Goal: Information Seeking & Learning: Learn about a topic

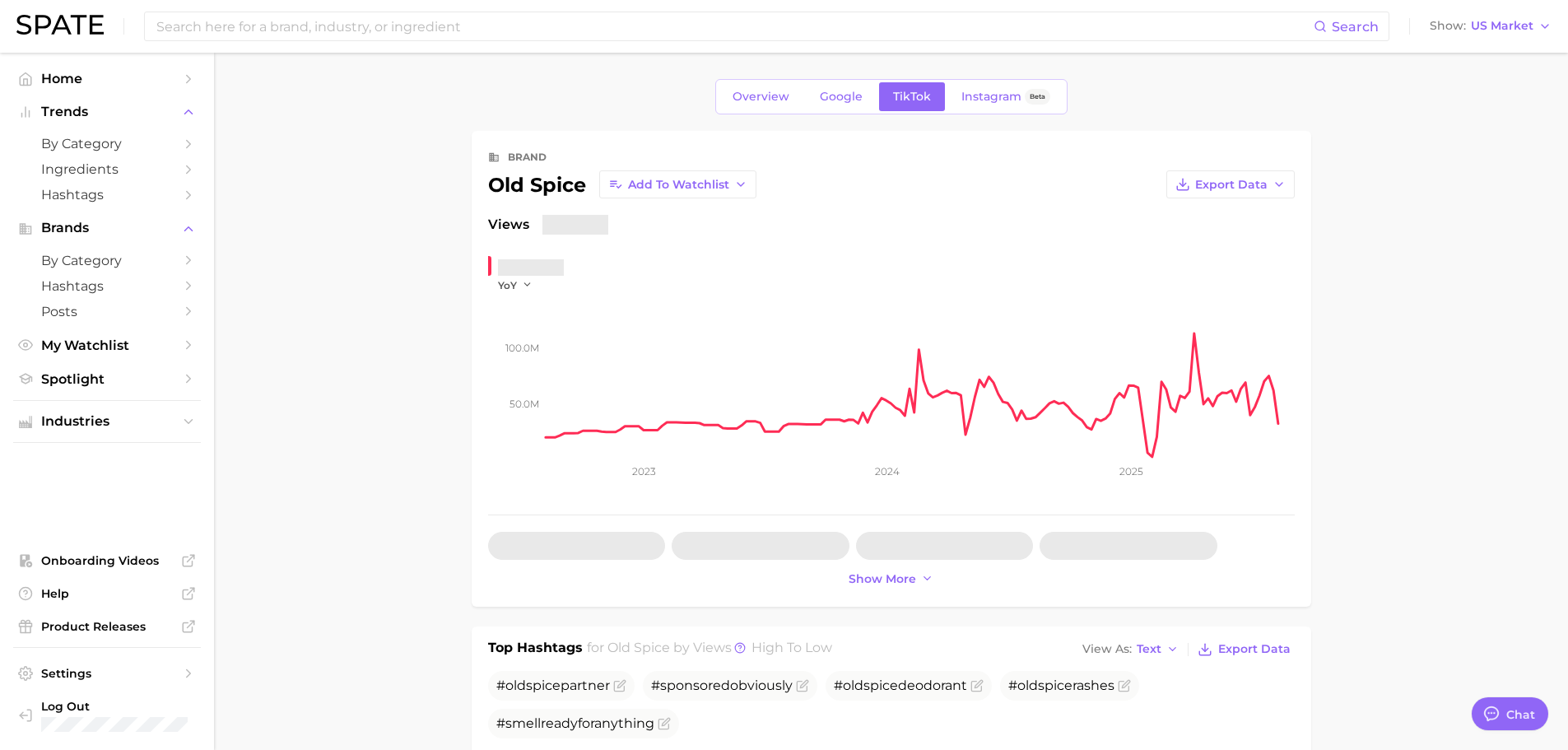
type textarea "x"
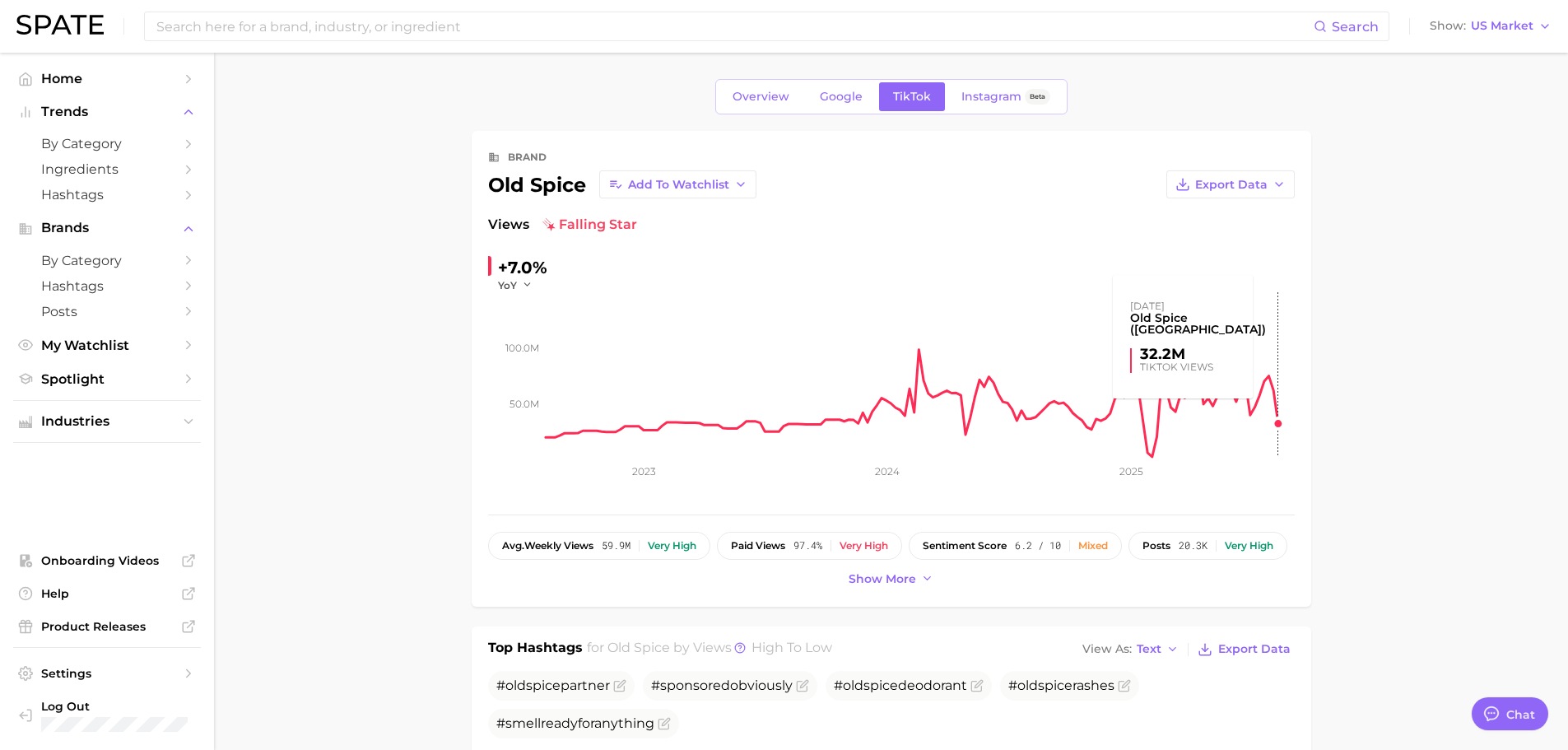
click at [1288, 432] on rect at bounding box center [920, 375] width 749 height 165
click at [524, 283] on icon "button" at bounding box center [527, 285] width 12 height 12
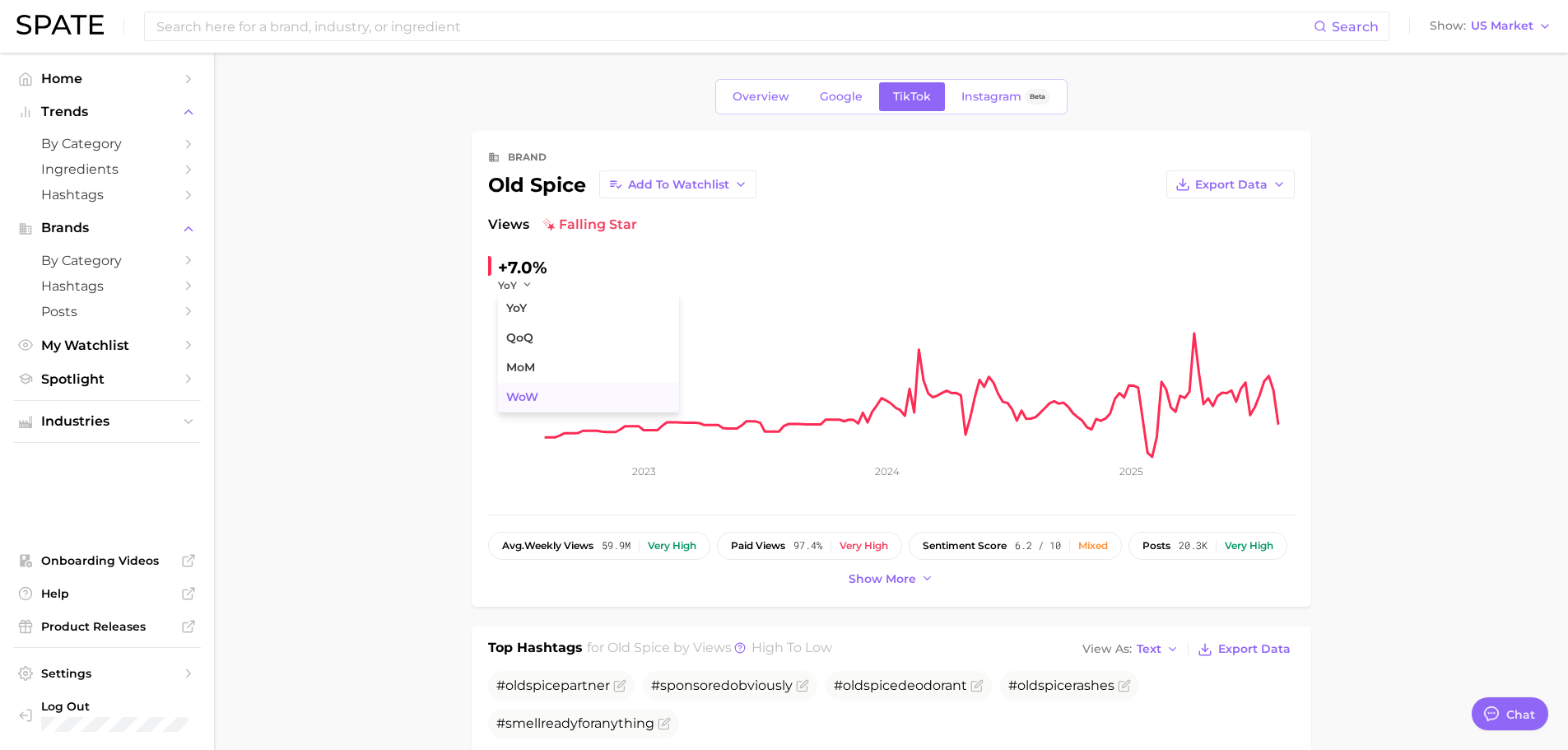
click at [517, 386] on button "WoW" at bounding box center [589, 397] width 181 height 29
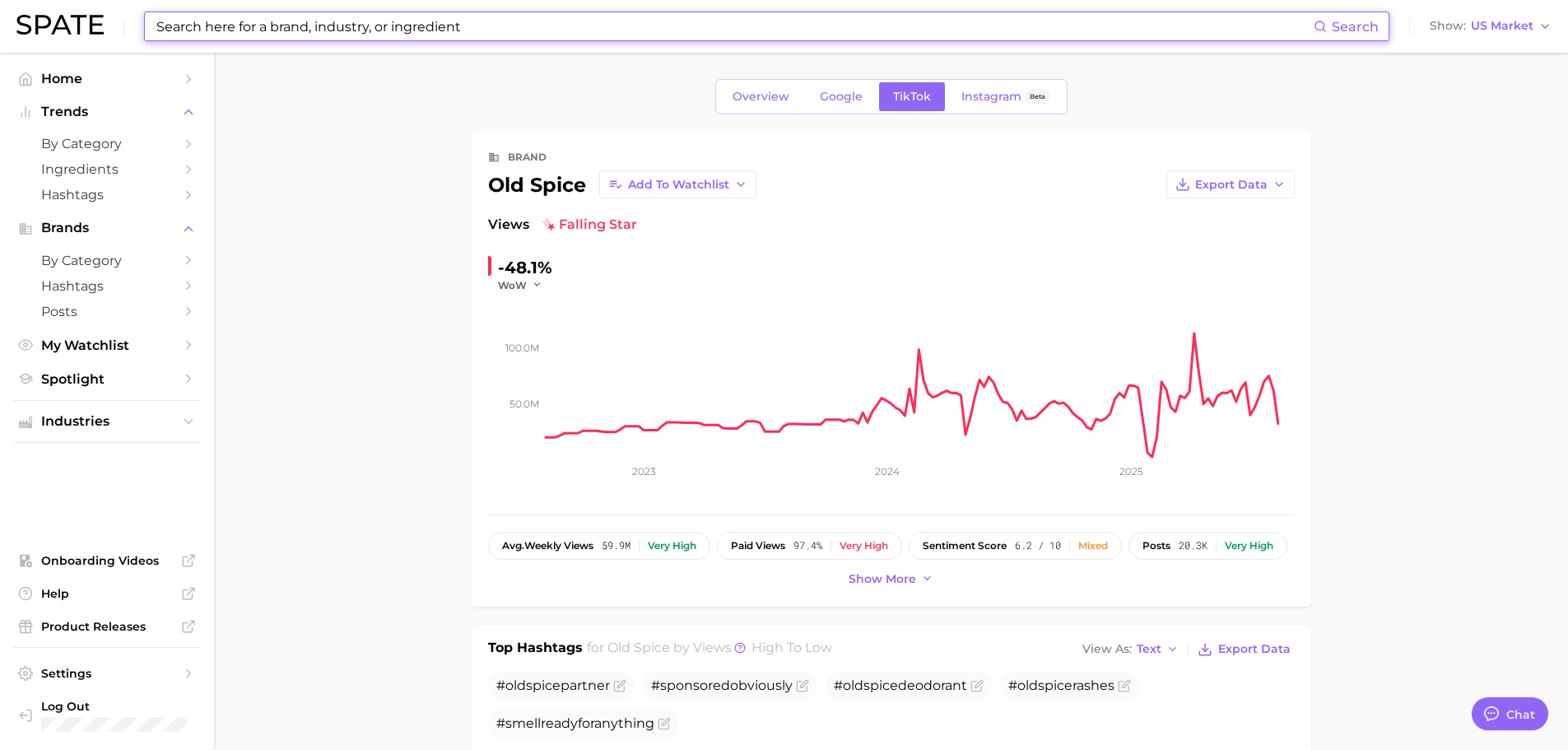
click at [385, 19] on input at bounding box center [734, 26] width 1159 height 28
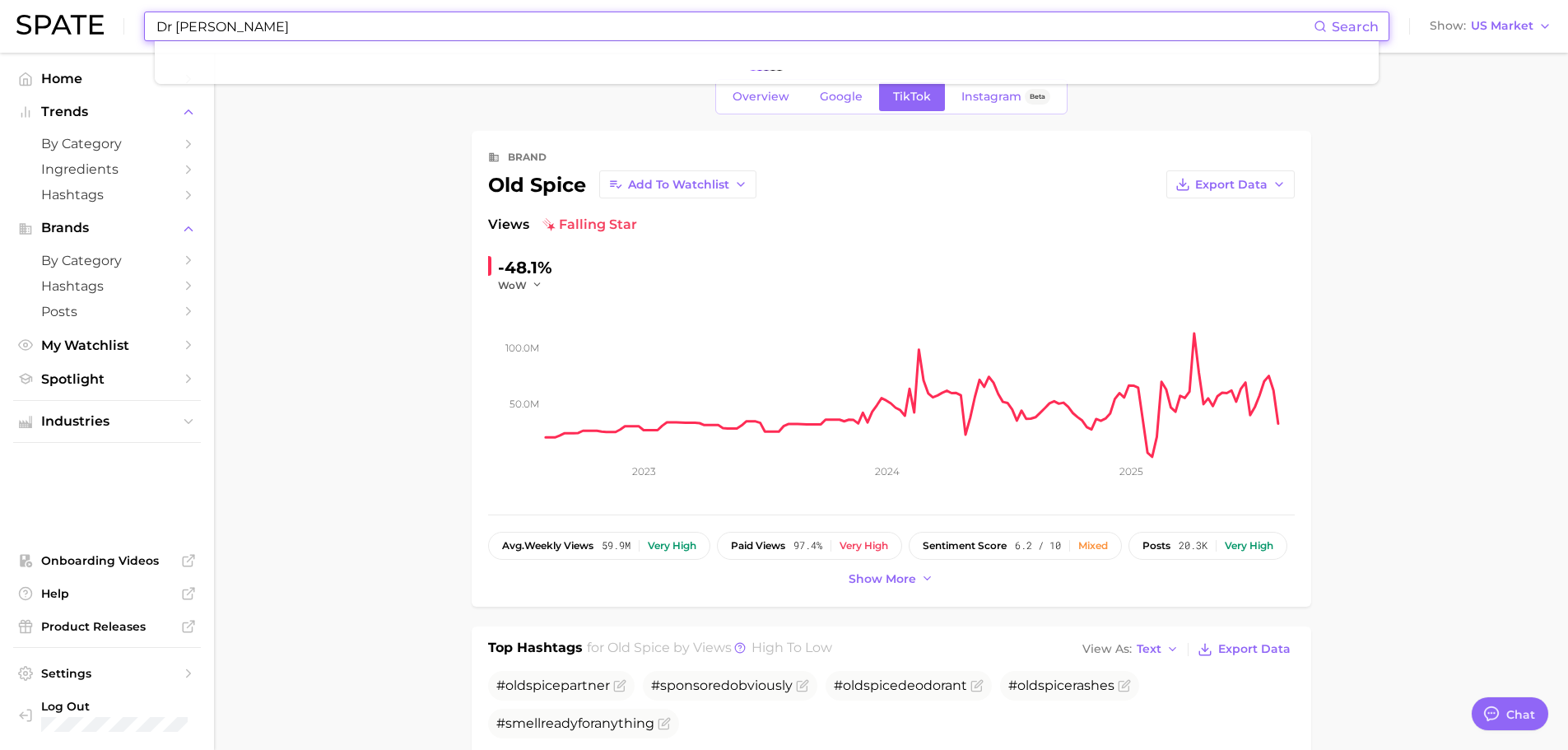
type input "Dr [PERSON_NAME]"
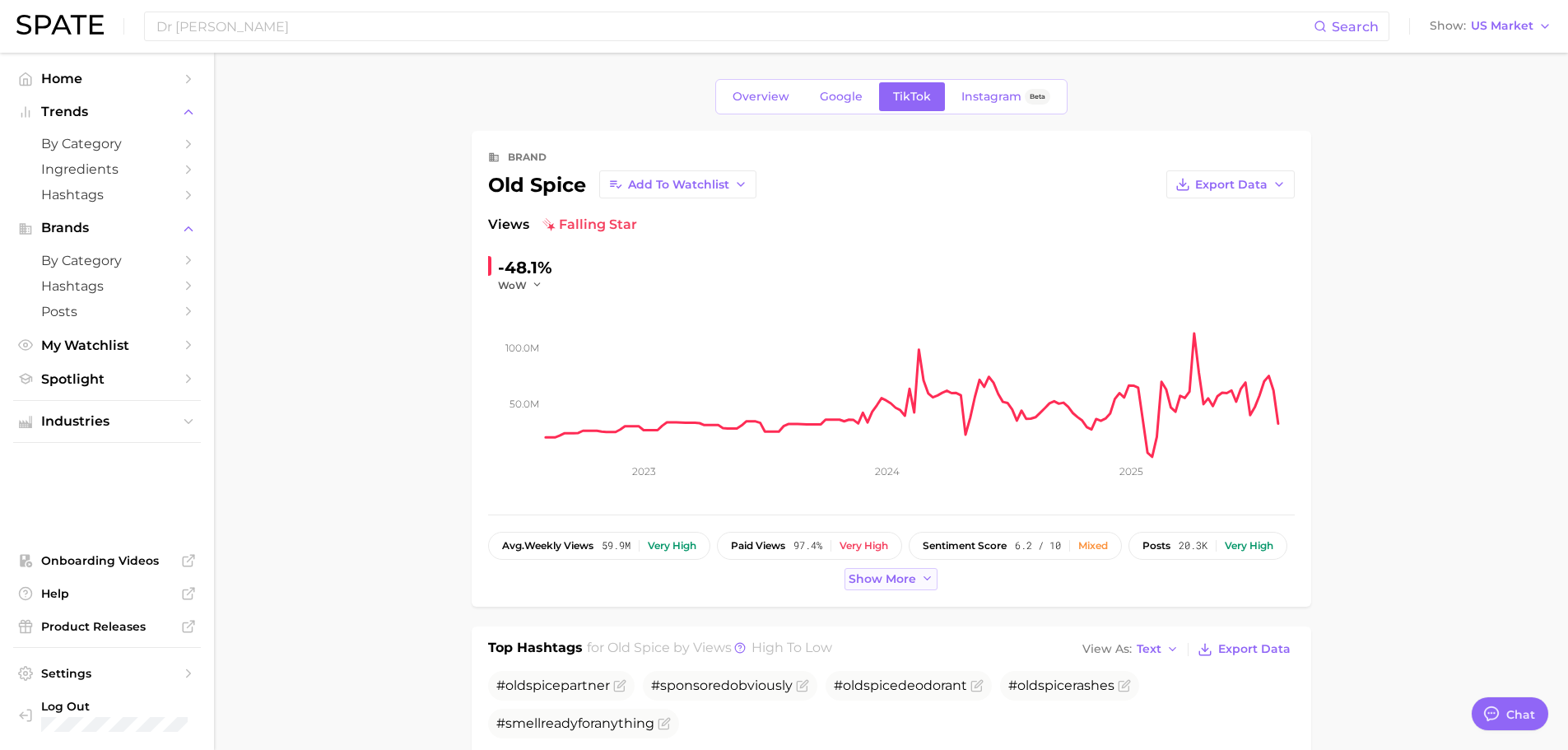
click at [915, 578] on button "Show more" at bounding box center [892, 579] width 94 height 22
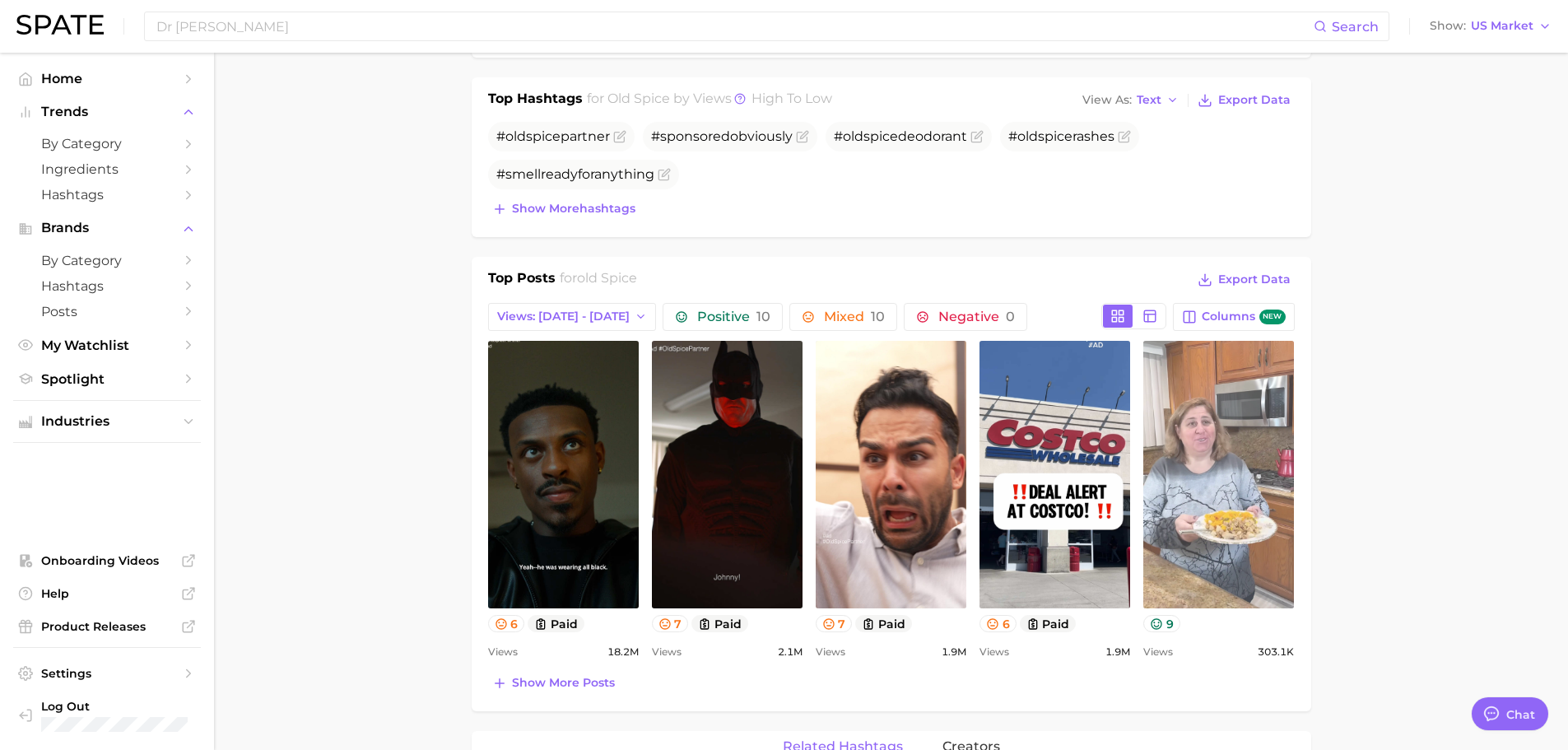
scroll to position [823, 0]
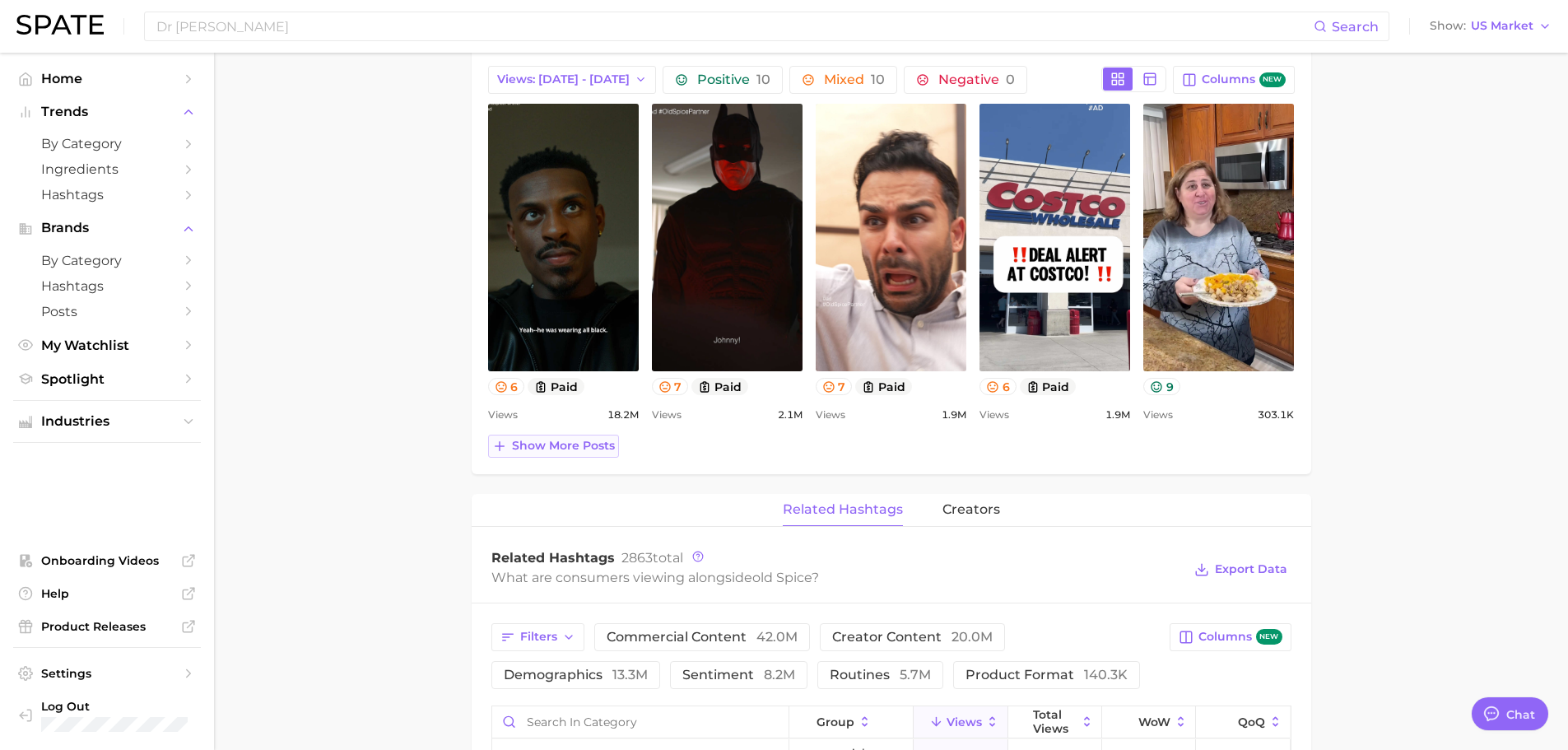
click at [593, 446] on span "Show more posts" at bounding box center [564, 445] width 103 height 14
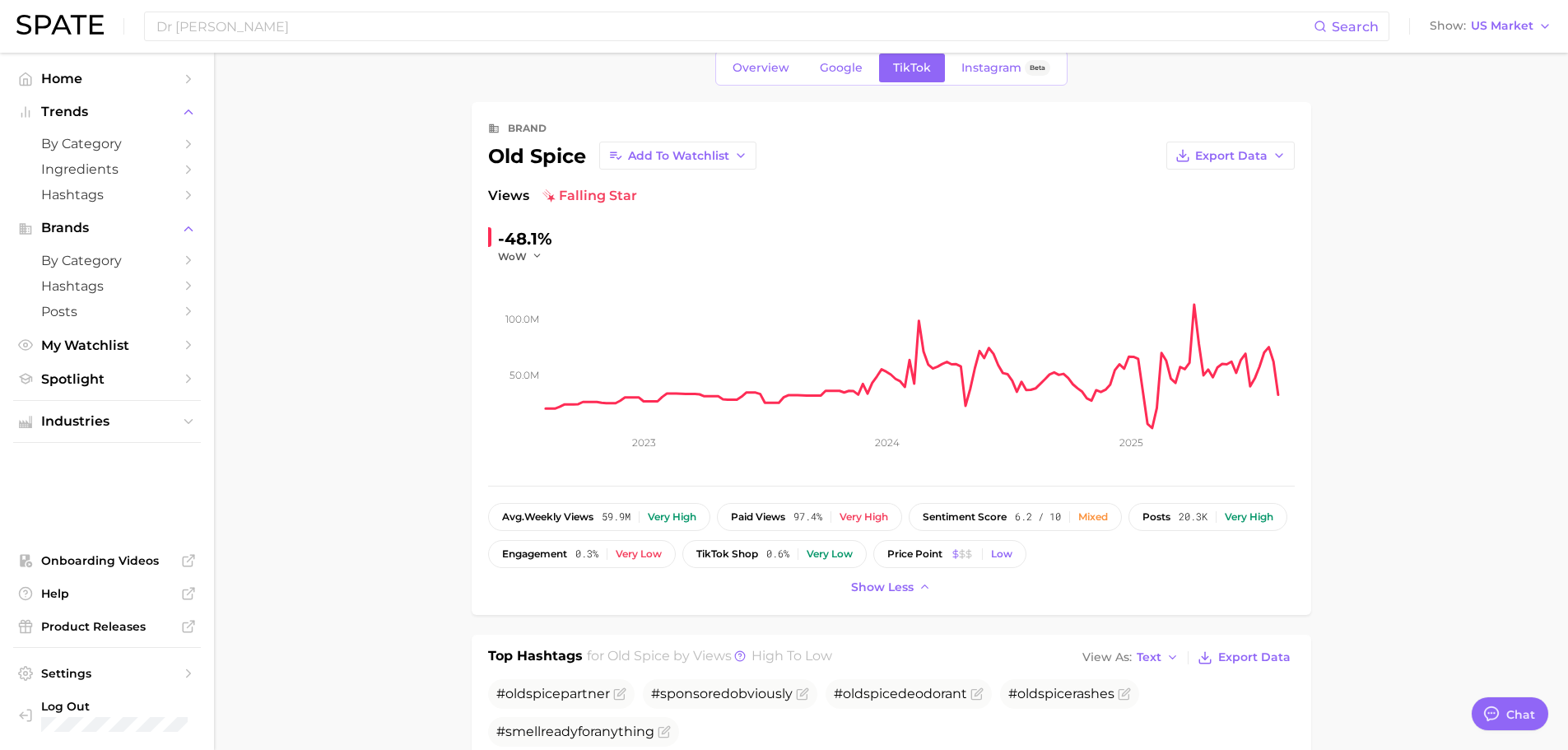
scroll to position [0, 0]
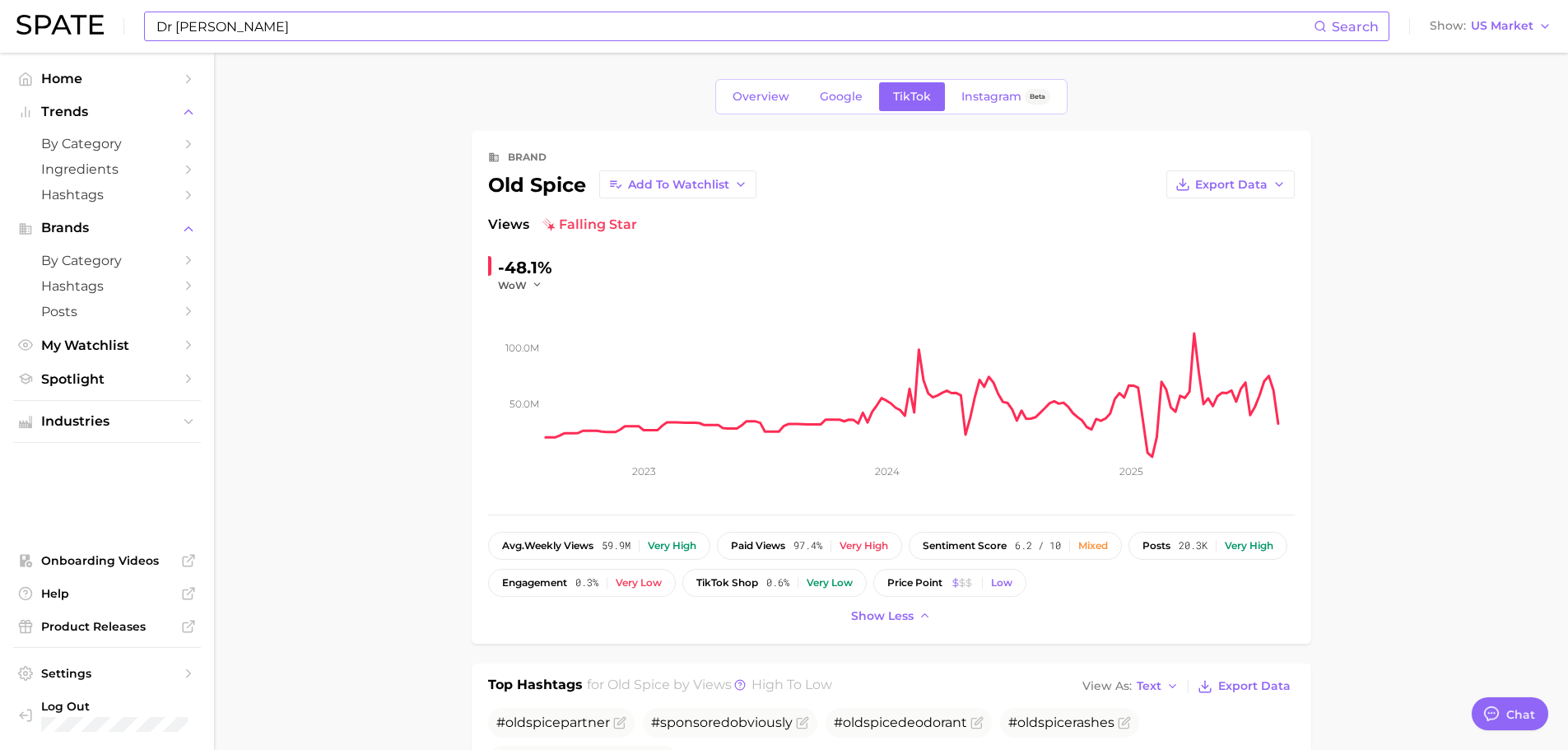
click at [338, 31] on input "Dr [PERSON_NAME]" at bounding box center [734, 26] width 1159 height 28
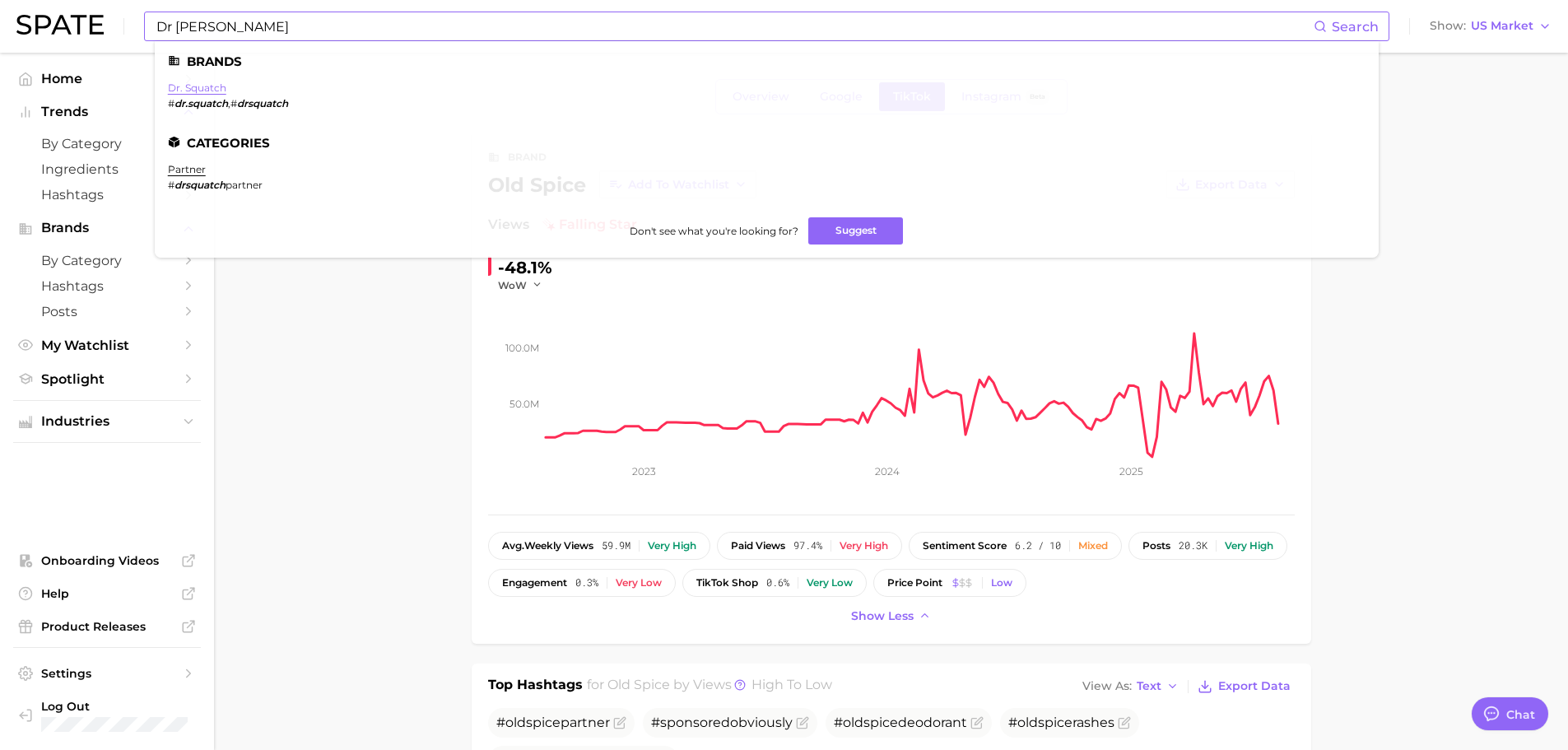
click at [214, 92] on link "dr. squatch" at bounding box center [197, 87] width 59 height 13
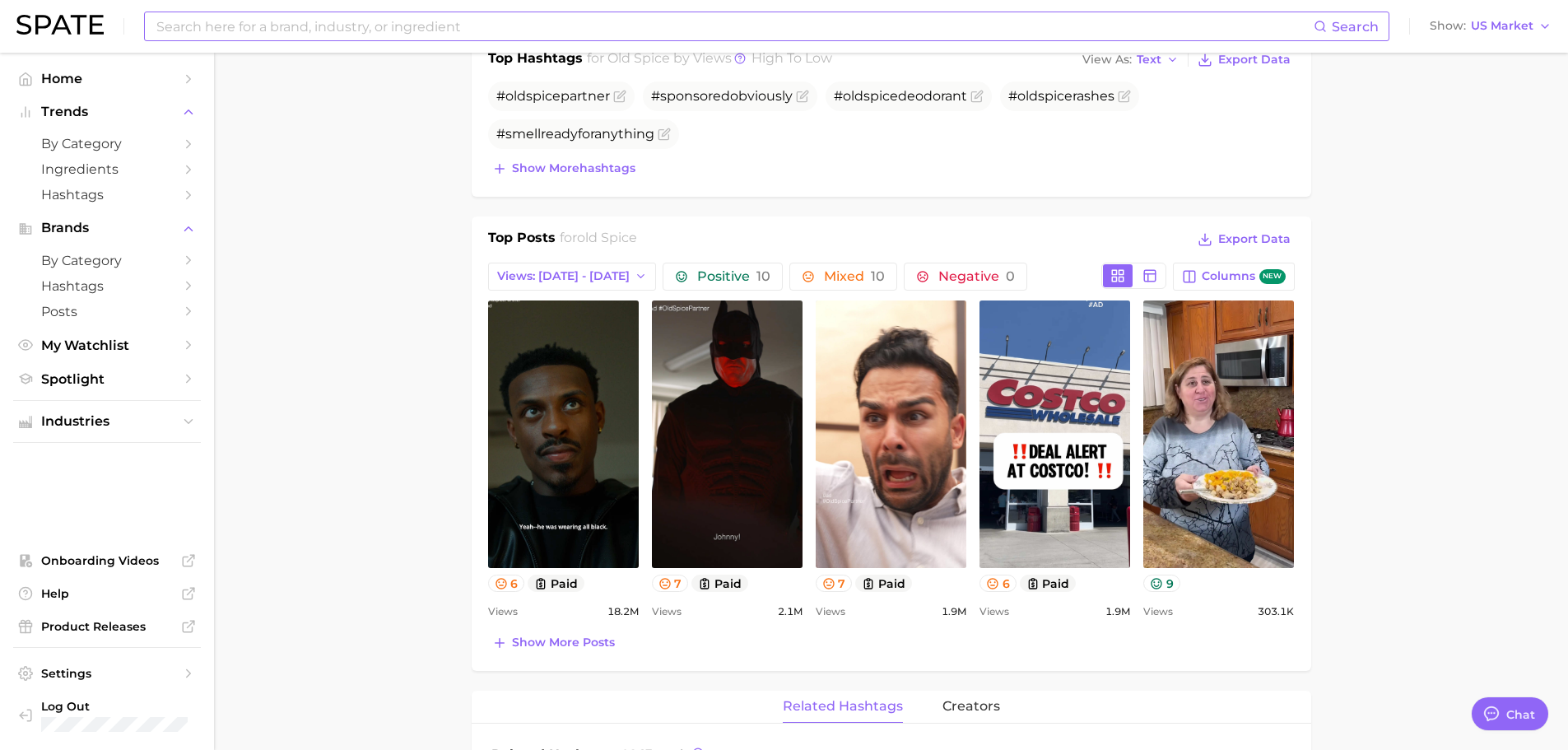
scroll to position [576, 0]
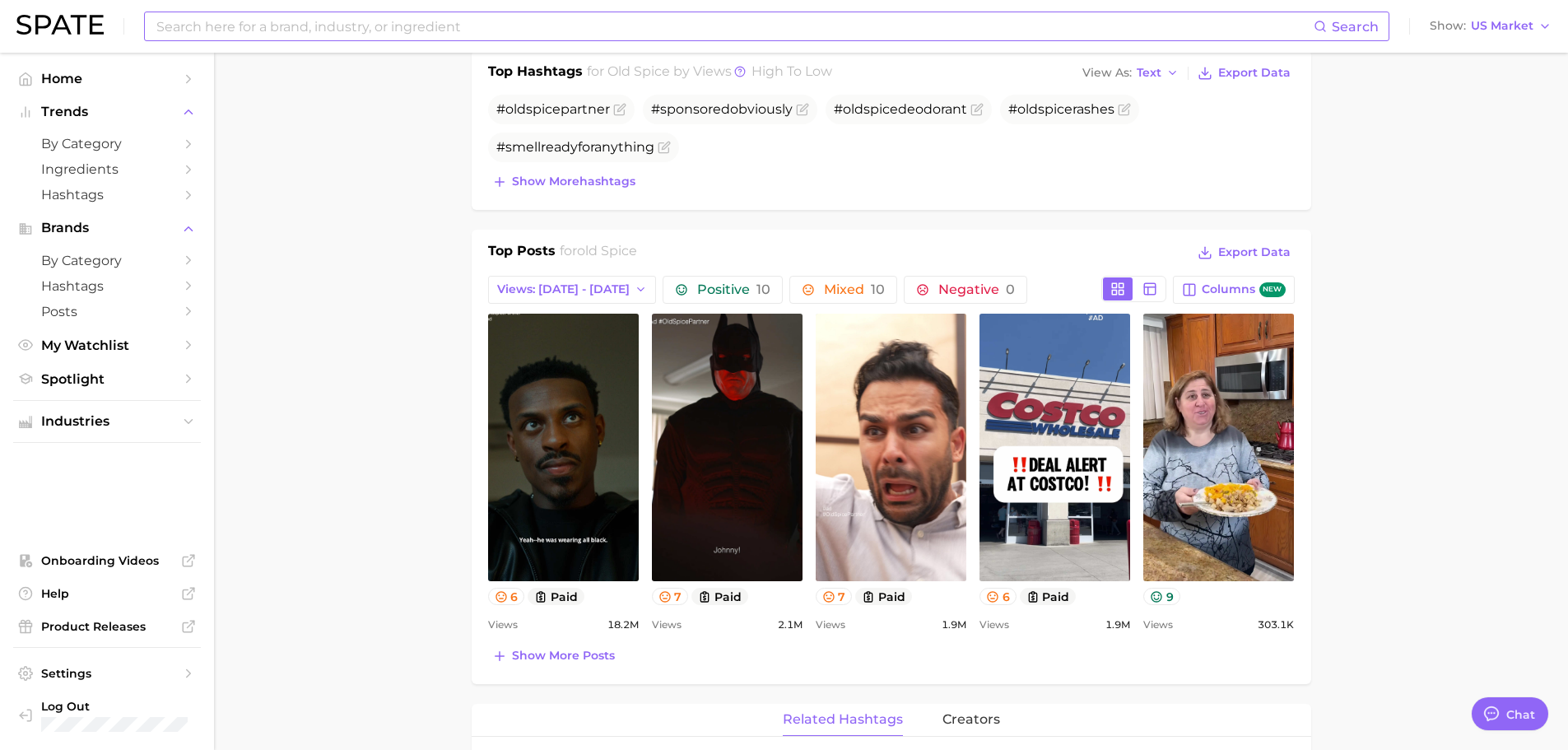
click at [336, 31] on input at bounding box center [734, 26] width 1159 height 28
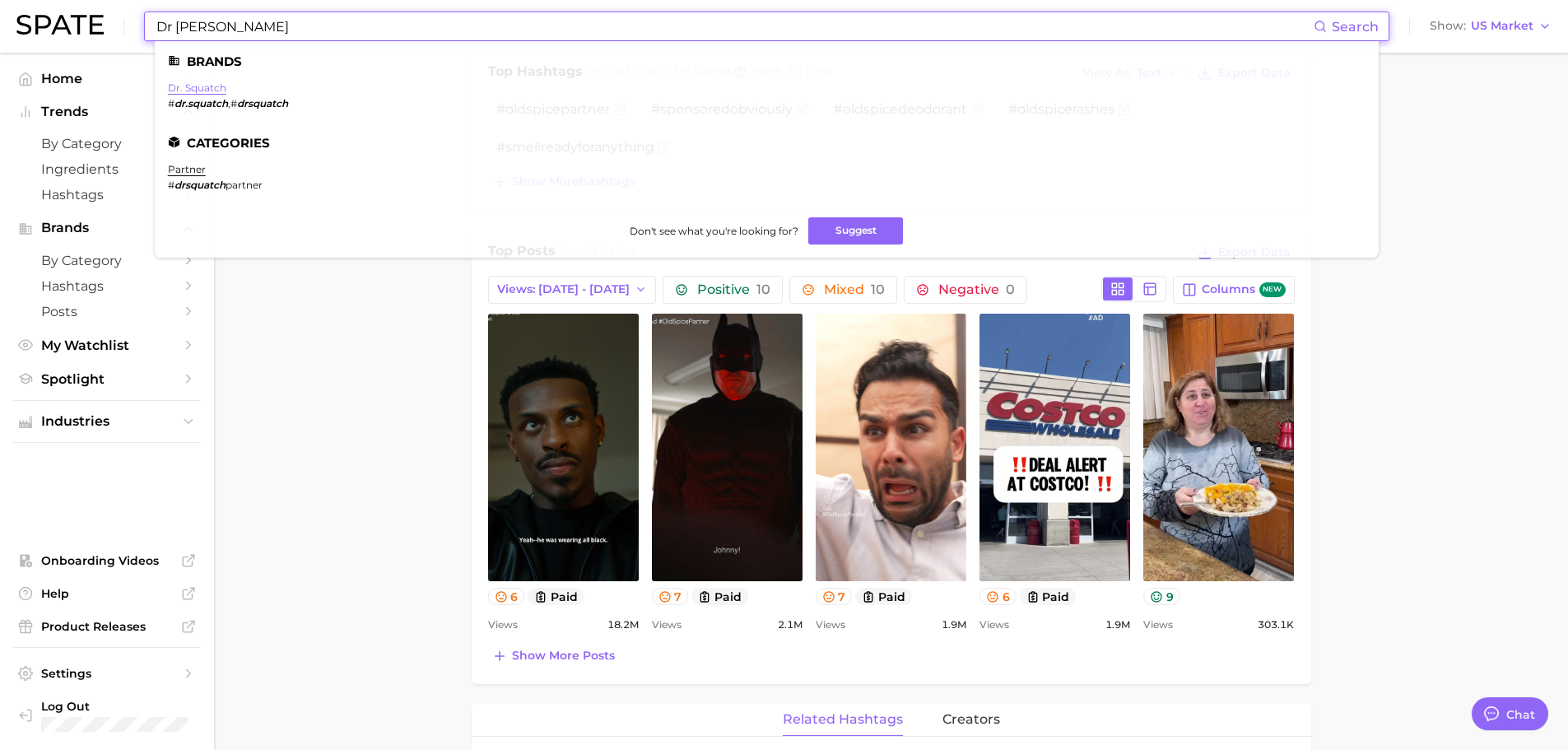
type input "Dr [PERSON_NAME]"
click at [198, 92] on link "dr. squatch" at bounding box center [197, 87] width 59 height 13
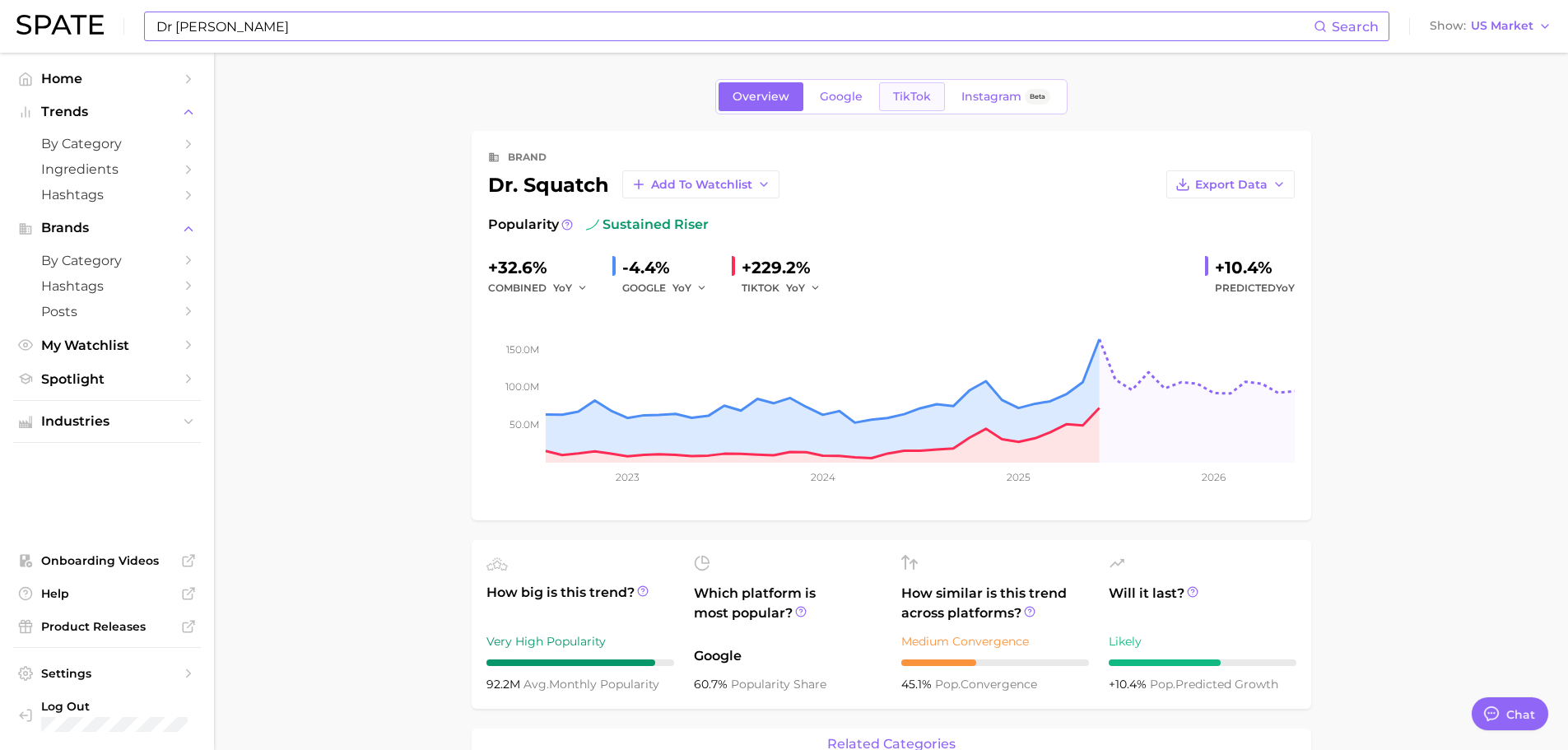
click at [895, 93] on span "TikTok" at bounding box center [911, 97] width 38 height 14
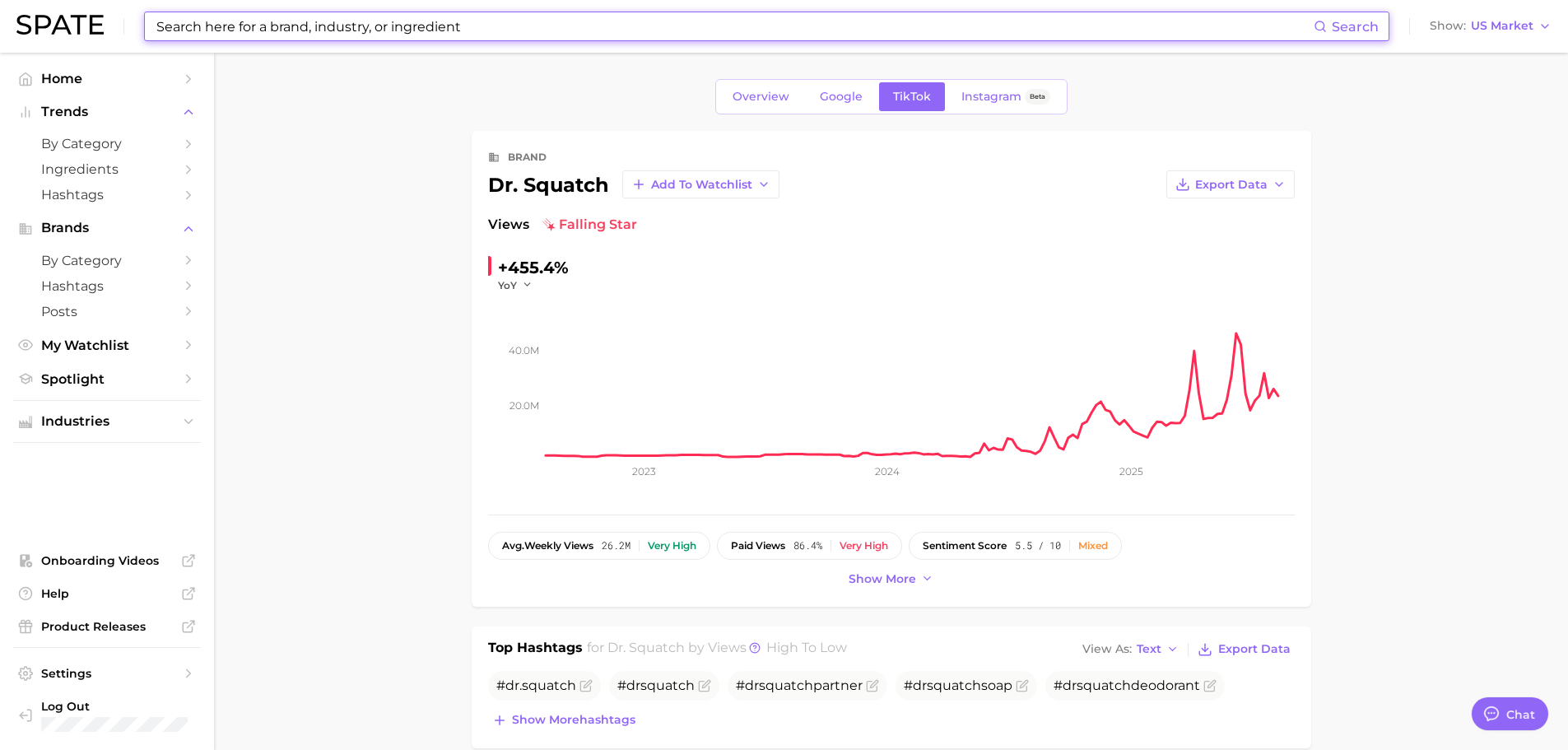
click at [537, 286] on div "YoY" at bounding box center [521, 285] width 46 height 14
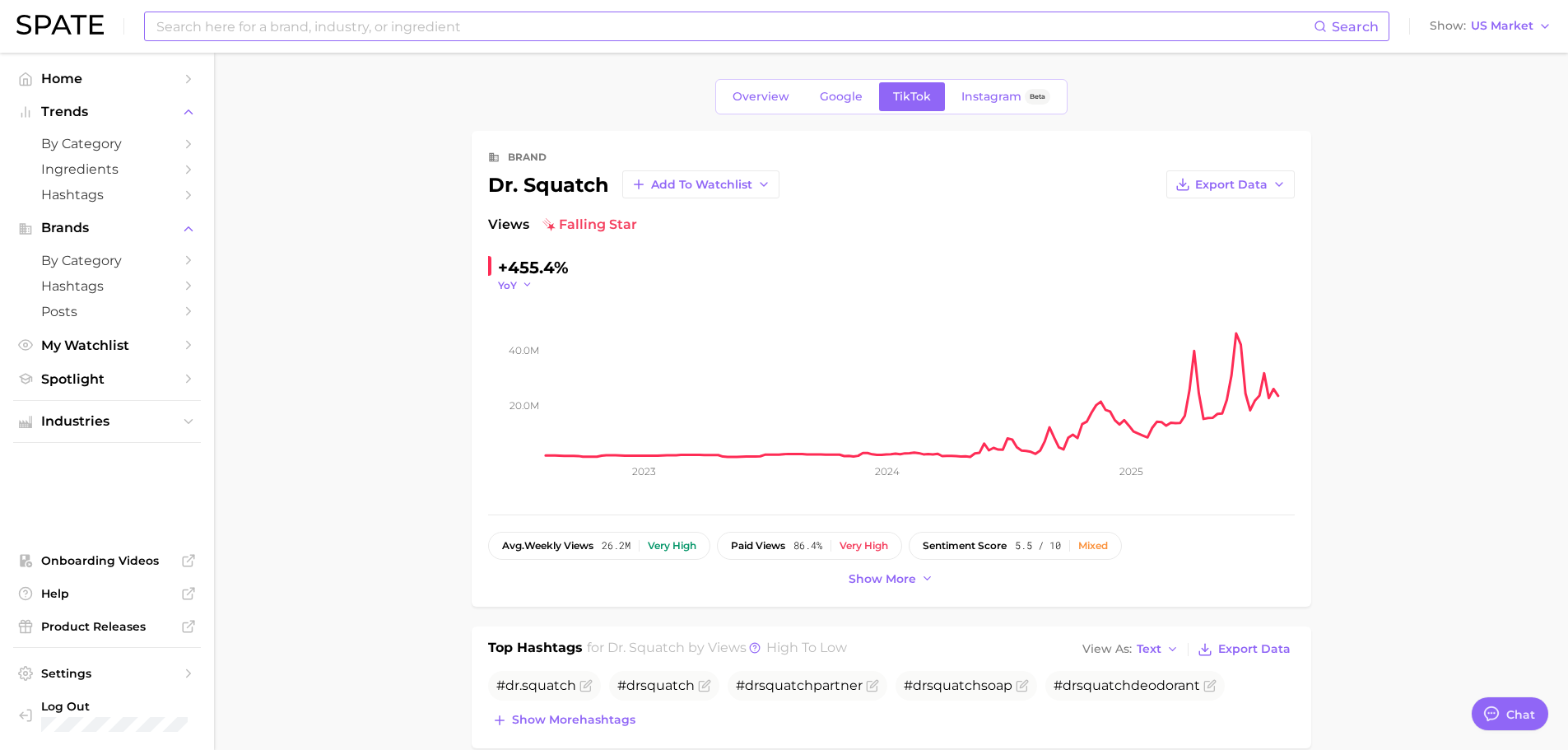
click at [528, 282] on icon "button" at bounding box center [527, 285] width 12 height 12
click at [539, 392] on button "WoW" at bounding box center [589, 397] width 181 height 29
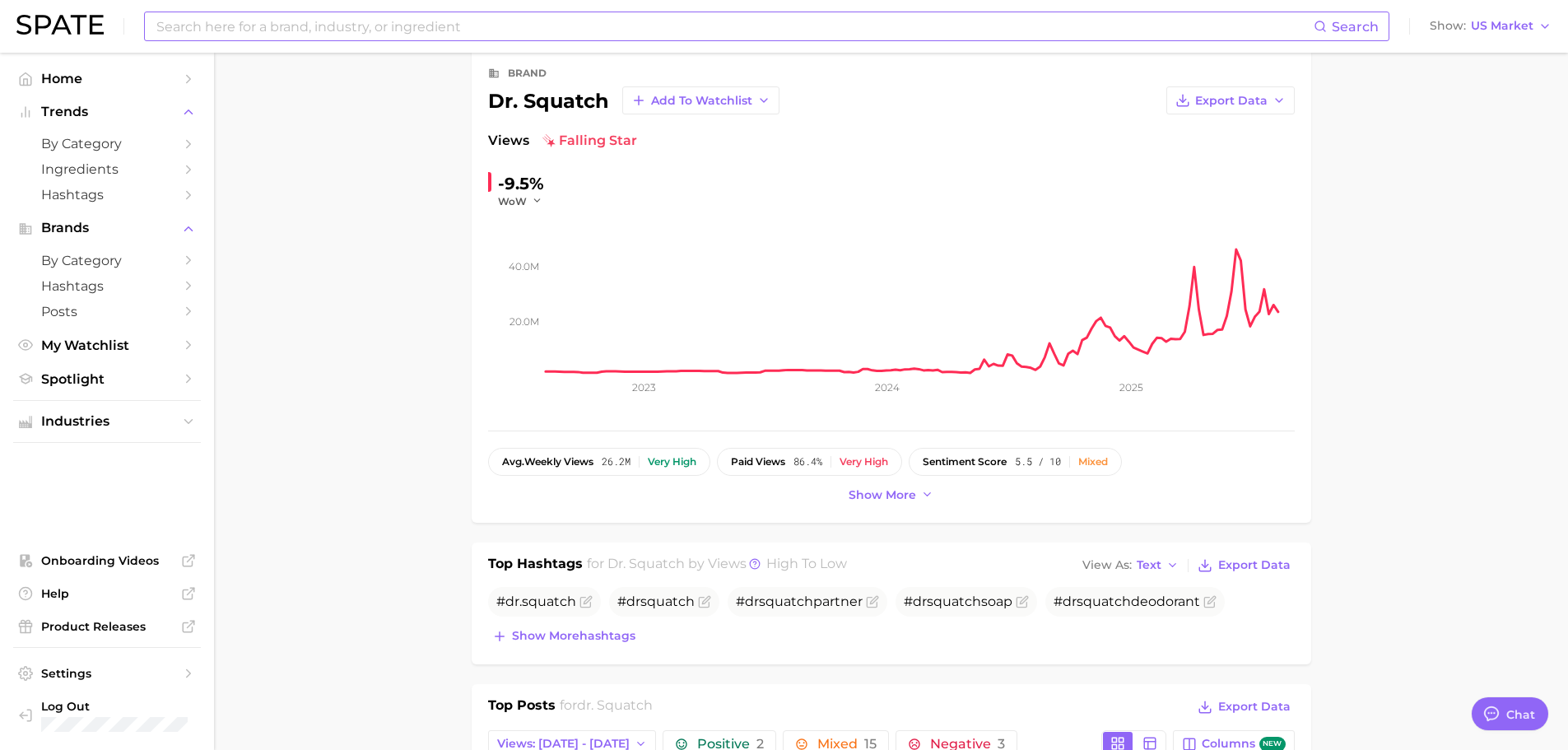
scroll to position [82, 0]
drag, startPoint x: 272, startPoint y: 24, endPoint x: 280, endPoint y: 31, distance: 10.6
click at [280, 31] on input at bounding box center [734, 26] width 1159 height 28
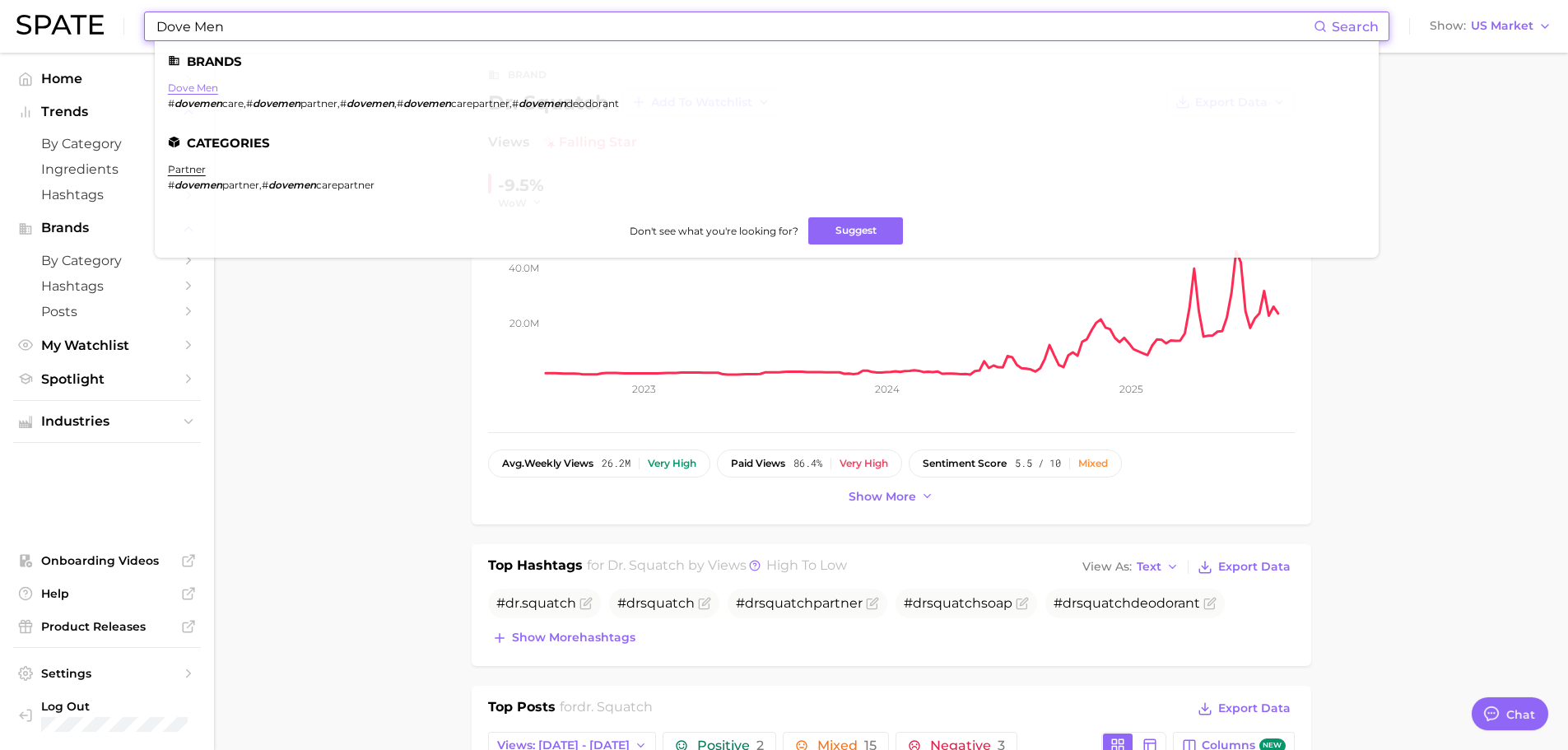
type input "Dove Men"
click at [202, 88] on link "dove men" at bounding box center [193, 87] width 50 height 13
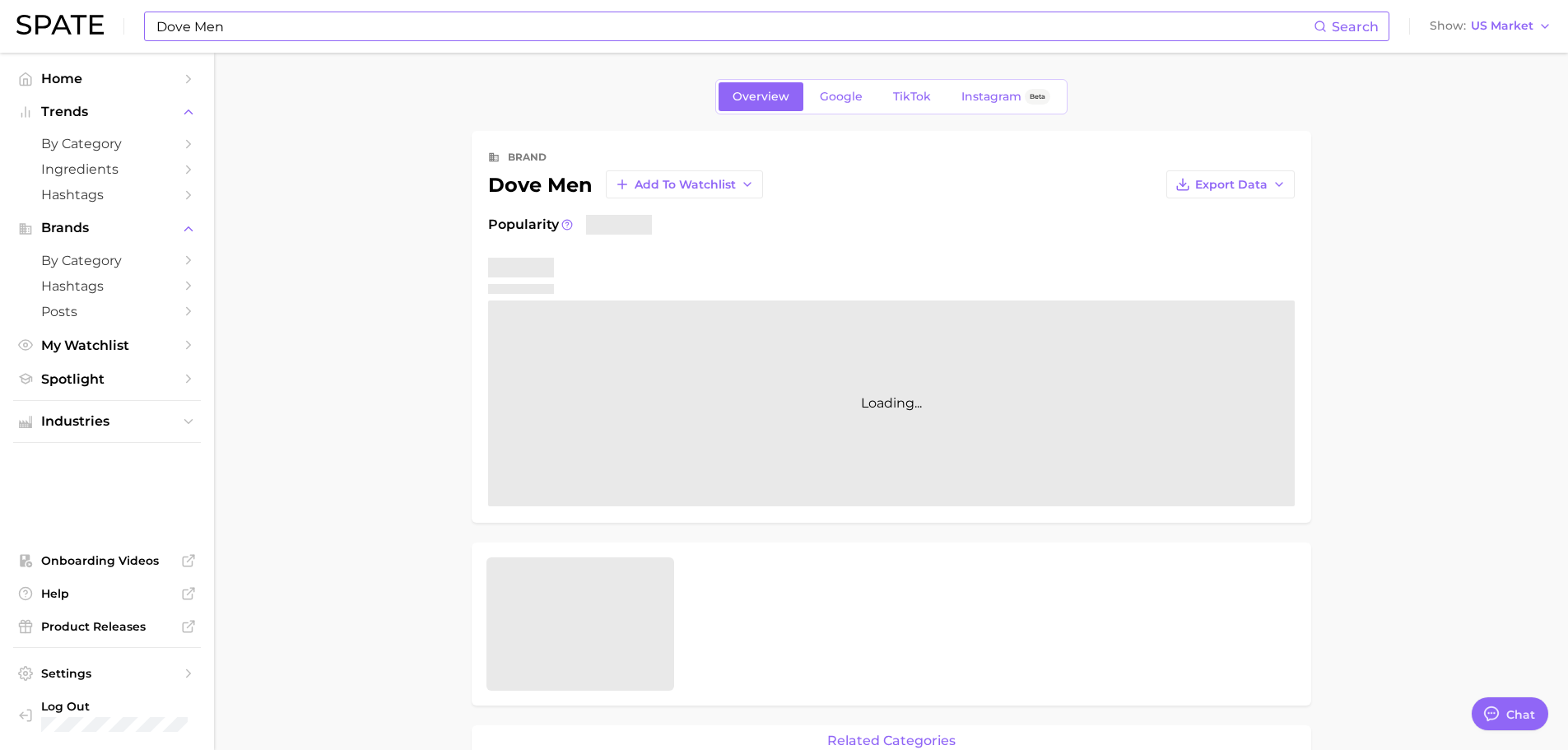
click at [914, 111] on div "Overview Google TikTok Instagram Beta" at bounding box center [891, 97] width 352 height 35
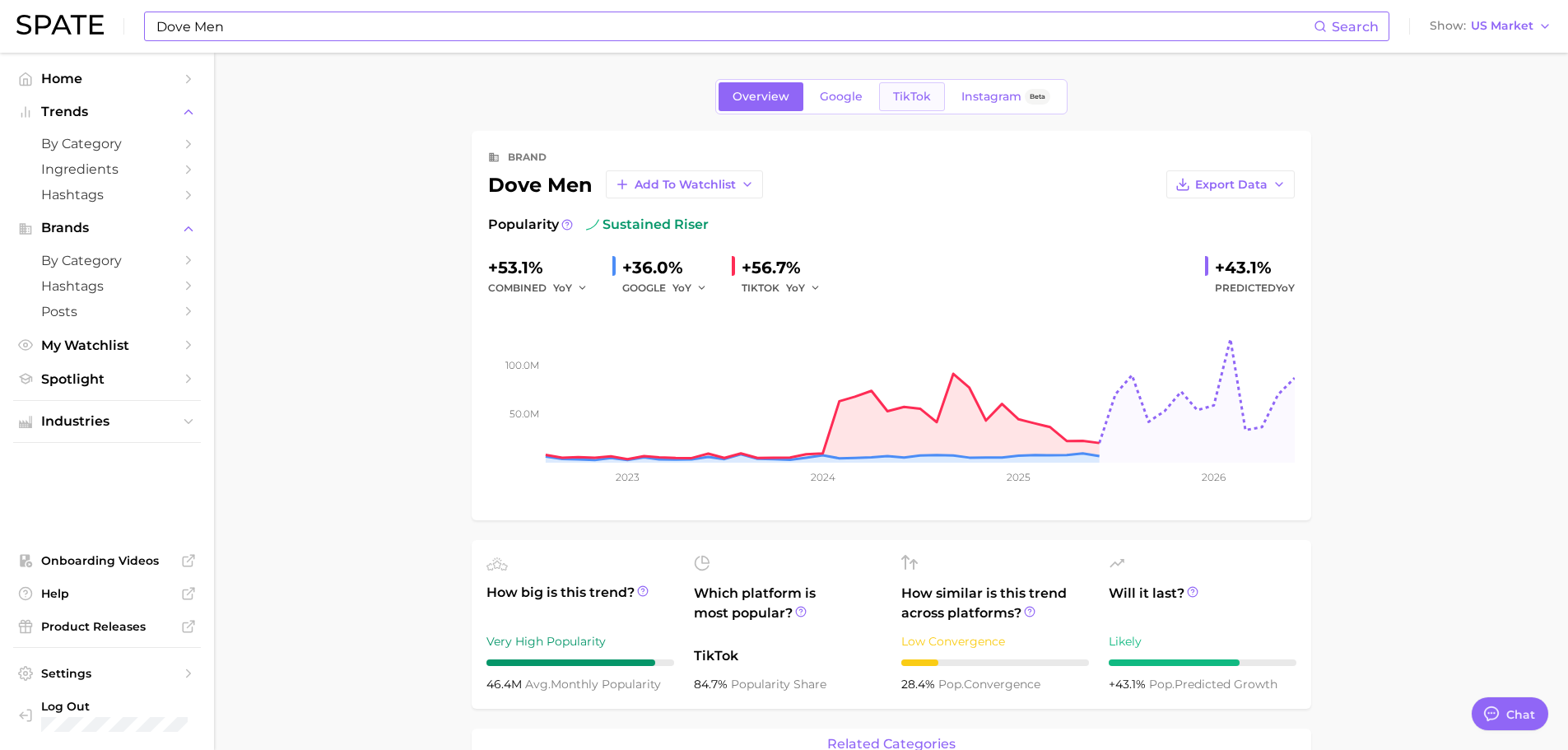
click at [917, 103] on span "TikTok" at bounding box center [911, 97] width 38 height 14
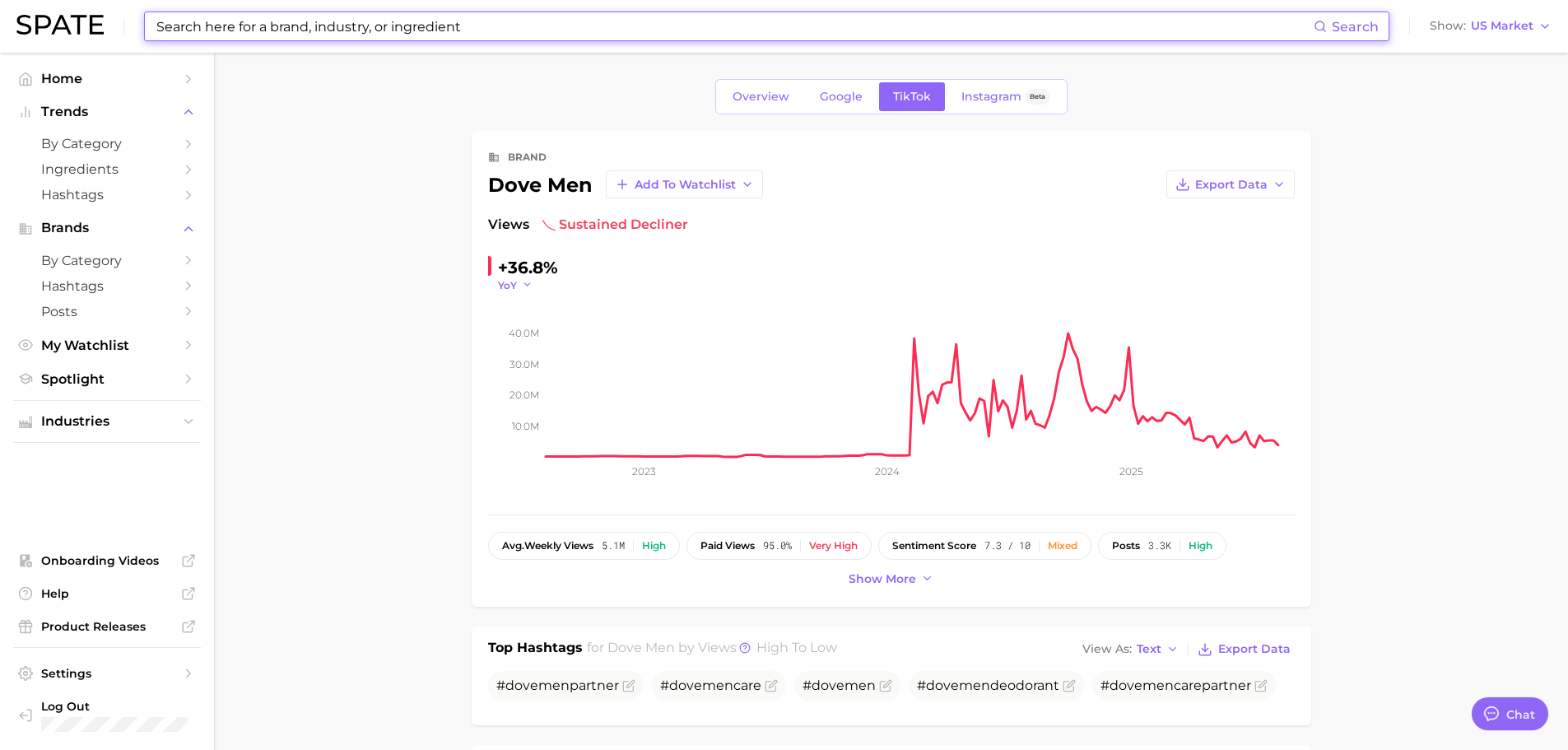
click at [522, 280] on icon "button" at bounding box center [527, 285] width 12 height 12
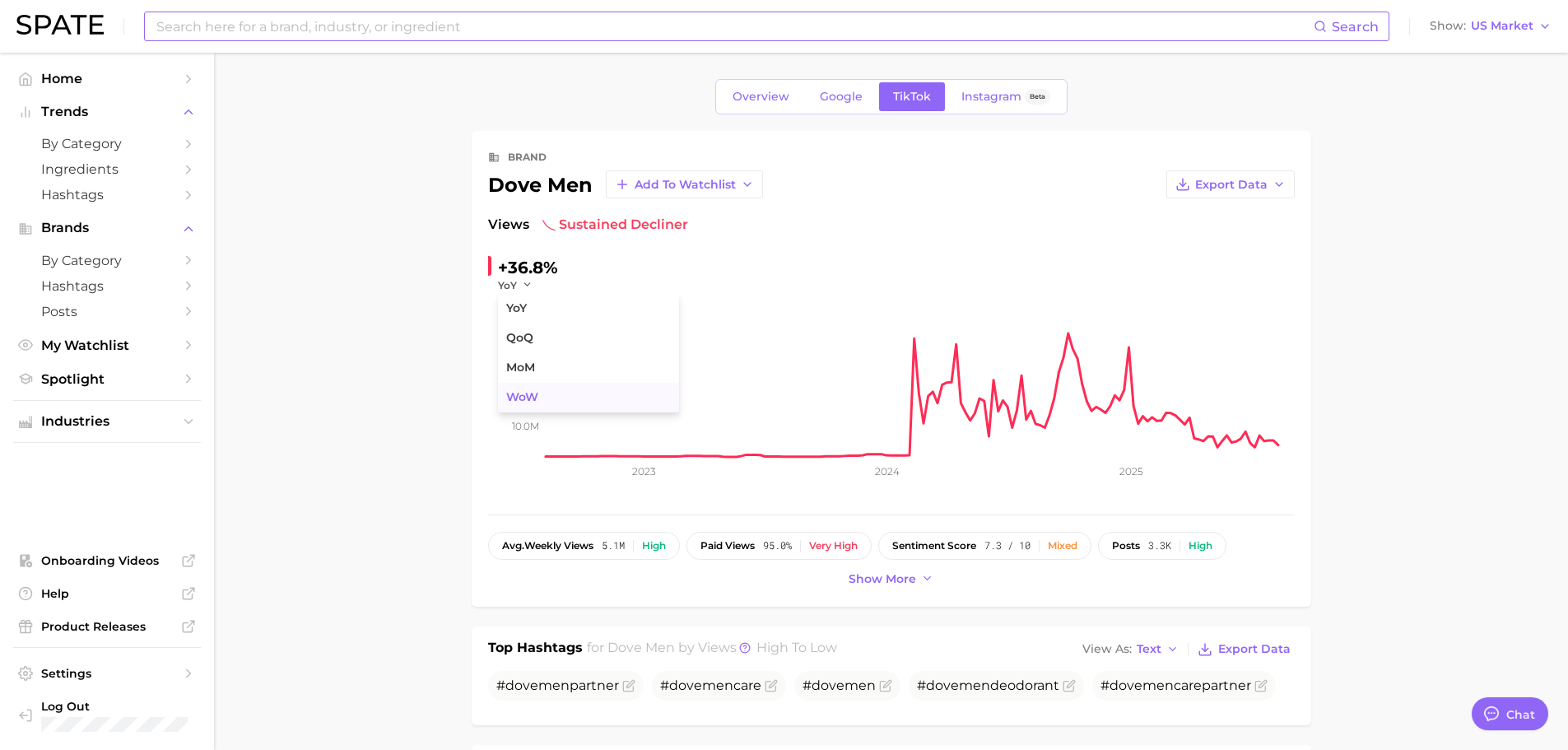
click at [550, 396] on button "WoW" at bounding box center [589, 397] width 181 height 29
click at [416, 32] on input at bounding box center [734, 26] width 1159 height 28
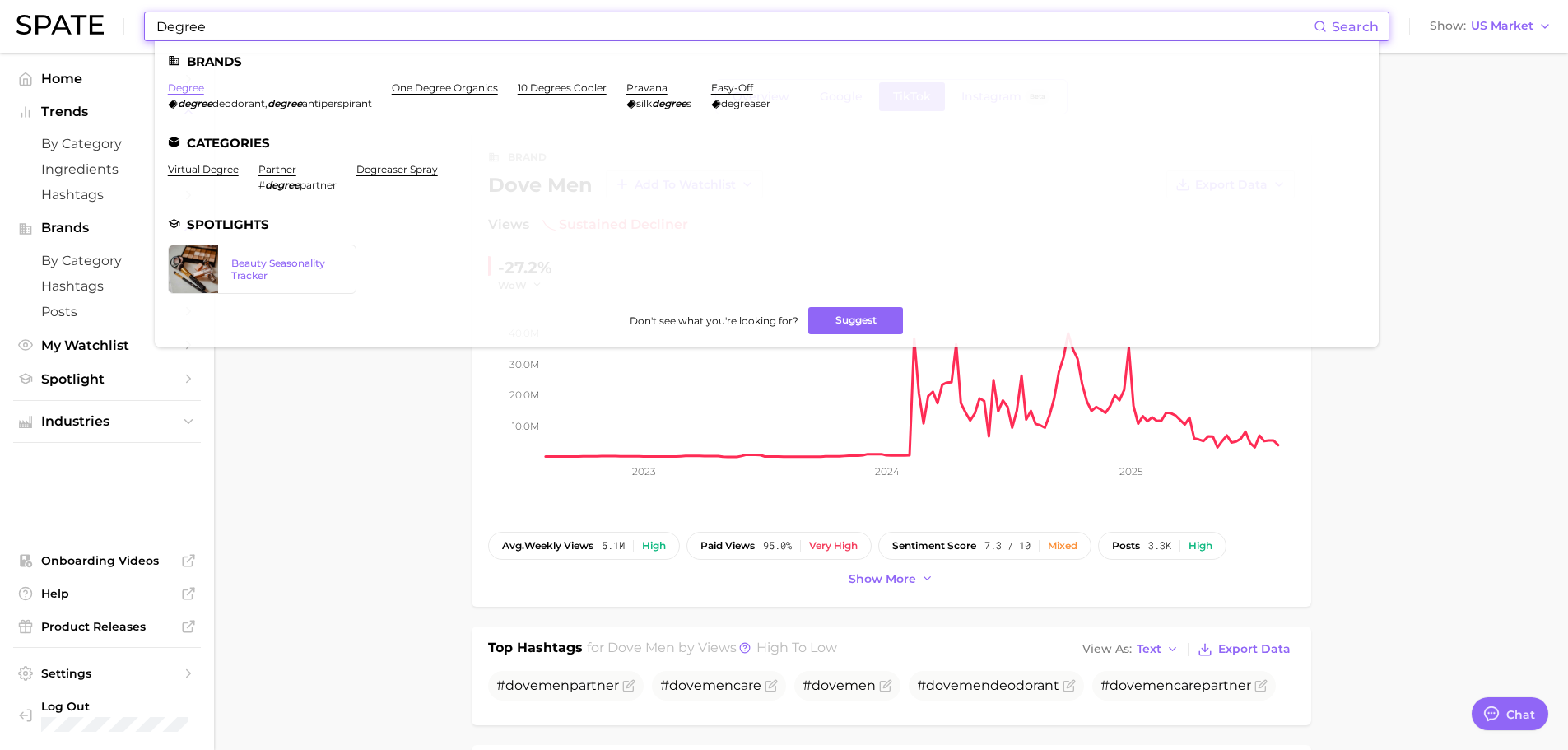
type input "Degree"
click at [190, 91] on link "degree" at bounding box center [186, 87] width 36 height 13
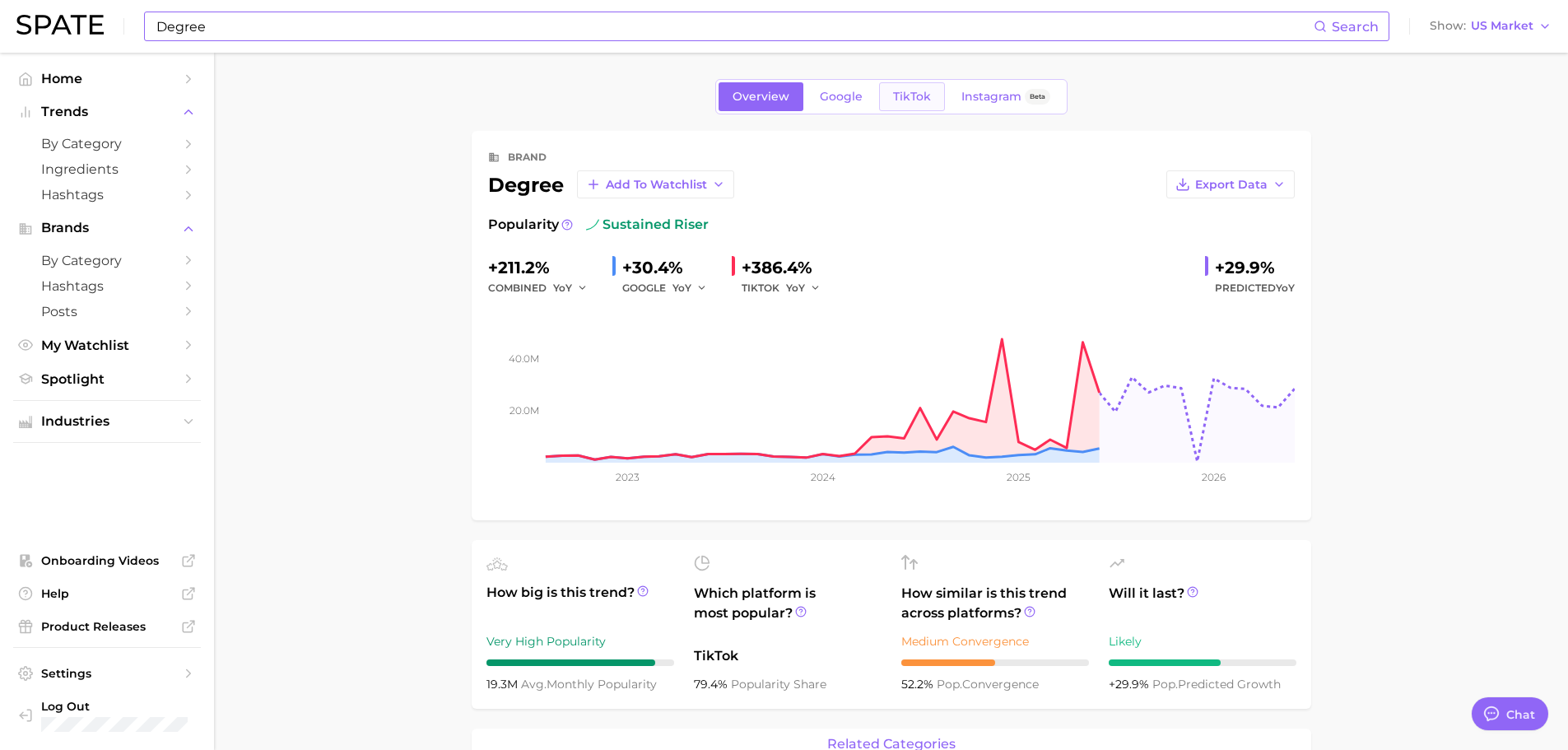
click at [924, 102] on span "TikTok" at bounding box center [911, 97] width 38 height 14
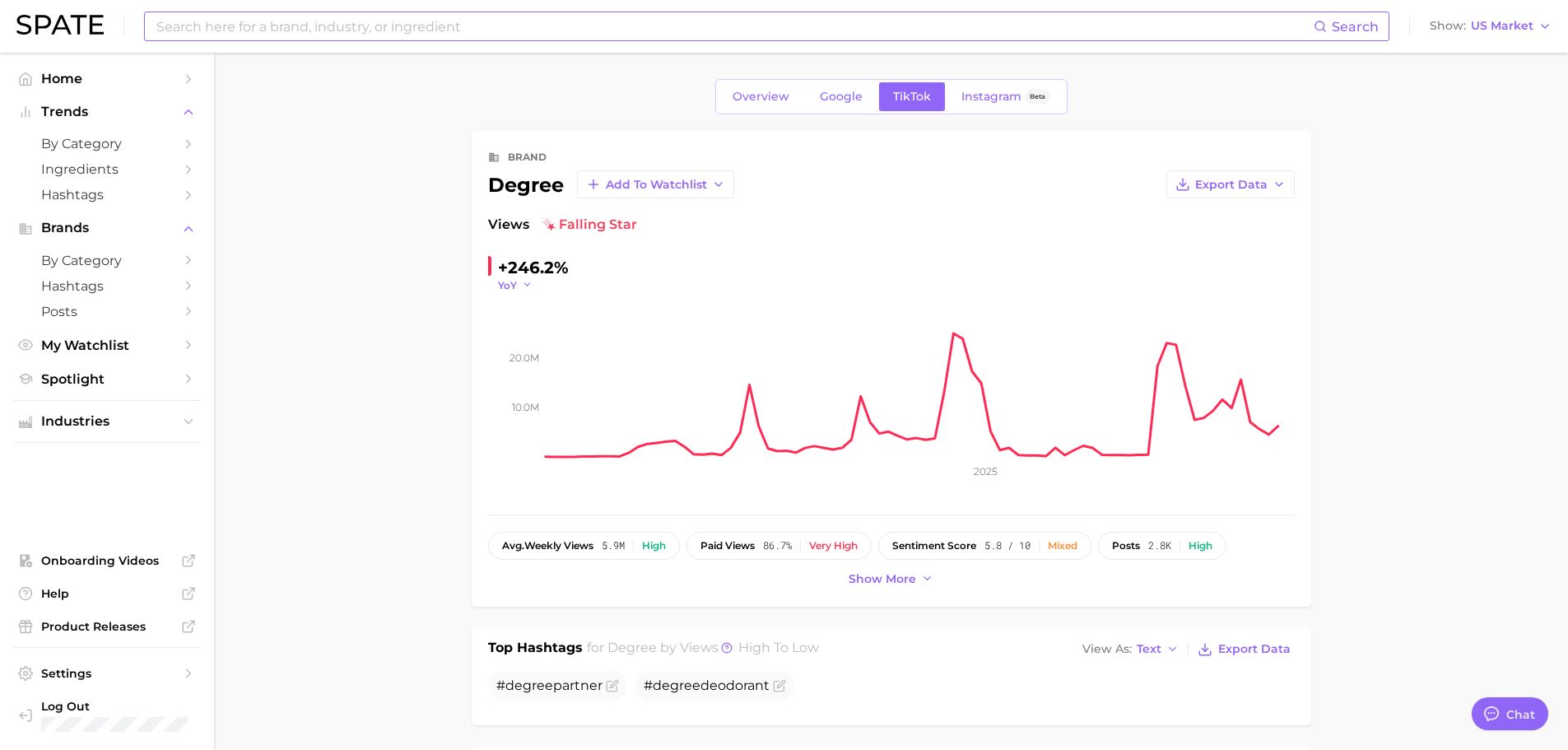
click at [527, 287] on icon "button" at bounding box center [527, 285] width 12 height 12
click at [527, 396] on span "WoW" at bounding box center [522, 397] width 32 height 14
click at [553, 42] on div "Search Show US Market" at bounding box center [784, 26] width 1535 height 53
drag, startPoint x: 554, startPoint y: 40, endPoint x: 559, endPoint y: 33, distance: 8.6
click at [559, 33] on div "Search" at bounding box center [767, 26] width 1245 height 29
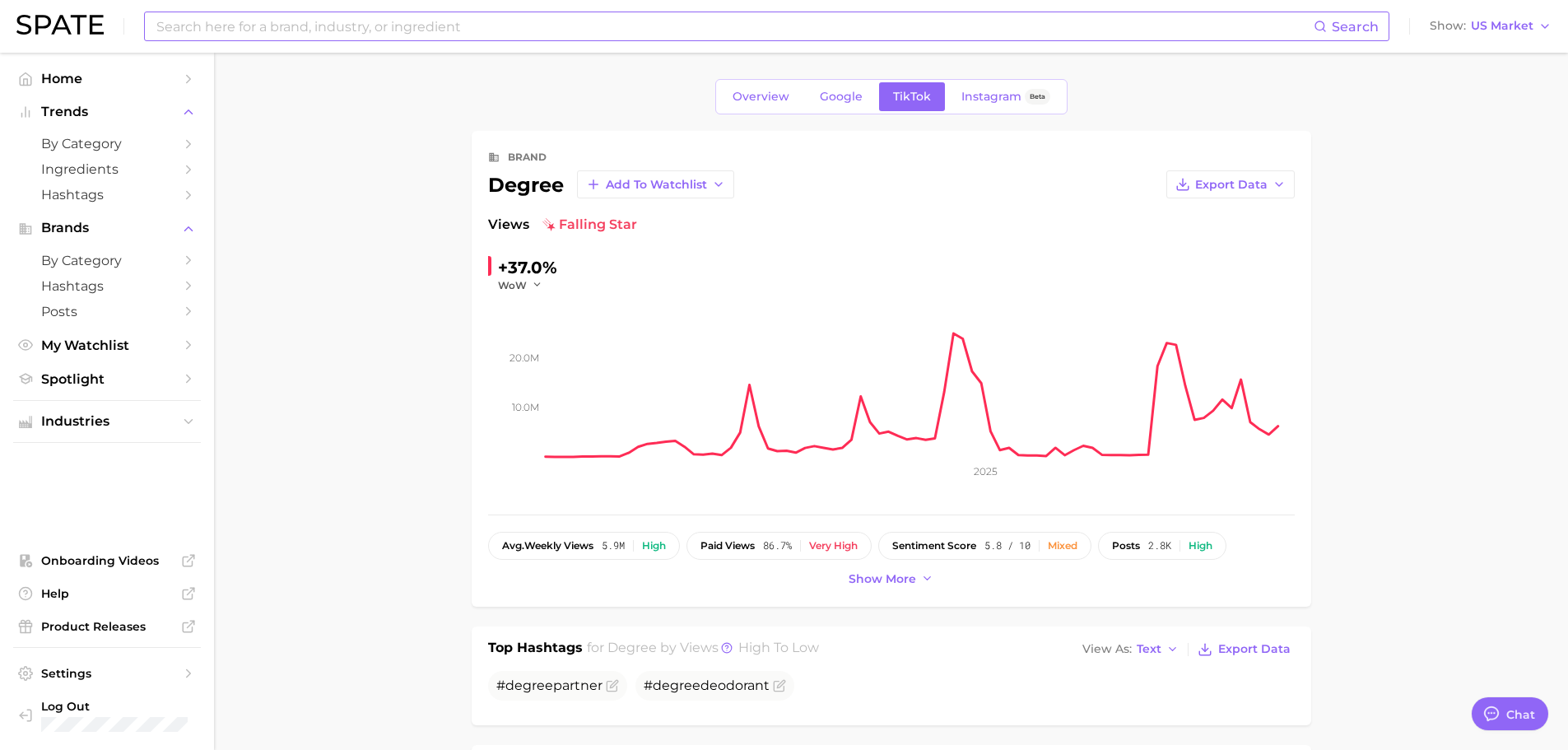
drag, startPoint x: 588, startPoint y: 43, endPoint x: 580, endPoint y: 29, distance: 16.1
click at [582, 38] on div "Search Show US Market" at bounding box center [784, 26] width 1535 height 53
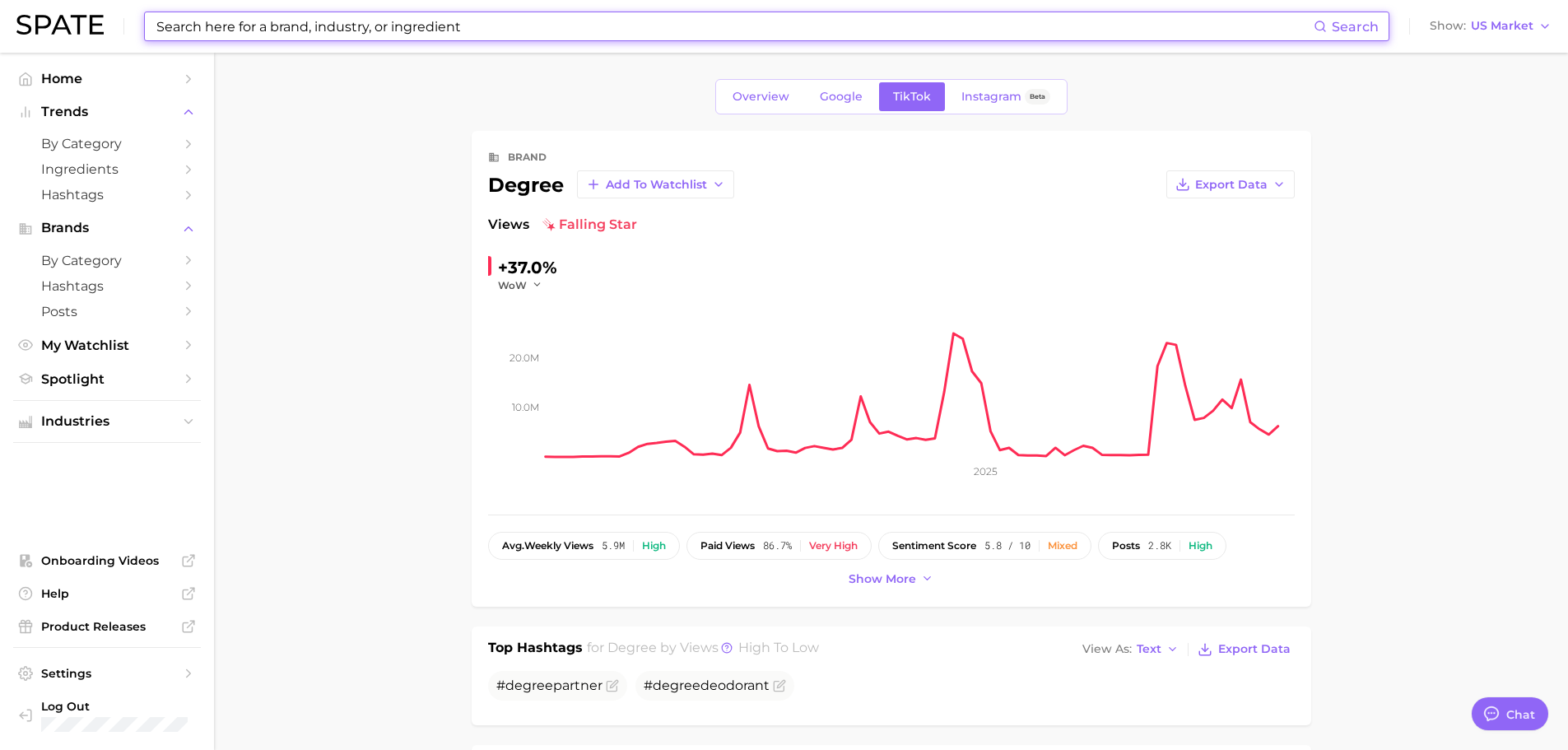
click at [578, 24] on input at bounding box center [734, 26] width 1159 height 28
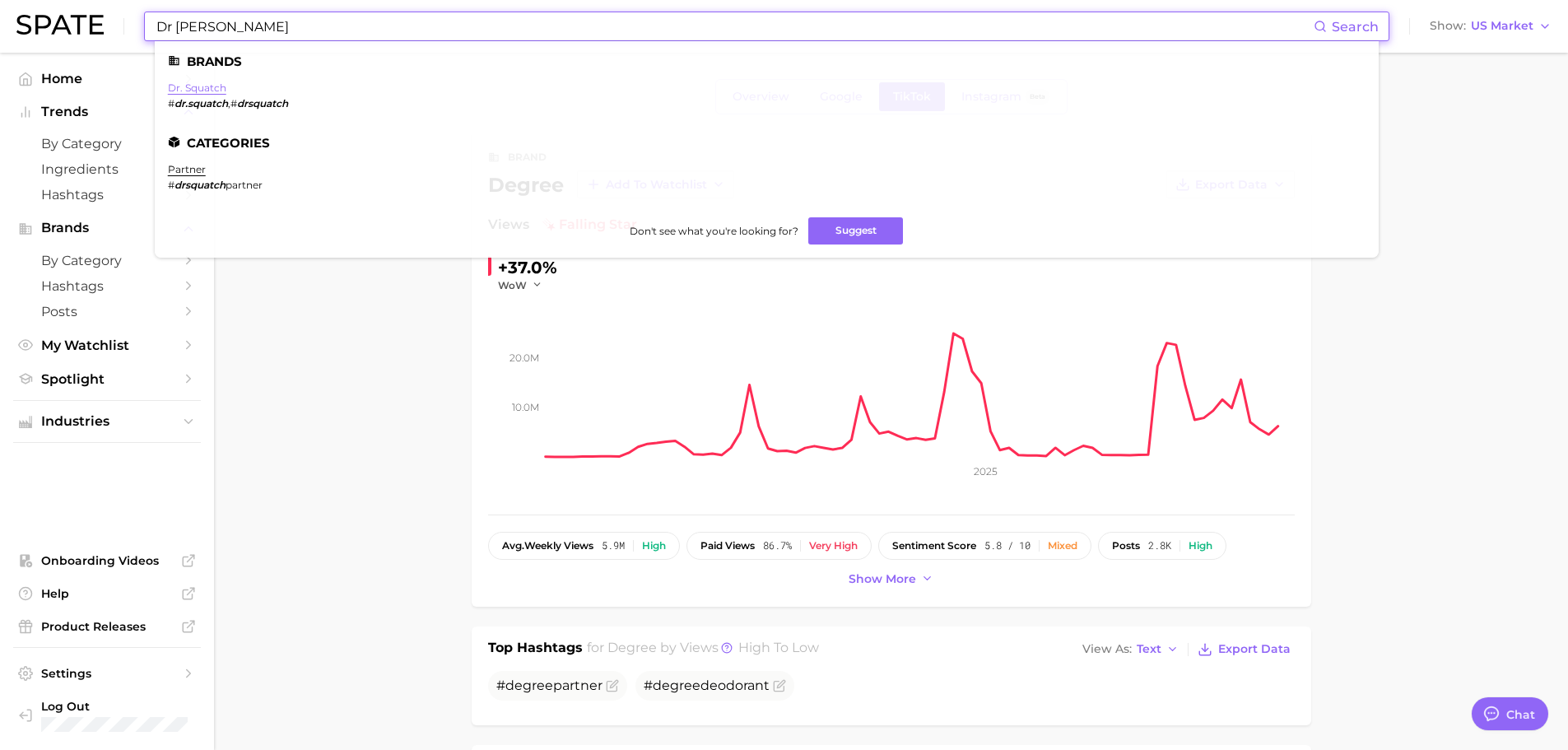
type input "Dr [PERSON_NAME]"
click at [191, 86] on link "dr. squatch" at bounding box center [197, 87] width 59 height 13
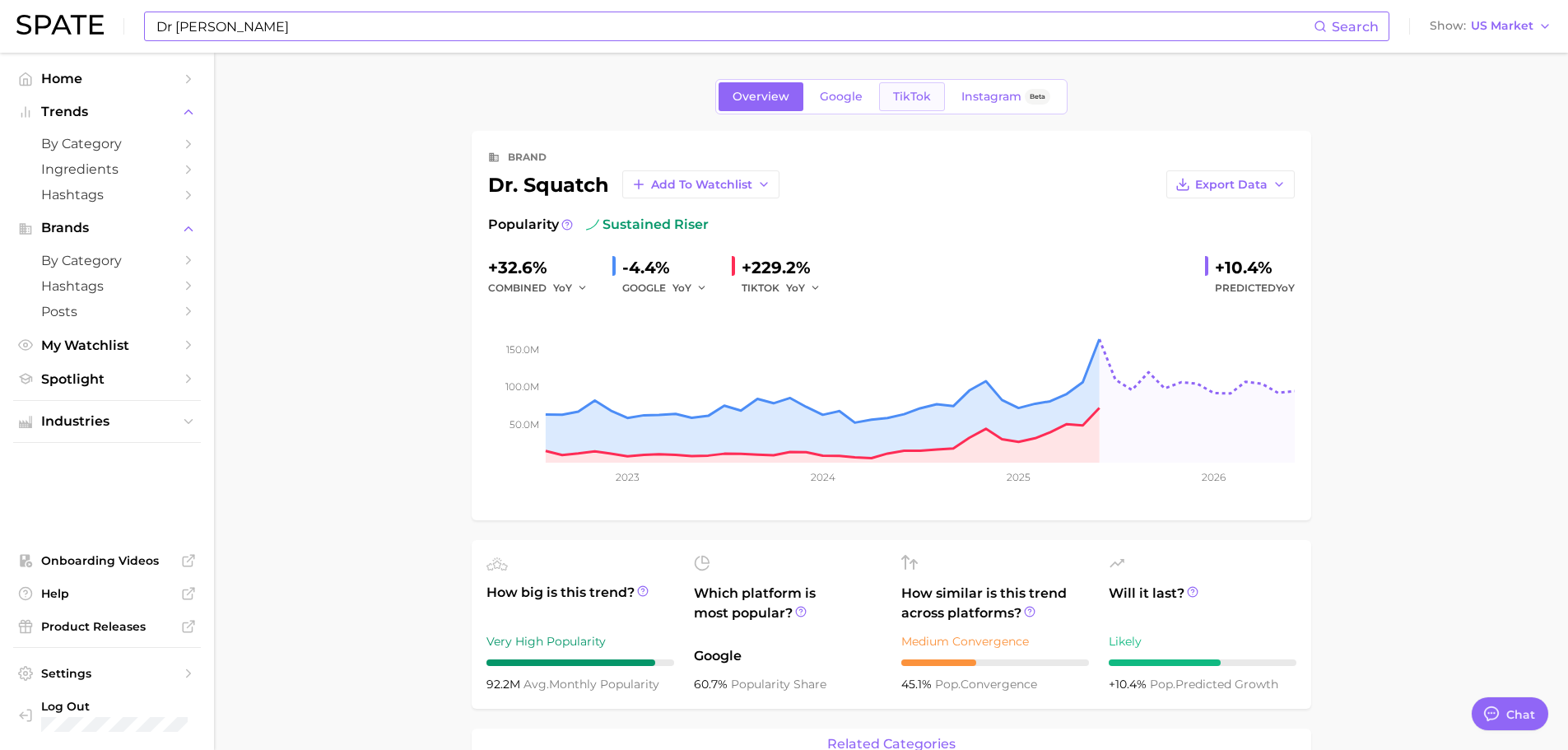
click at [909, 92] on span "TikTok" at bounding box center [911, 97] width 38 height 14
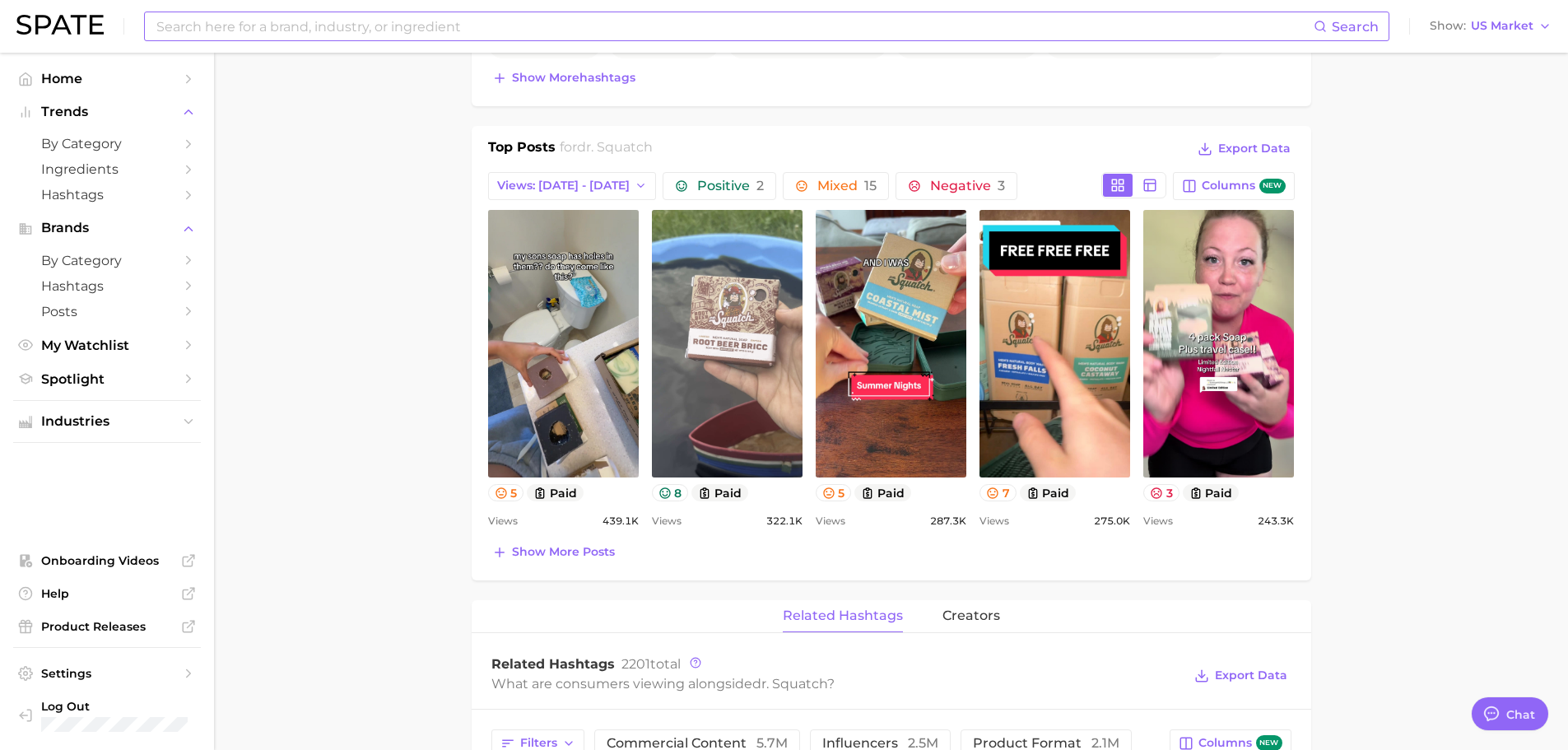
scroll to position [823, 0]
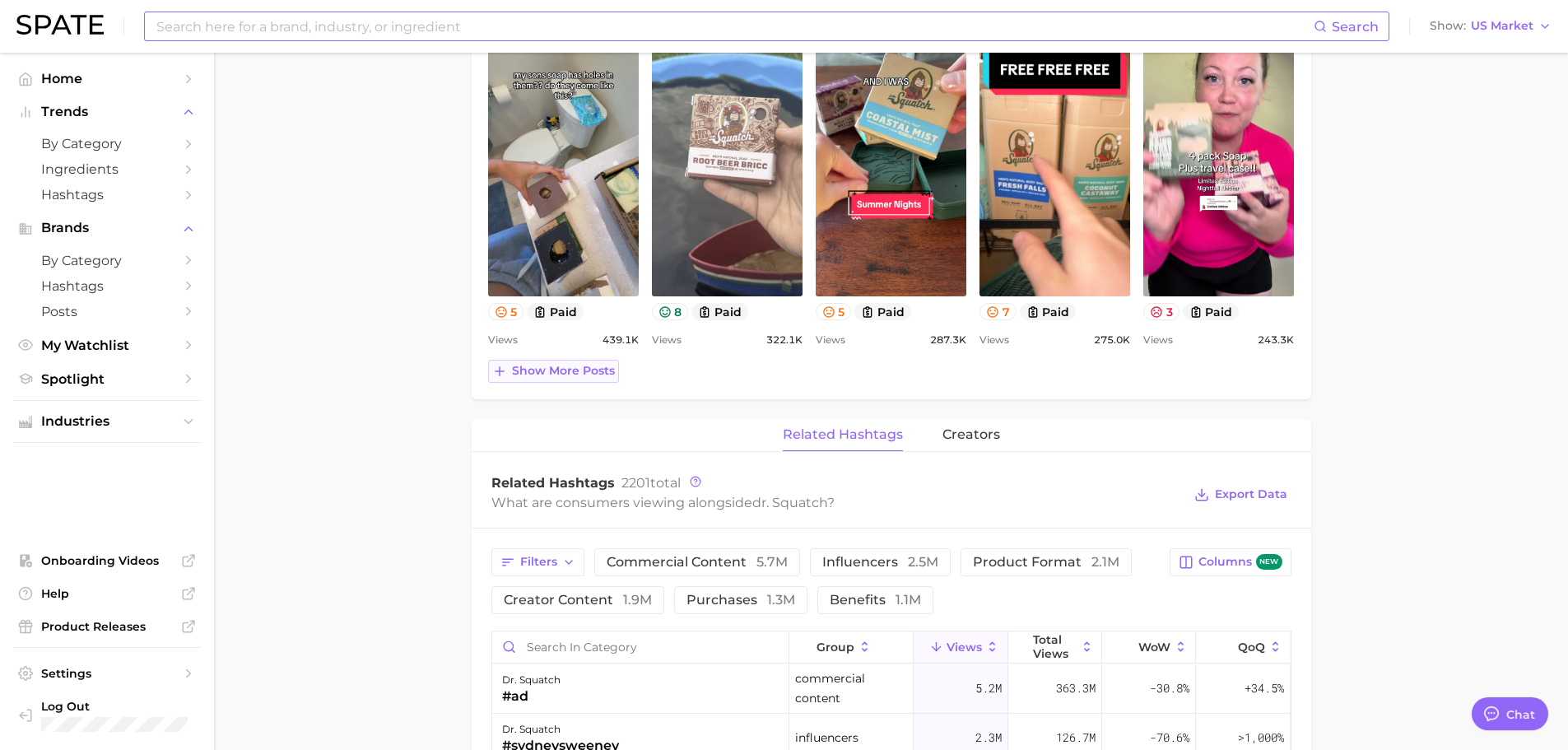
click at [532, 368] on span "Show more posts" at bounding box center [564, 370] width 103 height 14
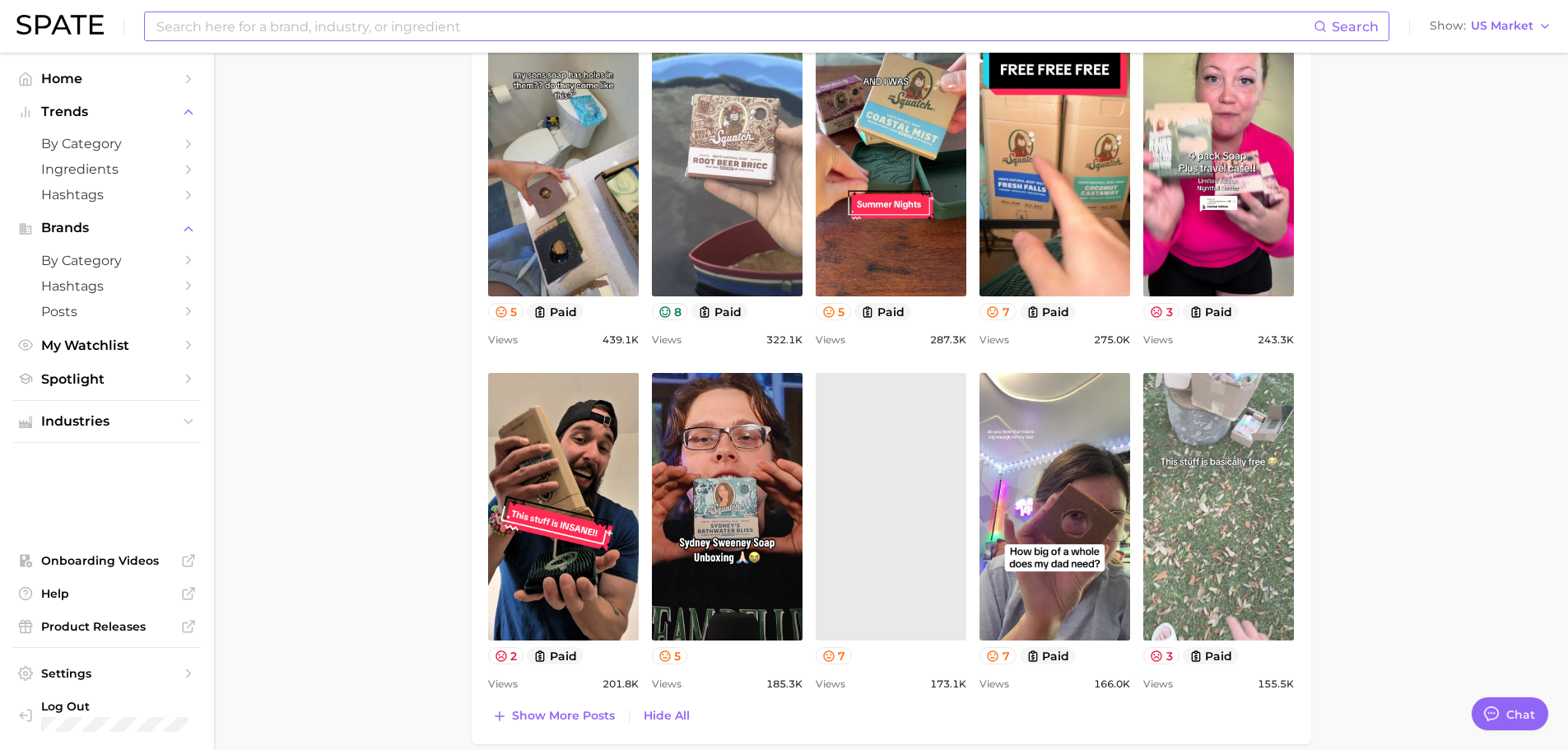
scroll to position [0, 0]
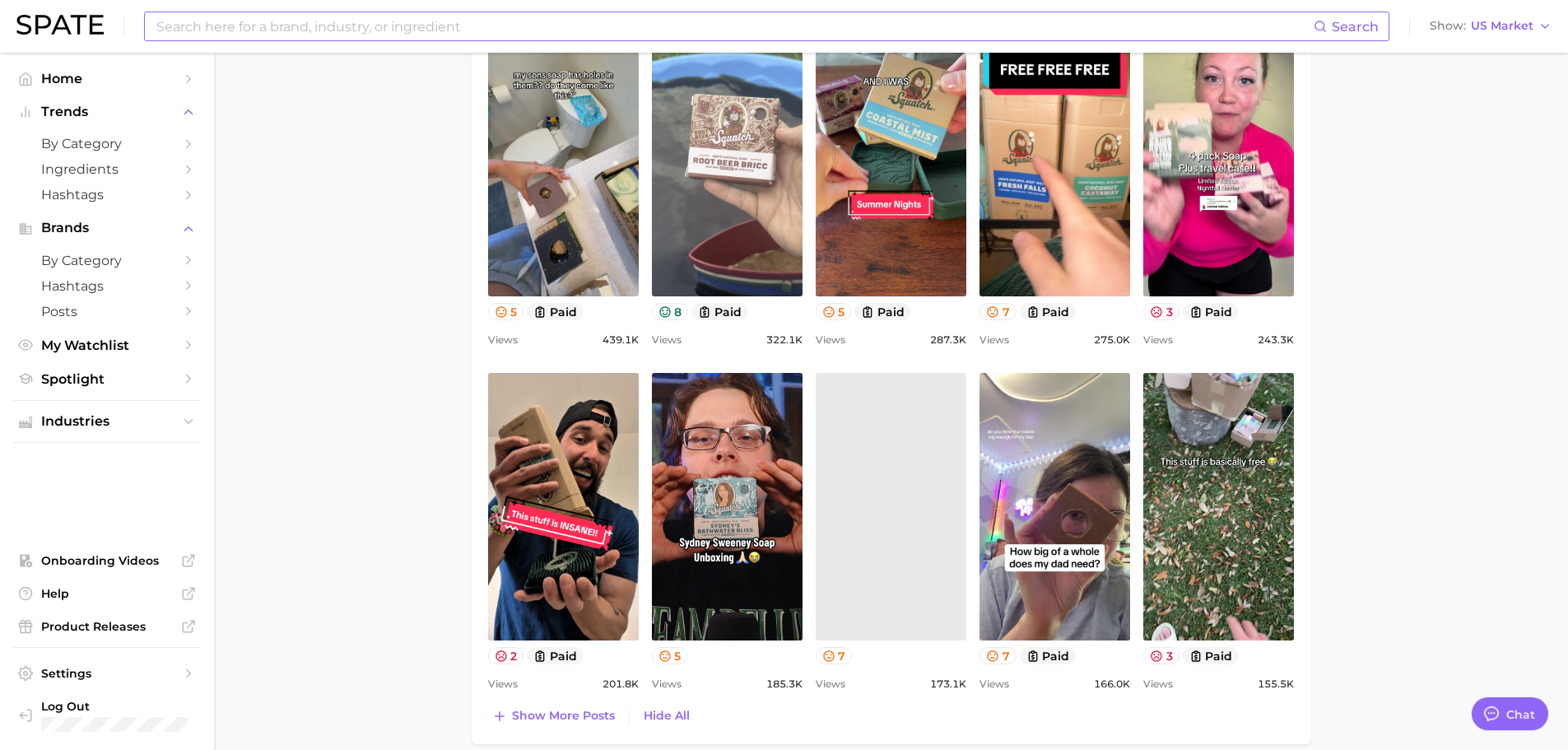
click at [453, 29] on input at bounding box center [734, 26] width 1159 height 28
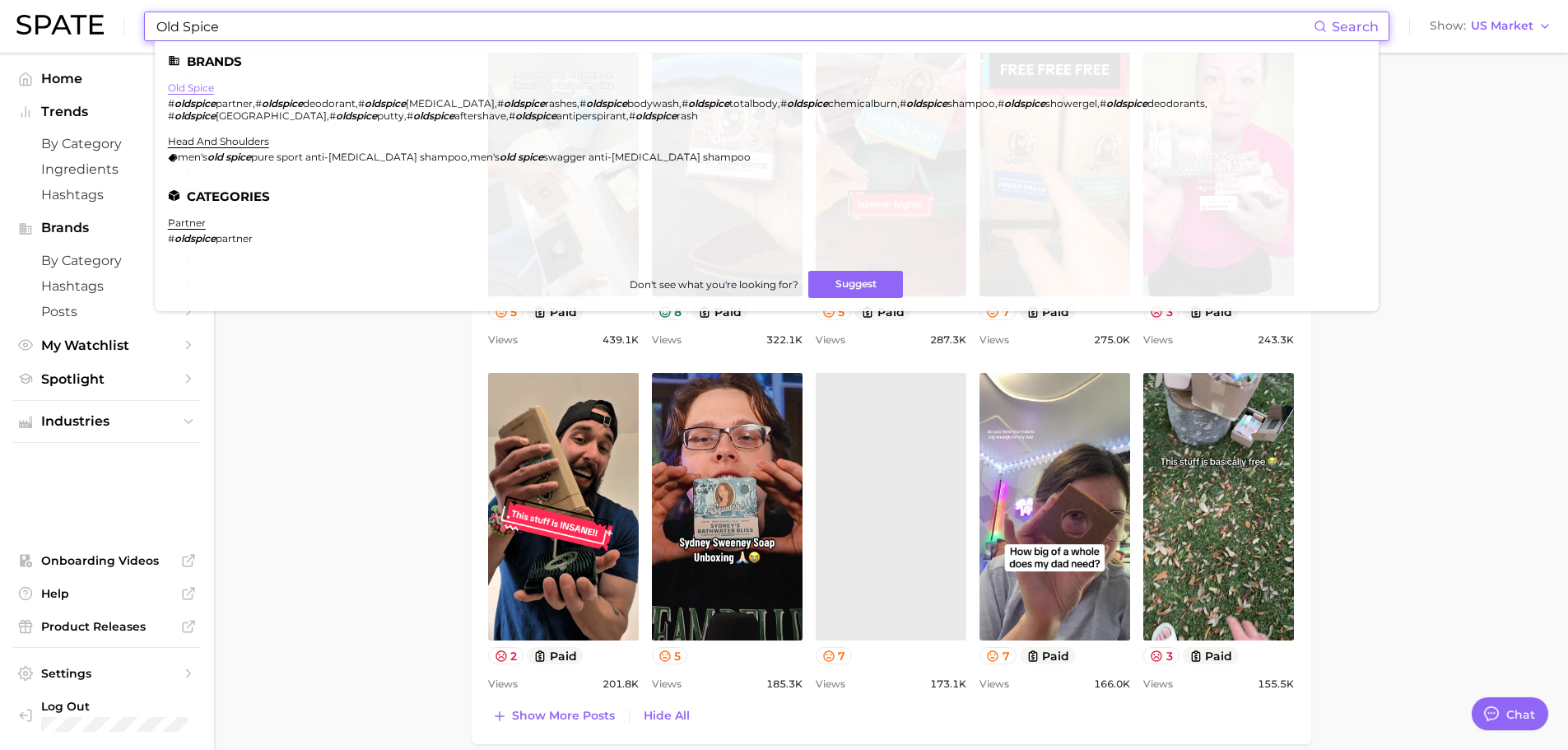
type input "Old Spice"
click at [194, 89] on link "old spice" at bounding box center [191, 87] width 46 height 13
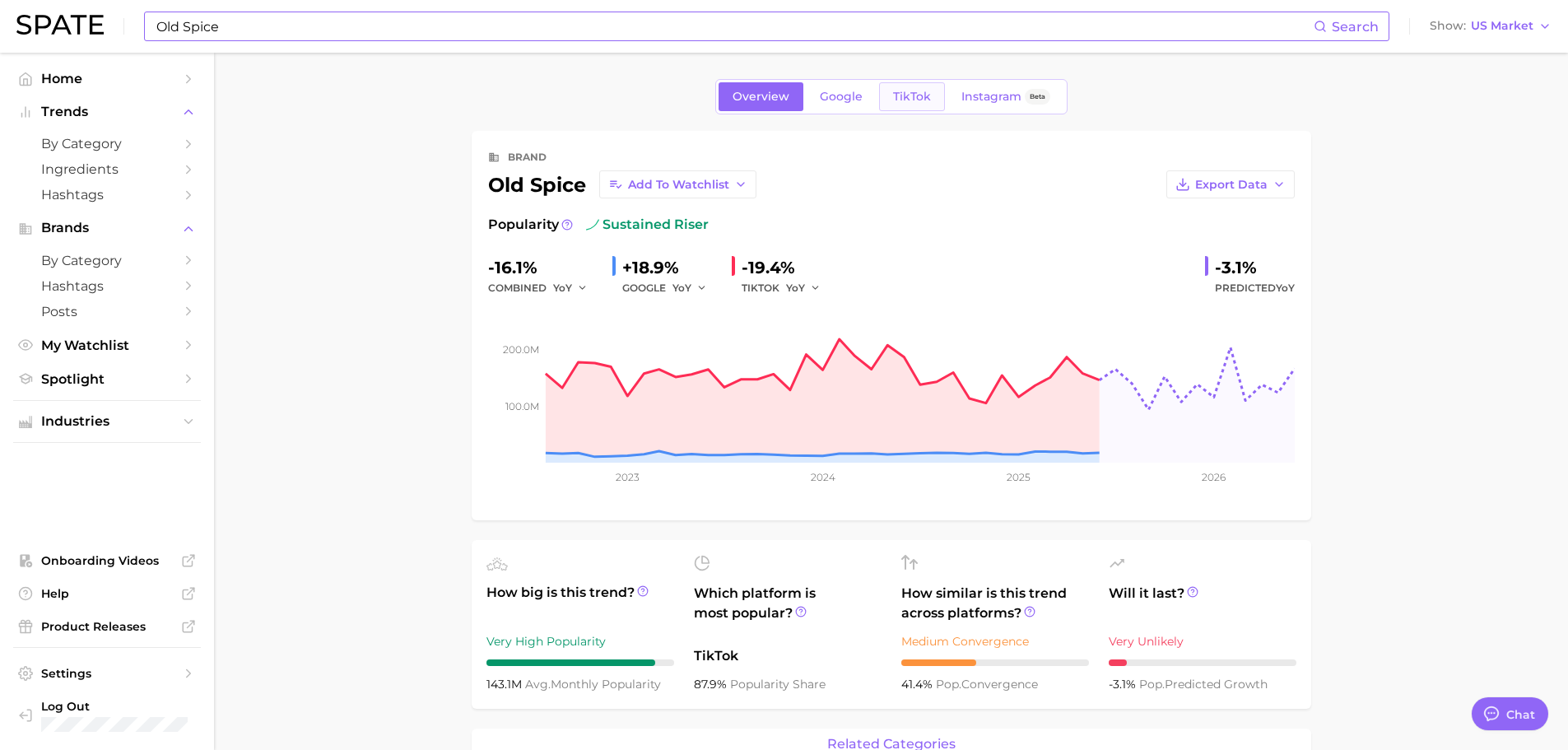
click at [916, 92] on span "TikTok" at bounding box center [911, 97] width 38 height 14
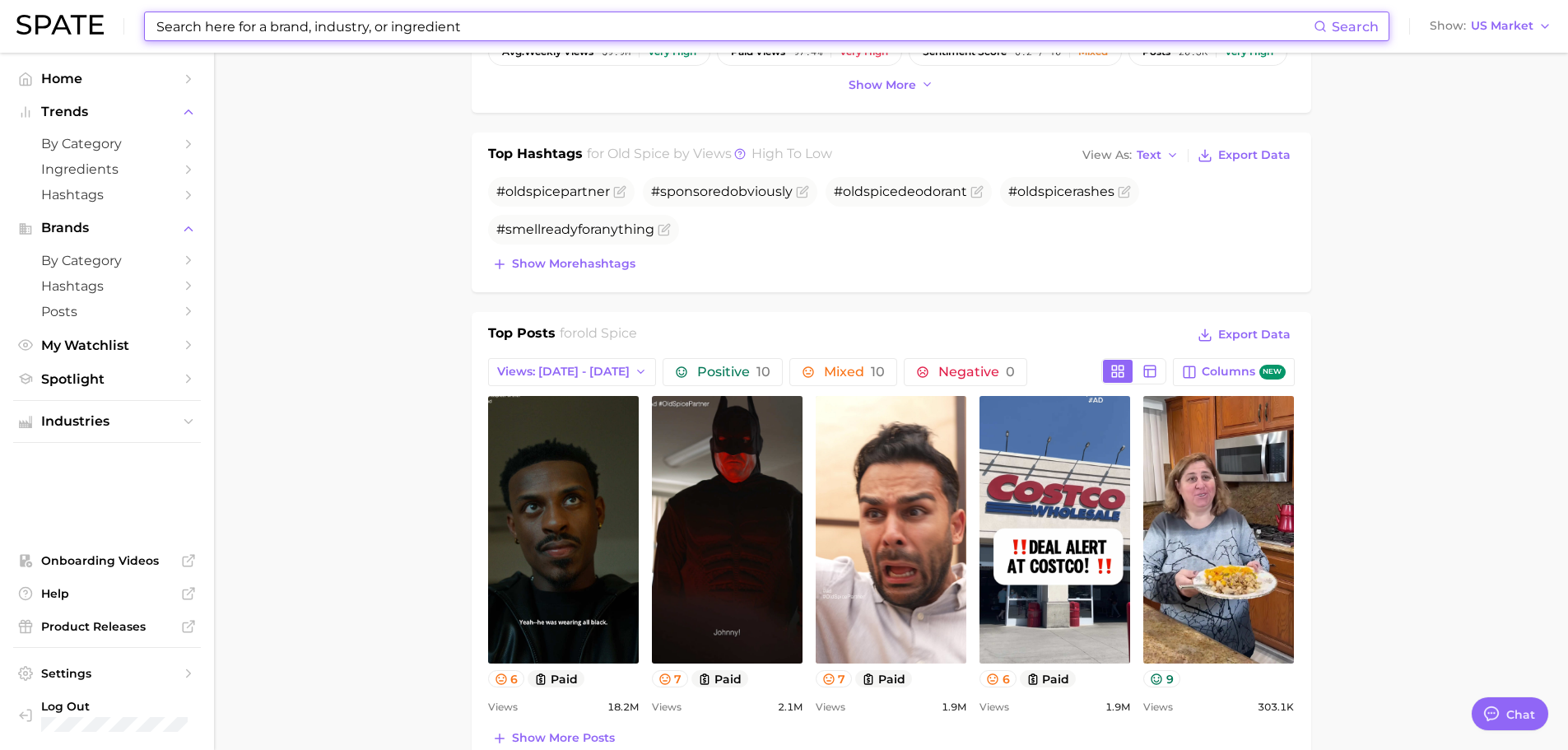
scroll to position [905, 0]
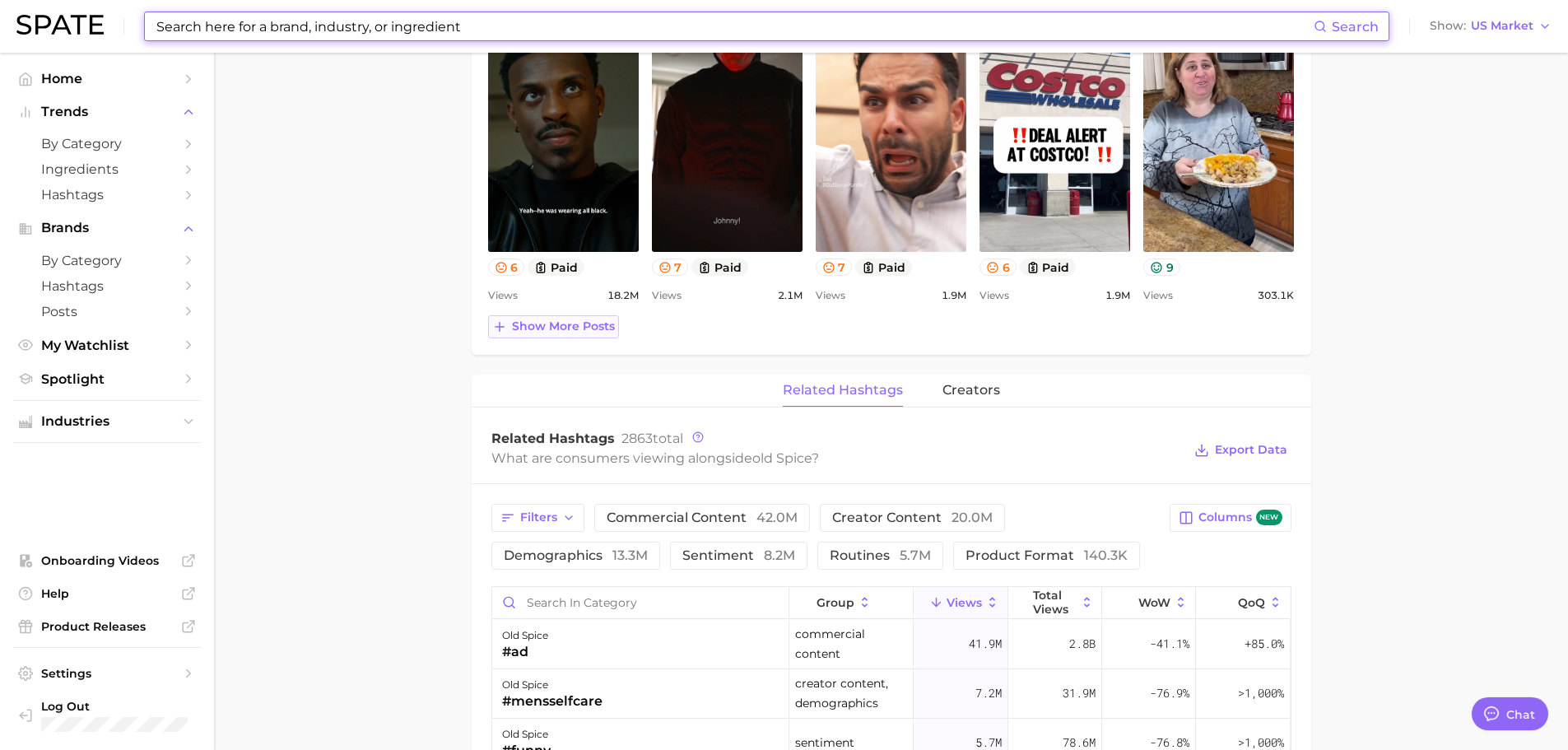
click at [591, 320] on span "Show more posts" at bounding box center [564, 326] width 103 height 14
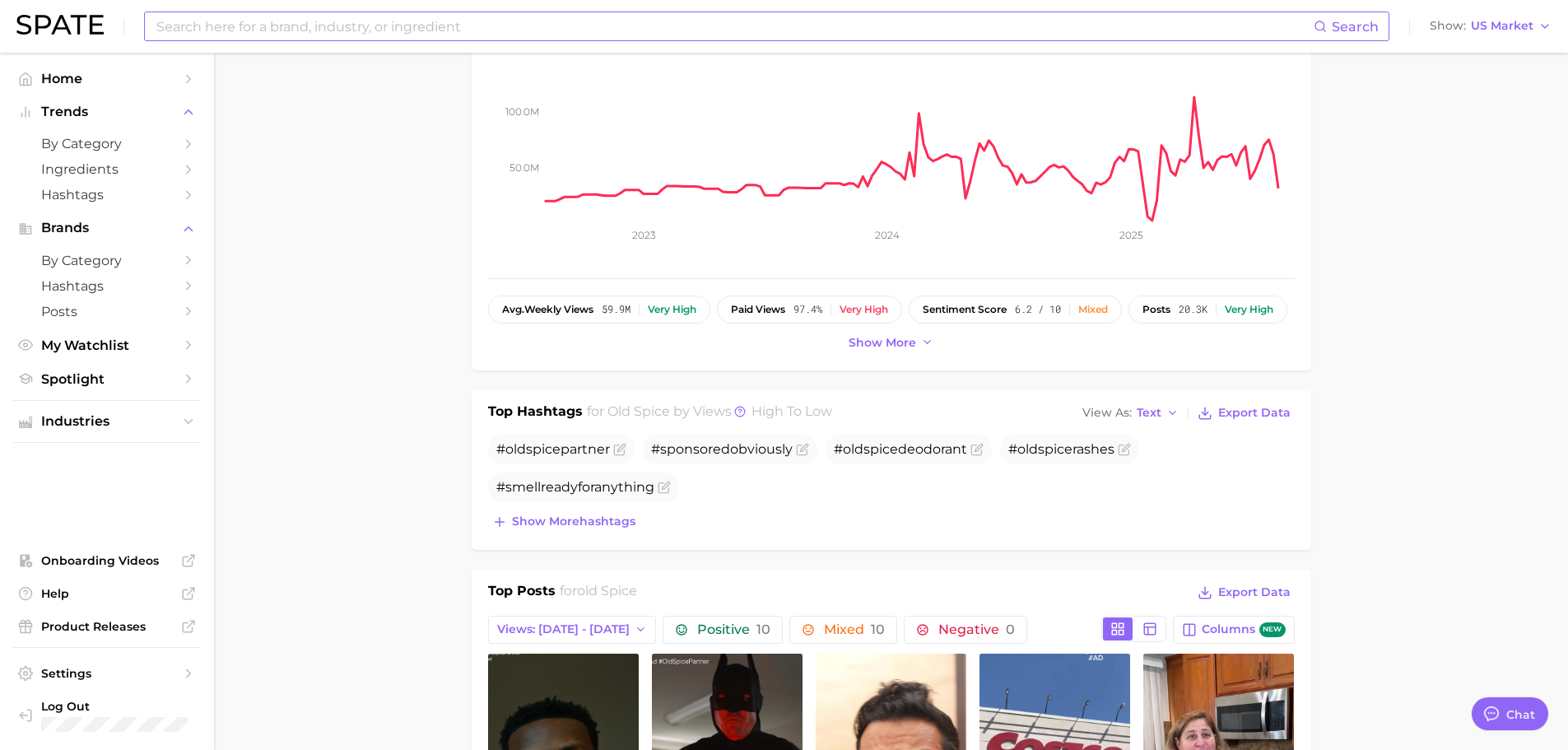
scroll to position [247, 0]
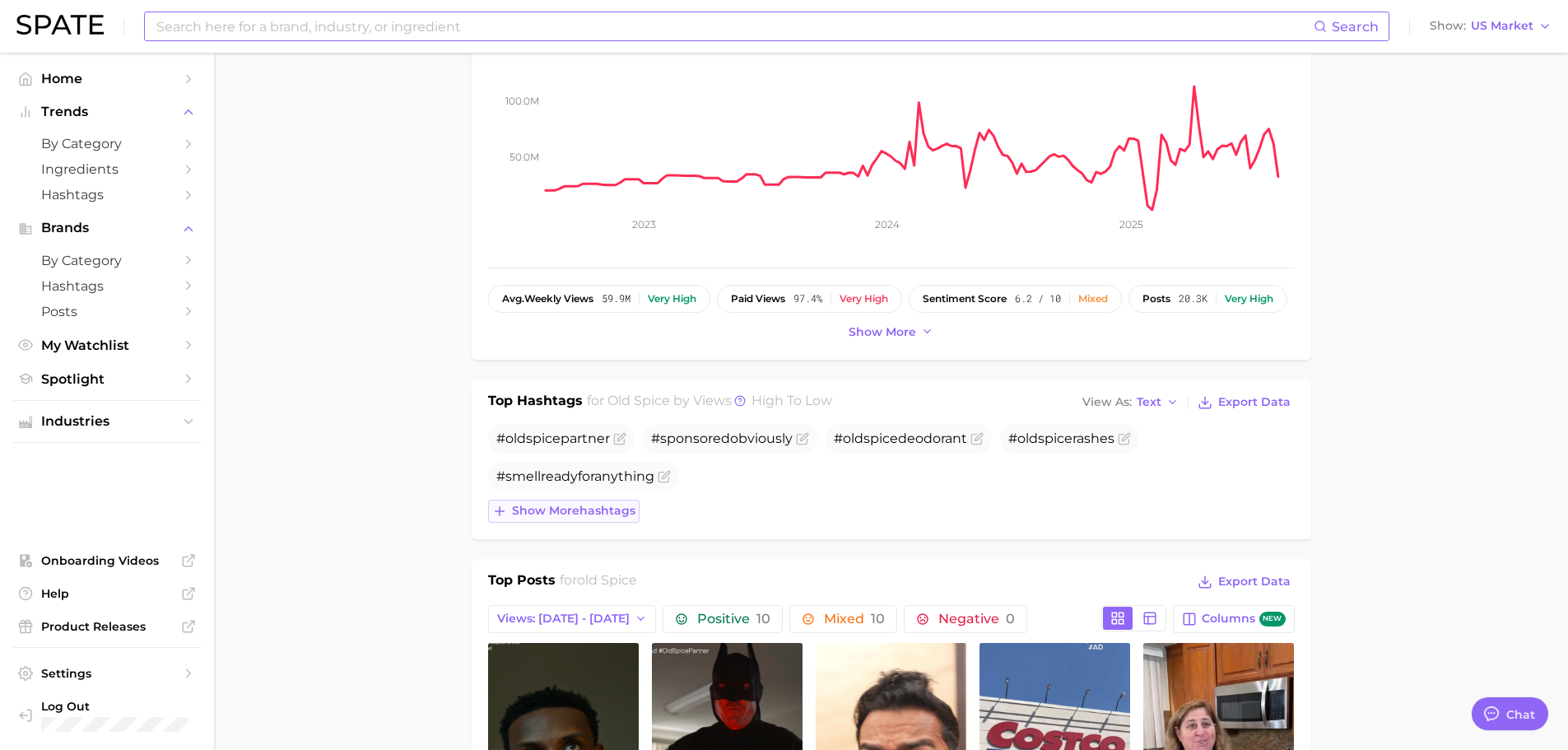
click at [619, 515] on span "Show more hashtags" at bounding box center [574, 511] width 123 height 14
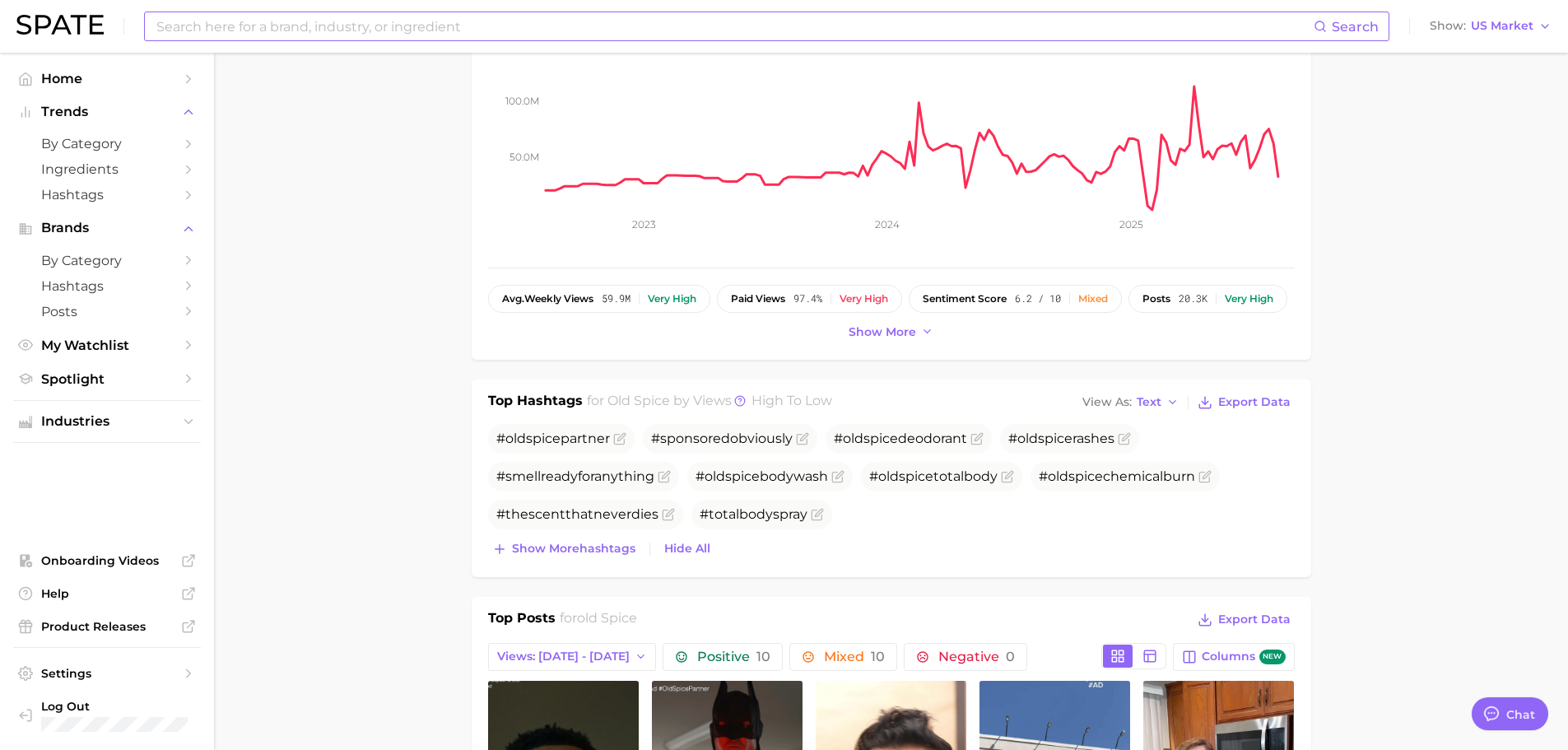
scroll to position [329, 0]
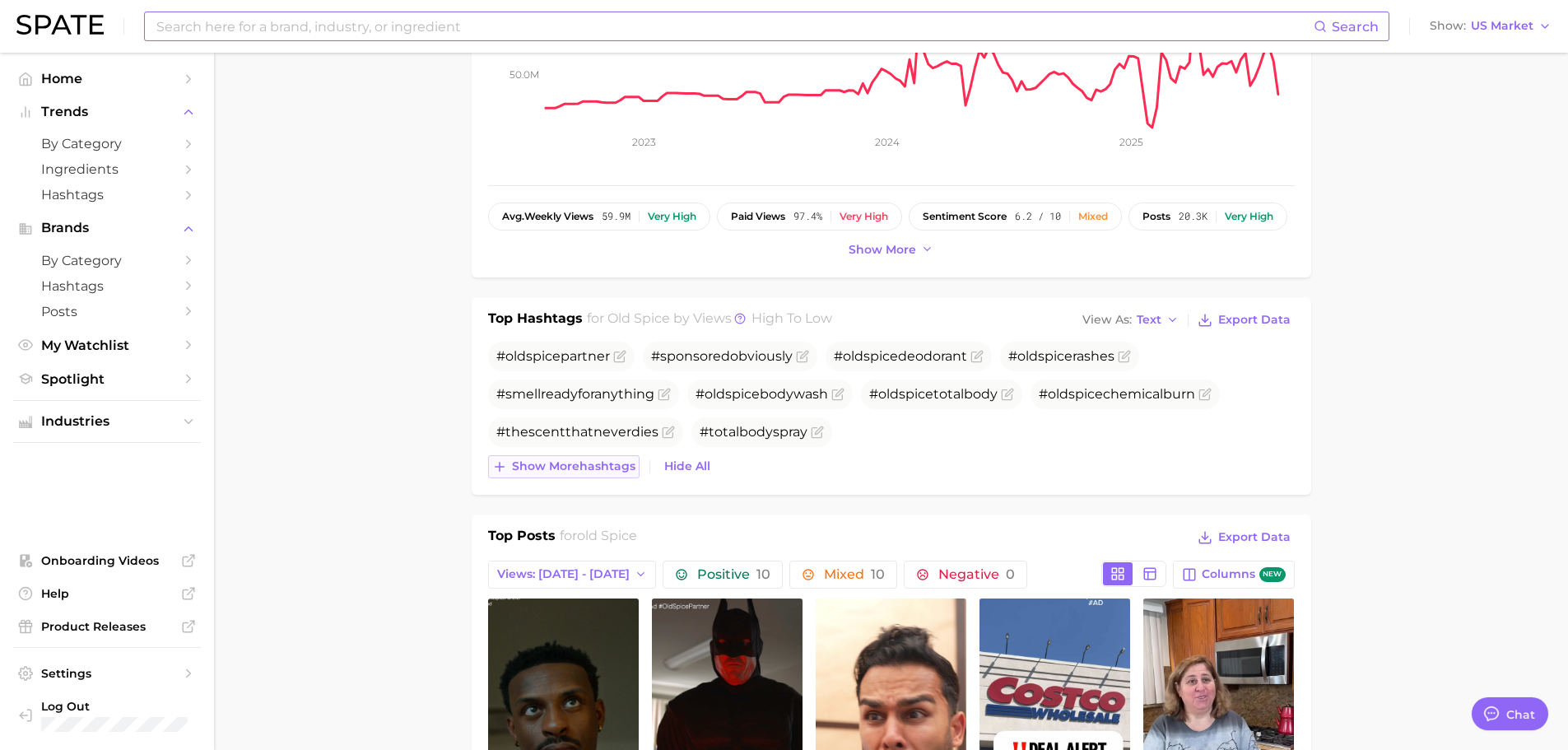
click at [624, 473] on span "Show more hashtags" at bounding box center [574, 466] width 123 height 14
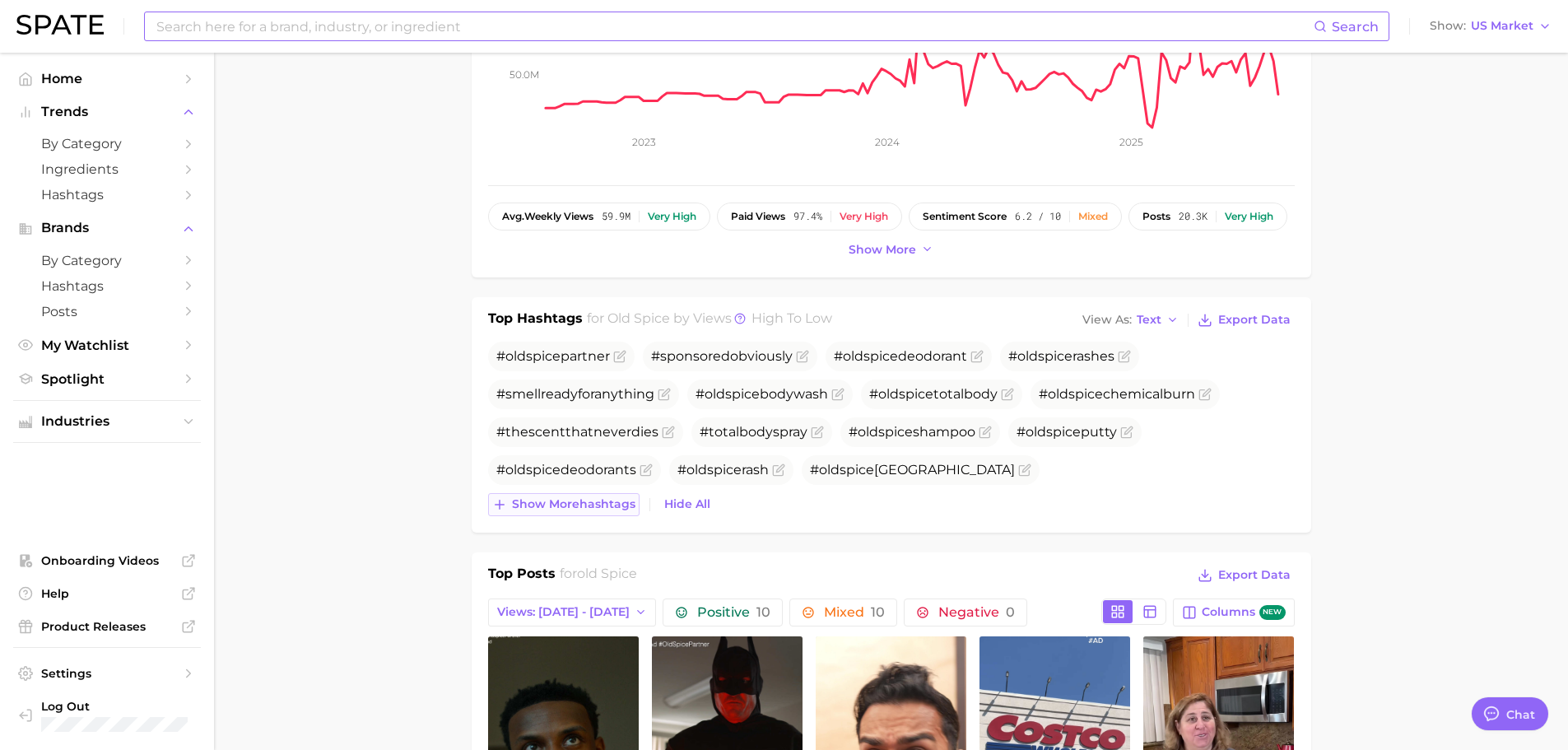
click at [606, 510] on span "Show more hashtags" at bounding box center [574, 504] width 123 height 14
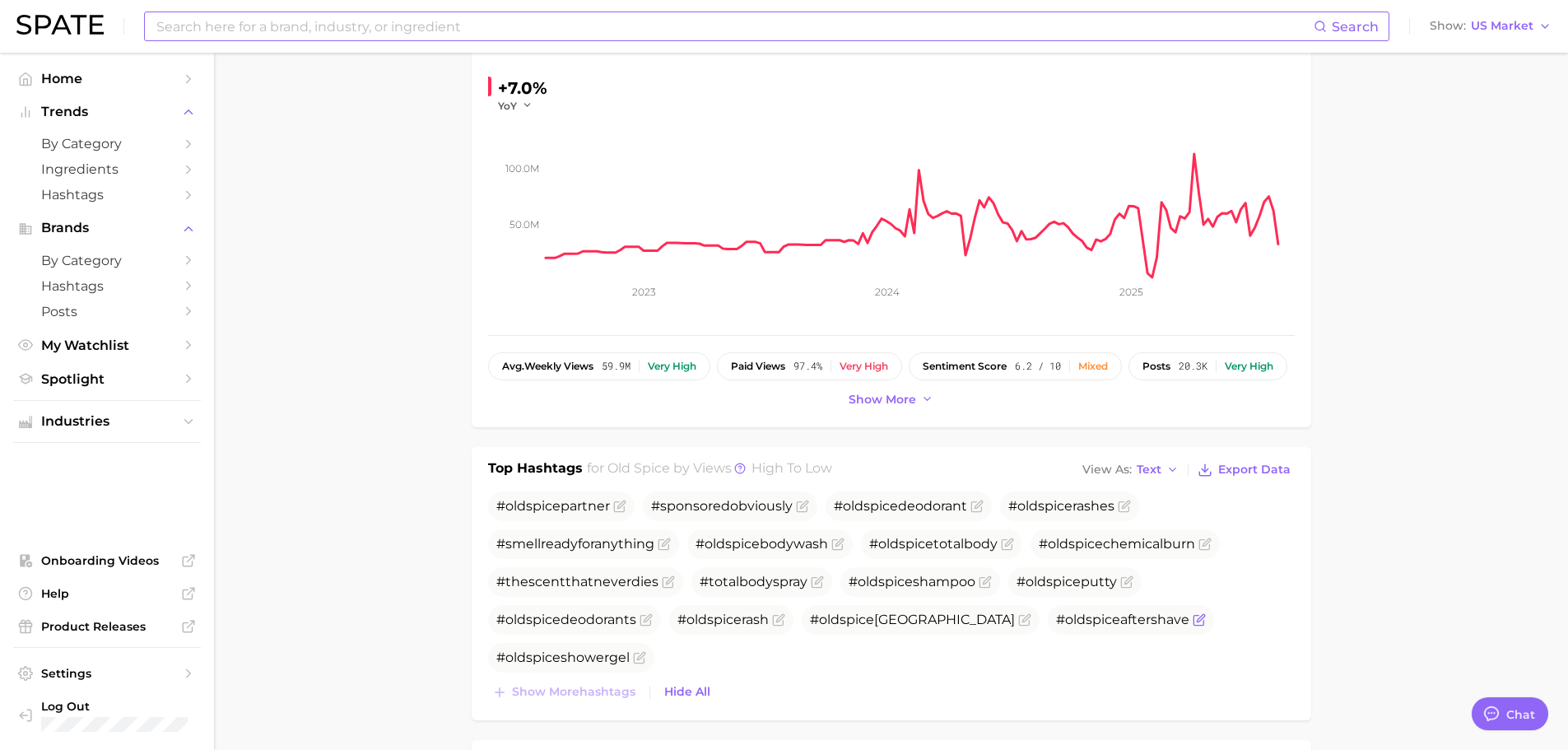
scroll to position [0, 0]
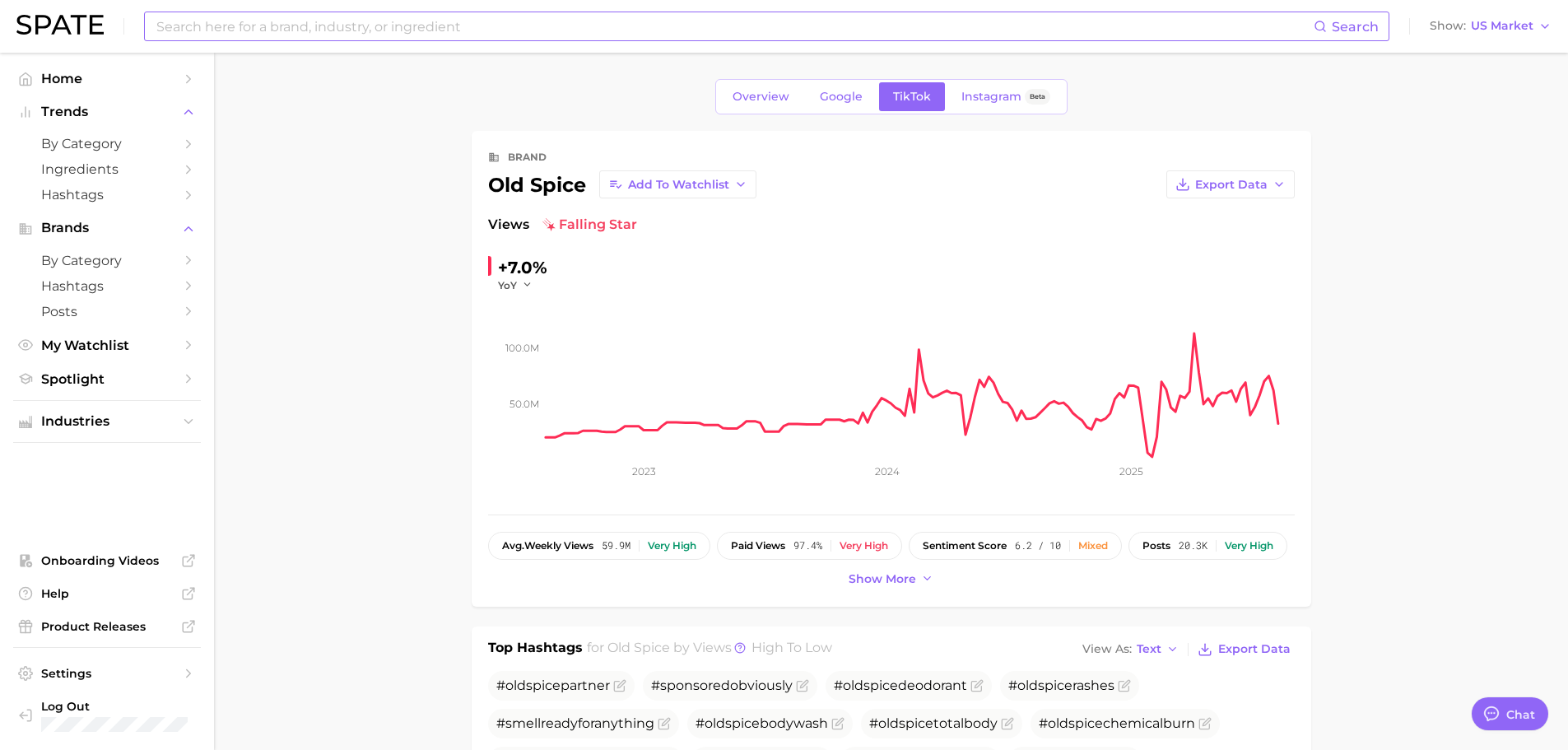
click at [66, 93] on ul "Home Trends by Category Ingredients Hashtags Brands by Category Hashtags Posts …" at bounding box center [107, 228] width 187 height 326
click at [69, 83] on span "Home" at bounding box center [107, 78] width 132 height 16
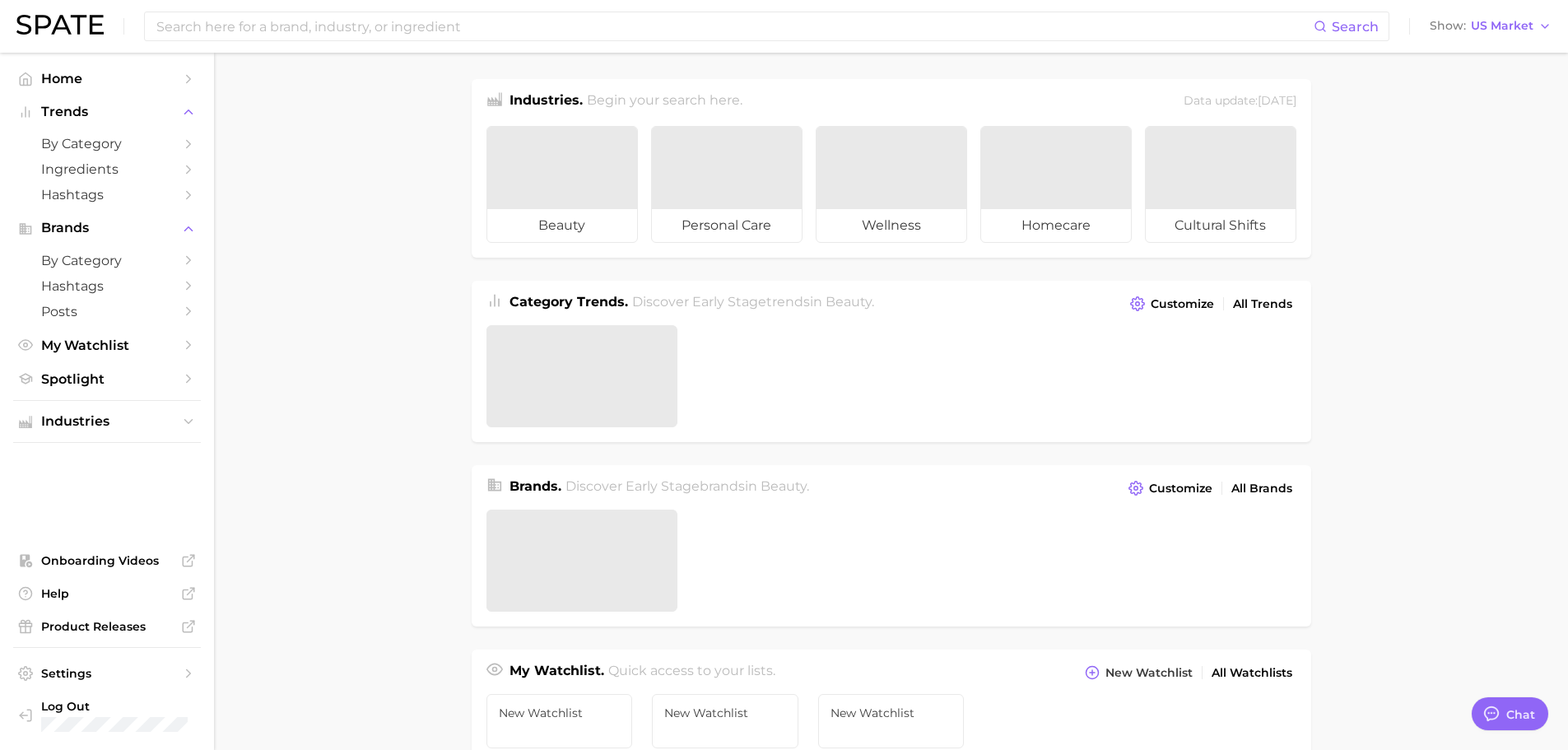
type textarea "x"
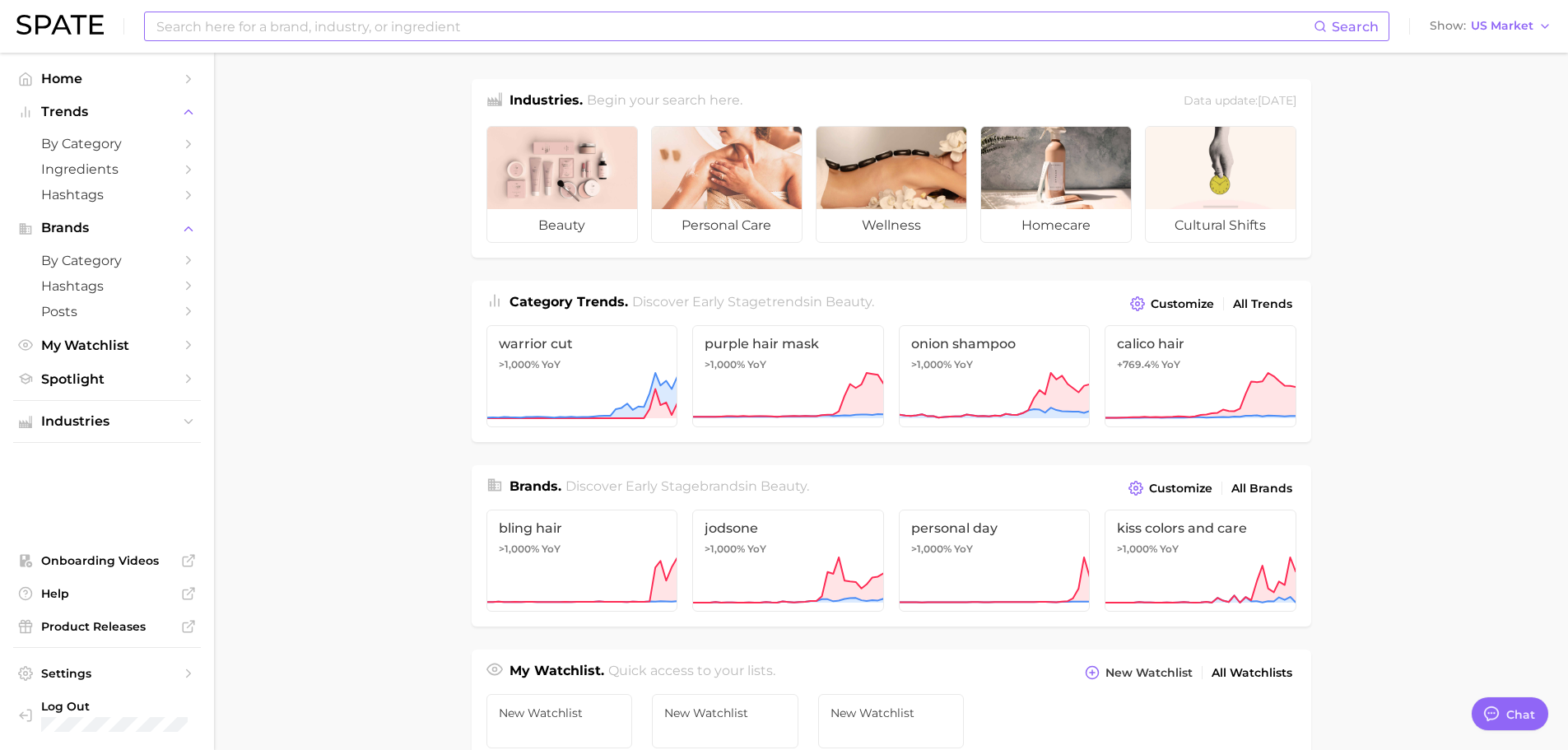
drag, startPoint x: 307, startPoint y: 29, endPoint x: 300, endPoint y: 23, distance: 9.2
click at [303, 26] on input at bounding box center [734, 26] width 1159 height 28
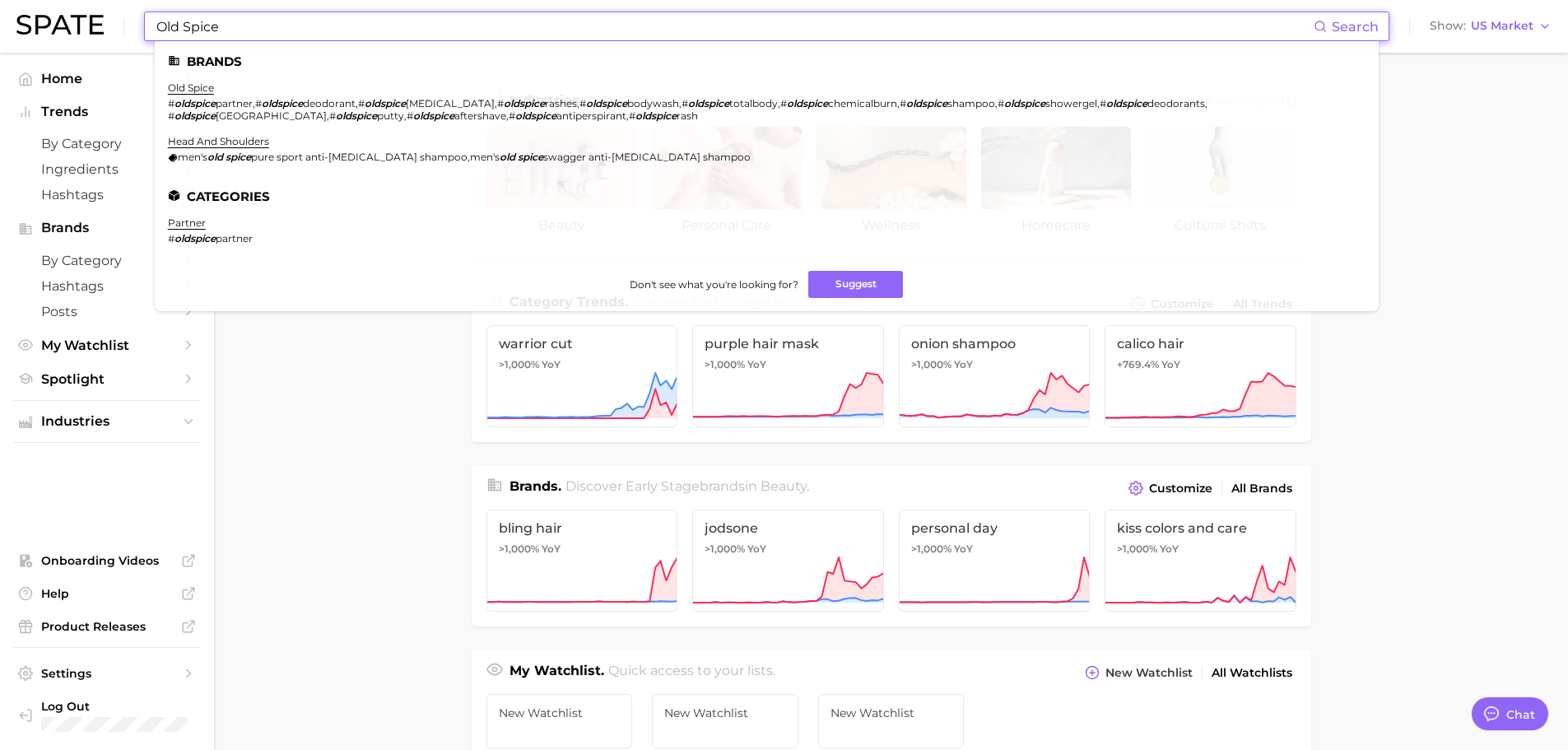
drag, startPoint x: 260, startPoint y: 29, endPoint x: 83, endPoint y: 5, distance: 178.6
click at [84, 6] on div "Old Spice Search Brands old spice # oldspice partner , # oldspice deodorant , #…" at bounding box center [784, 26] width 1535 height 53
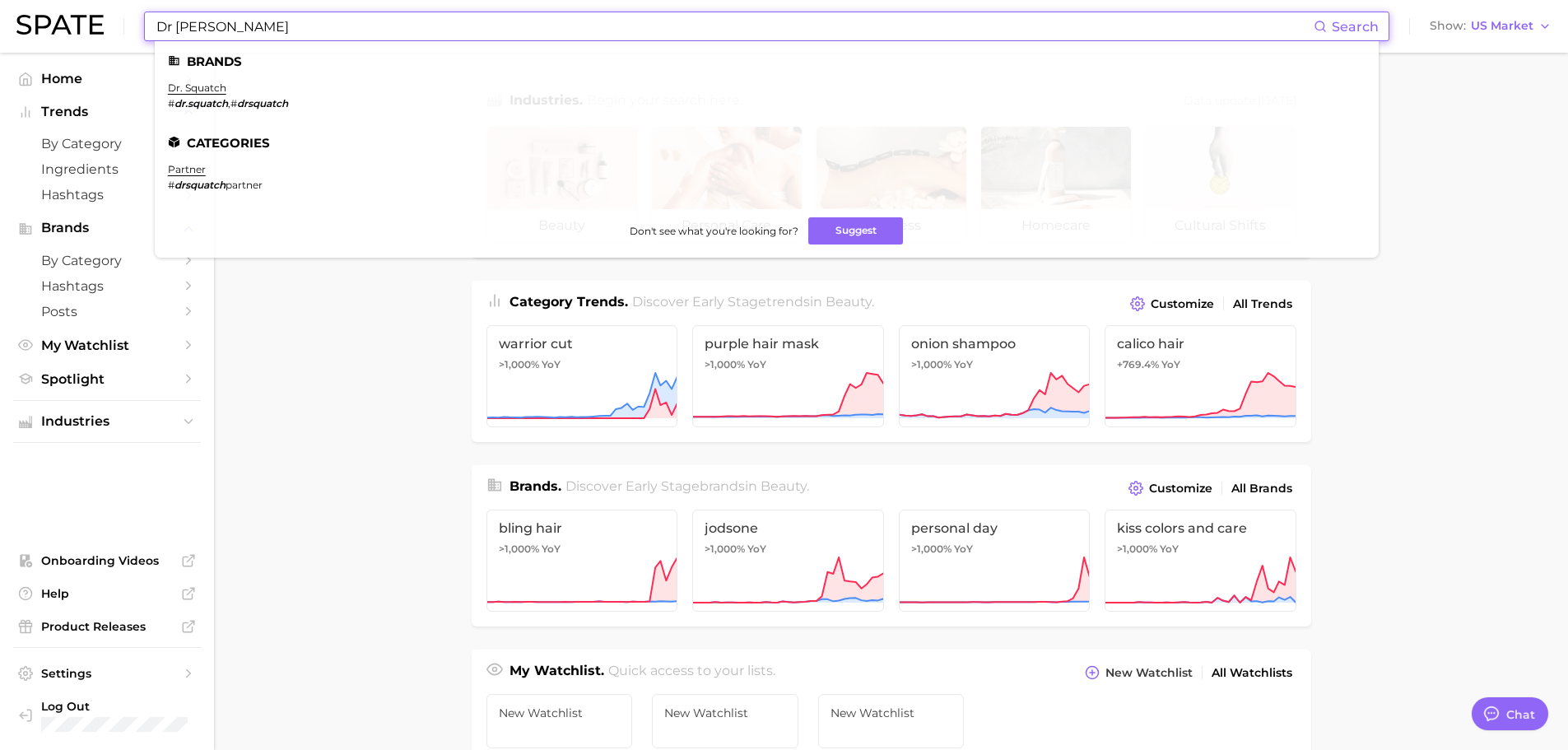
drag, startPoint x: 254, startPoint y: 34, endPoint x: 122, endPoint y: 38, distance: 132.1
click at [122, 38] on div "Dr Squatch Search Brands dr. squatch # dr.squatch , # drsquatch Categories part…" at bounding box center [784, 26] width 1535 height 53
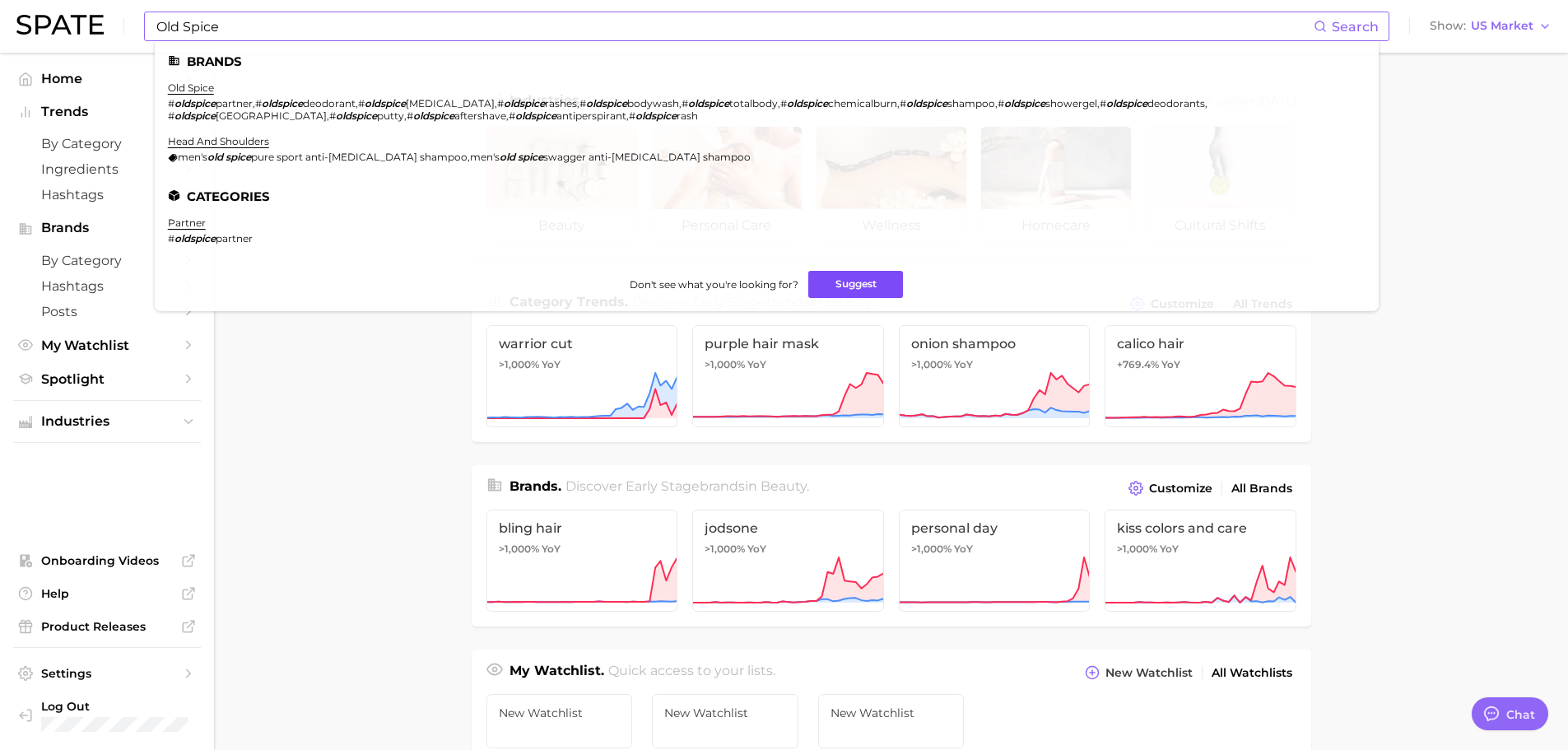
click at [866, 285] on button "Suggest" at bounding box center [855, 284] width 95 height 27
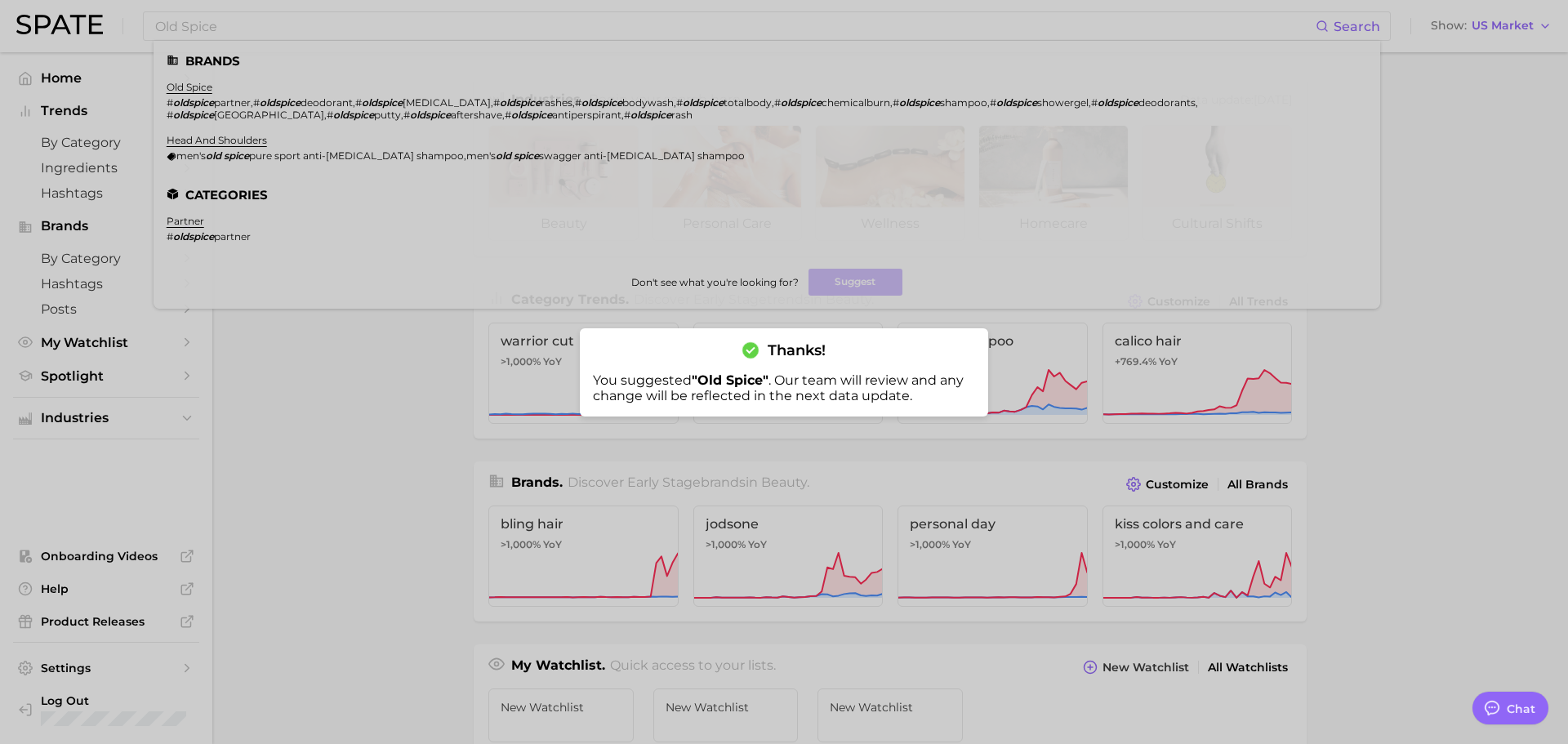
click at [764, 220] on div at bounding box center [784, 372] width 1568 height 744
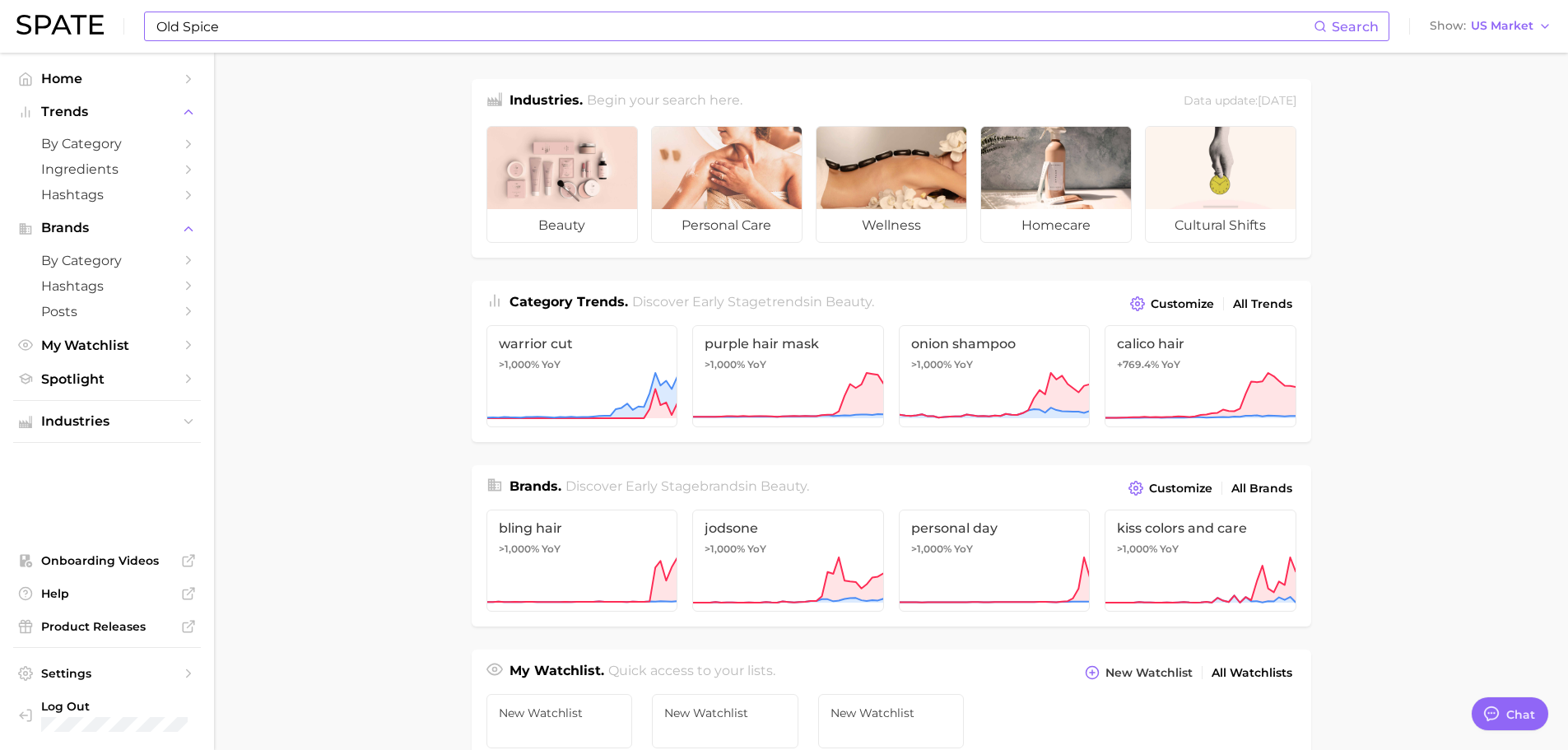
click at [247, 30] on input "Old Spice" at bounding box center [734, 26] width 1159 height 28
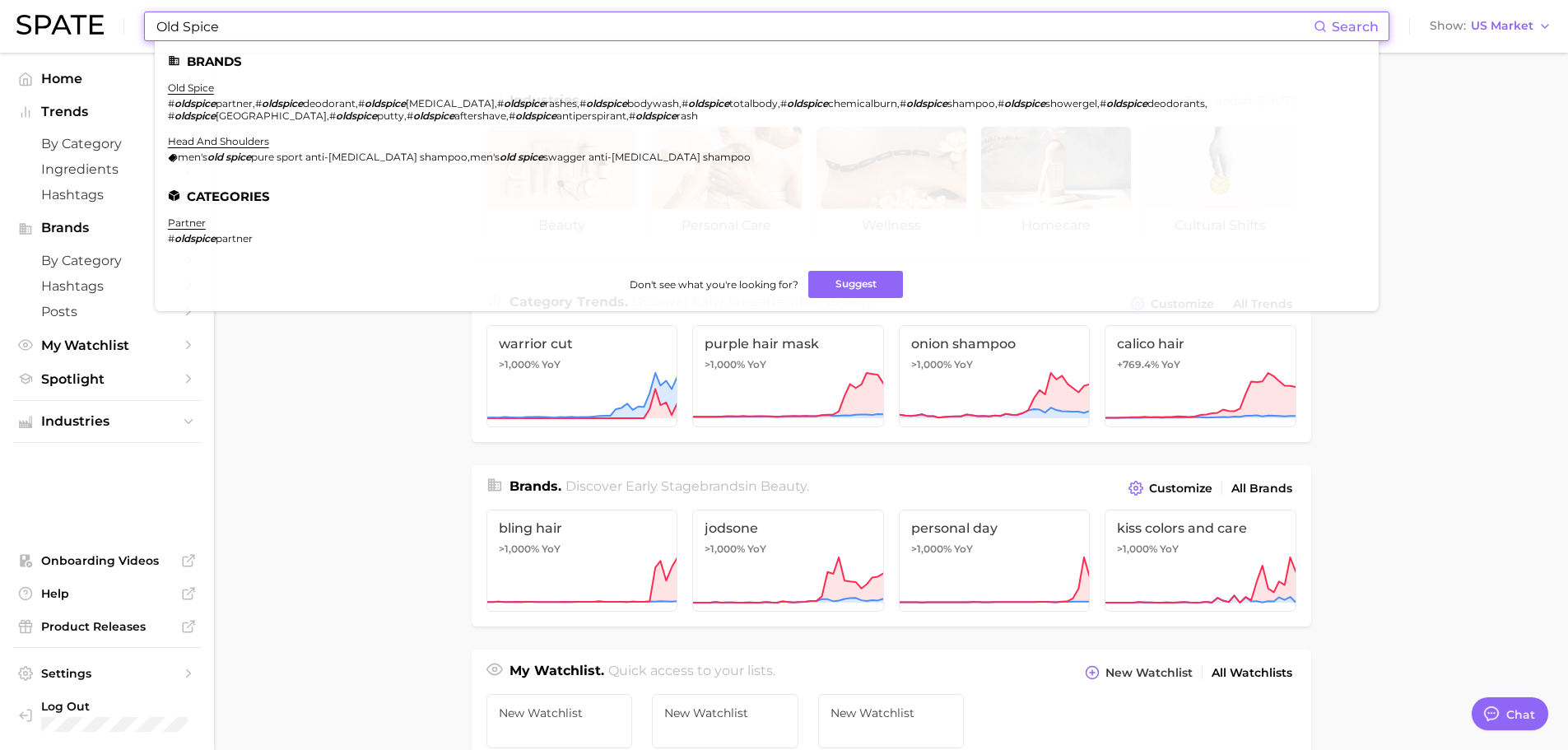
drag, startPoint x: 216, startPoint y: 20, endPoint x: 60, endPoint y: 3, distance: 156.9
click at [60, 3] on div "Old Spice Search Brands old spice # oldspice partner , # oldspice deodorant , #…" at bounding box center [784, 26] width 1535 height 53
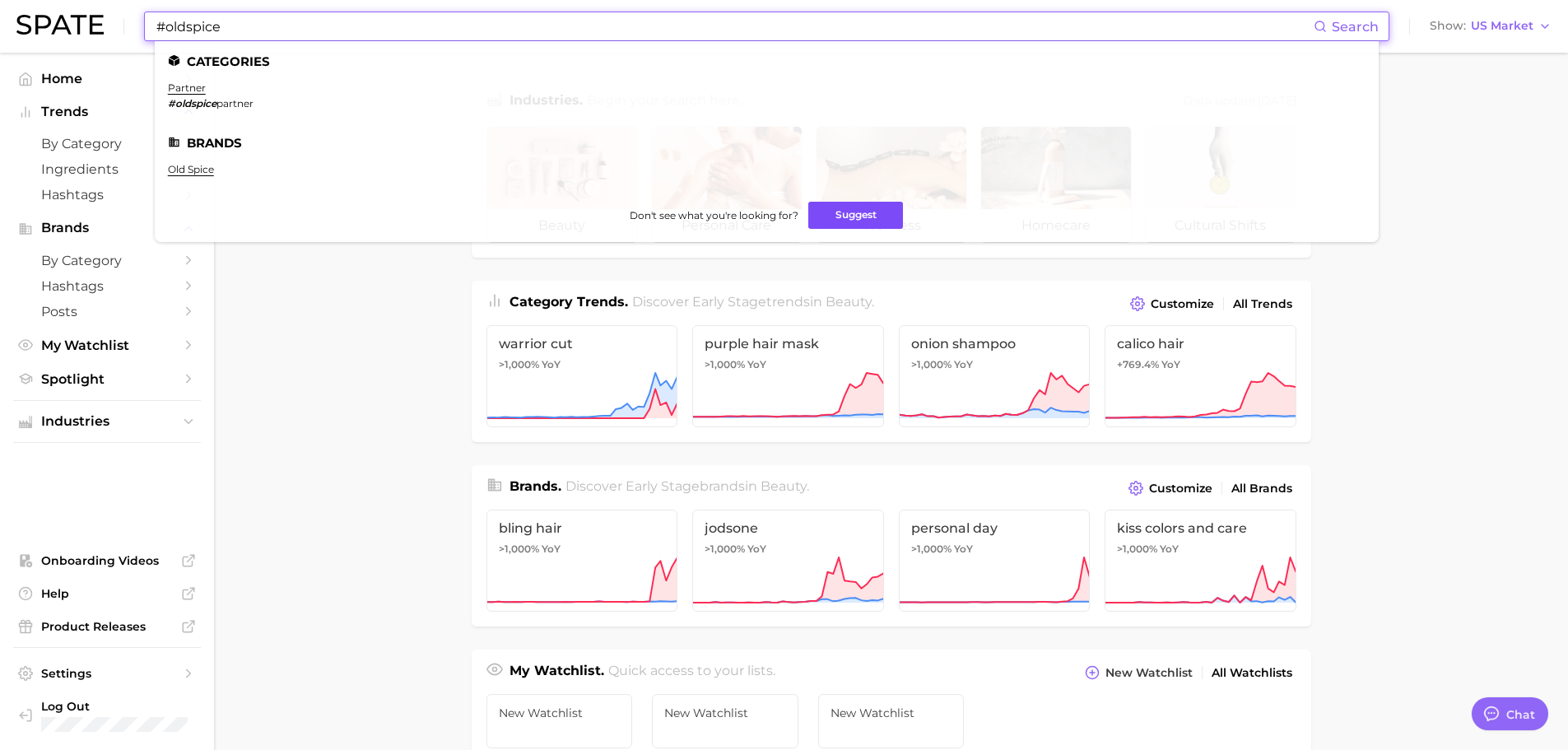
type input "#oldspice"
click at [869, 216] on button "Suggest" at bounding box center [855, 215] width 95 height 27
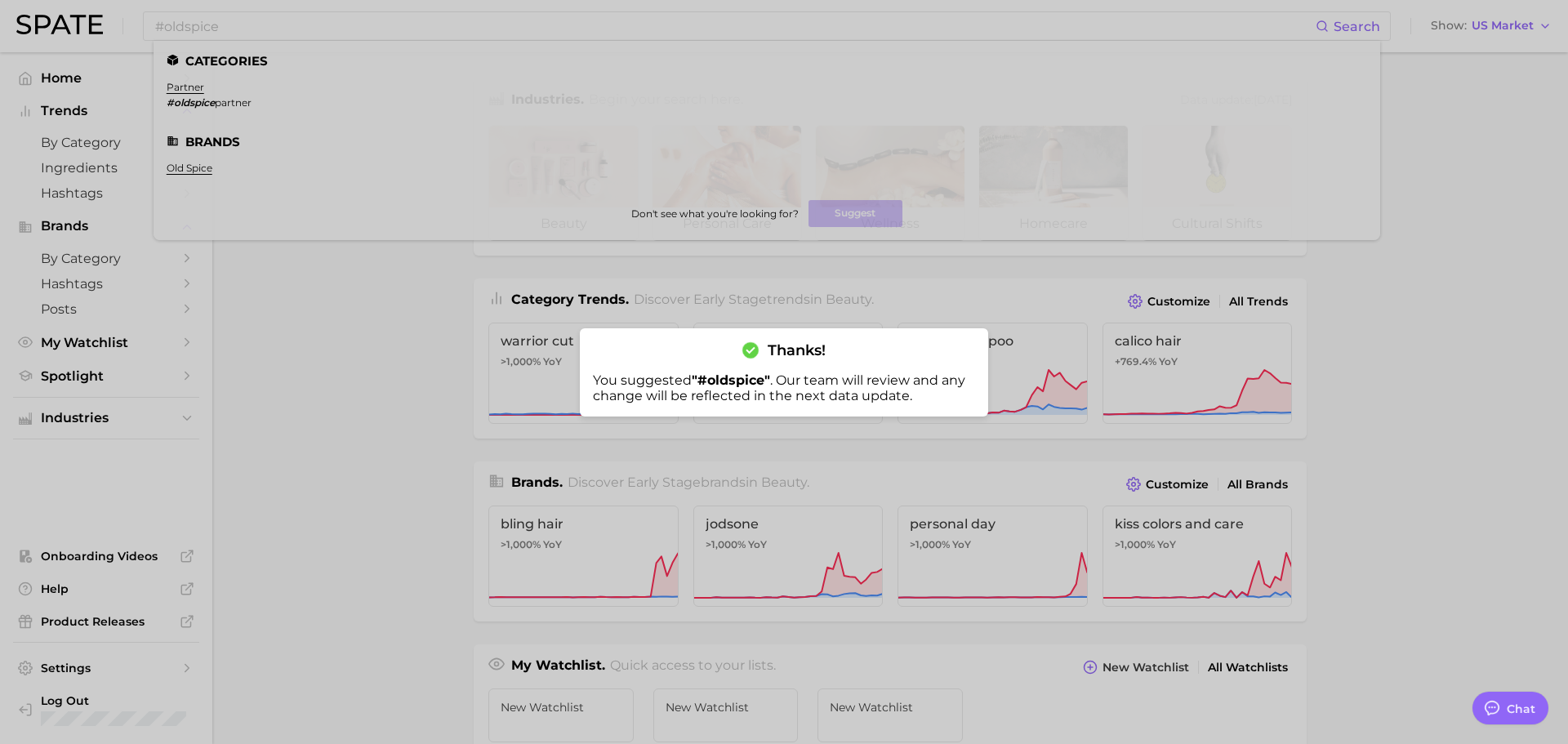
click at [369, 391] on div at bounding box center [784, 372] width 1568 height 744
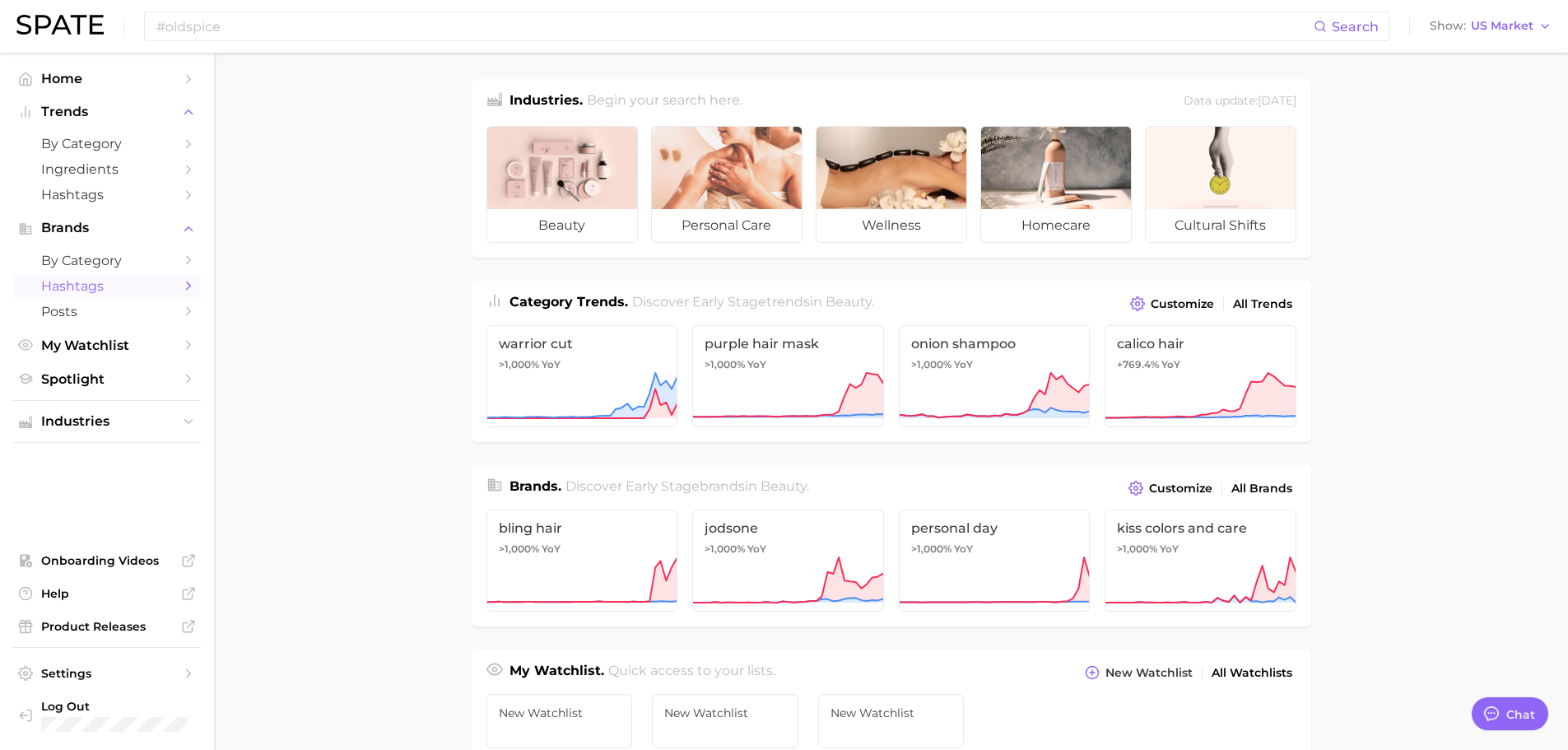
click at [175, 280] on link "Hashtags" at bounding box center [107, 286] width 187 height 25
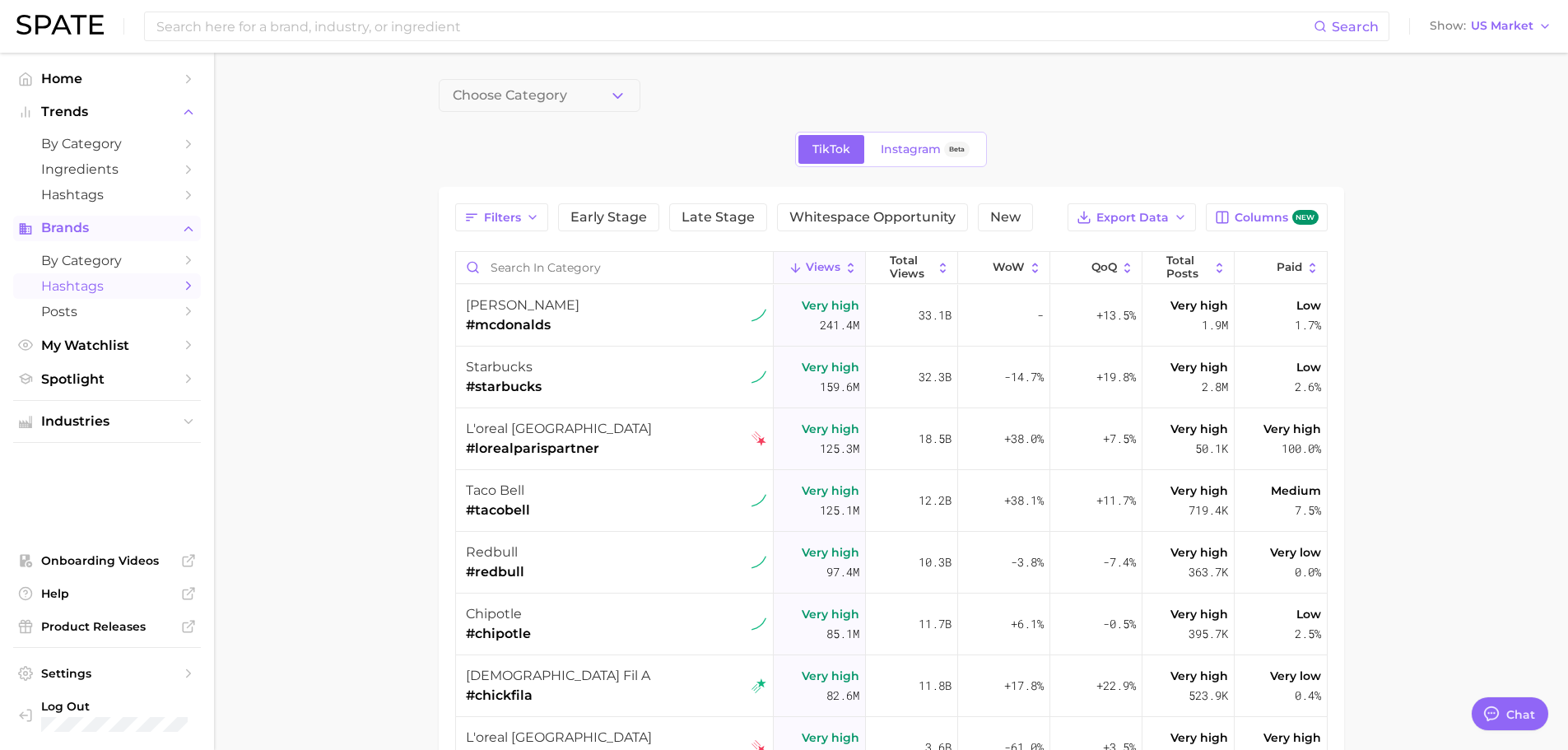
click at [93, 228] on span "Brands" at bounding box center [107, 228] width 132 height 15
click at [92, 227] on span "Brands" at bounding box center [107, 228] width 132 height 15
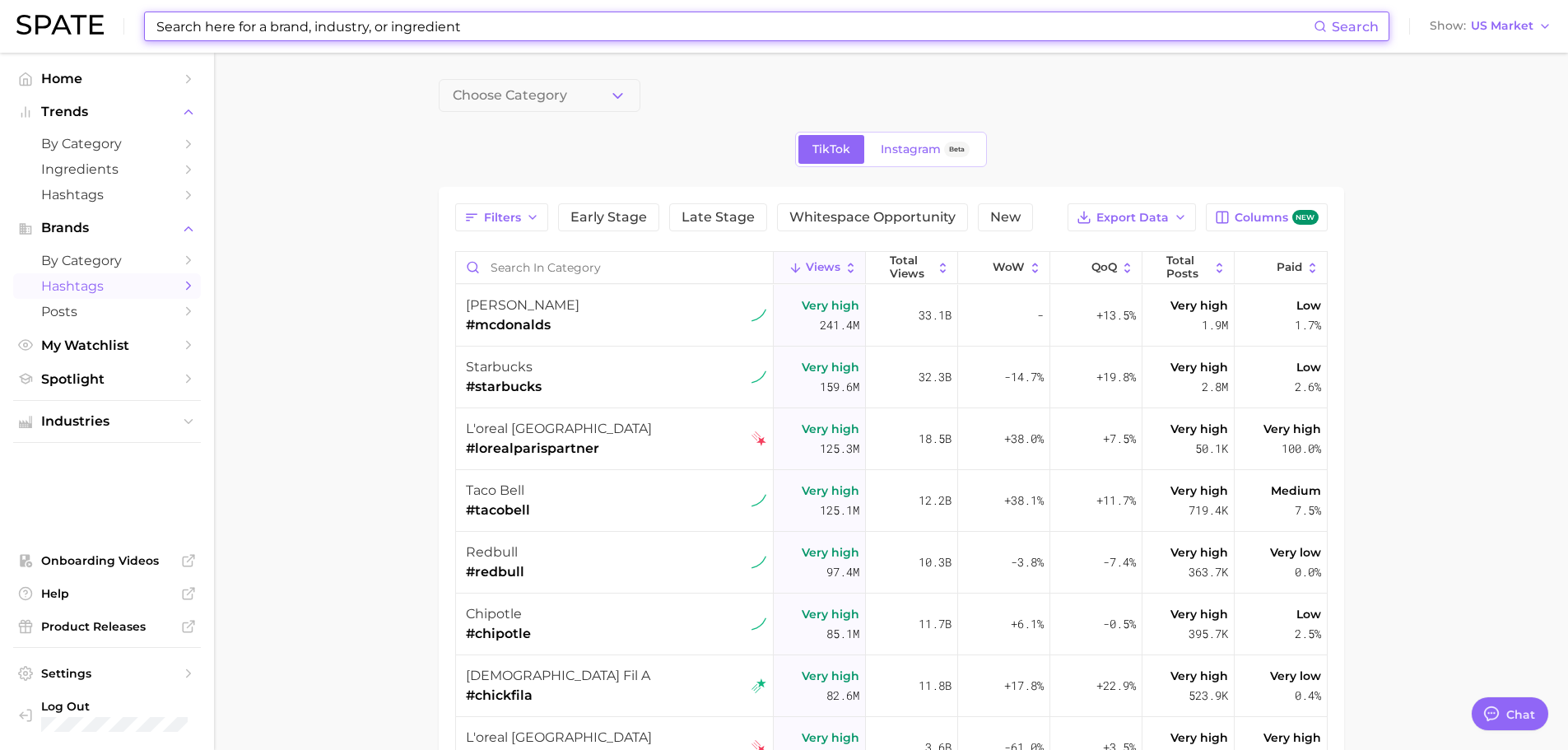
click at [283, 32] on input at bounding box center [734, 26] width 1159 height 28
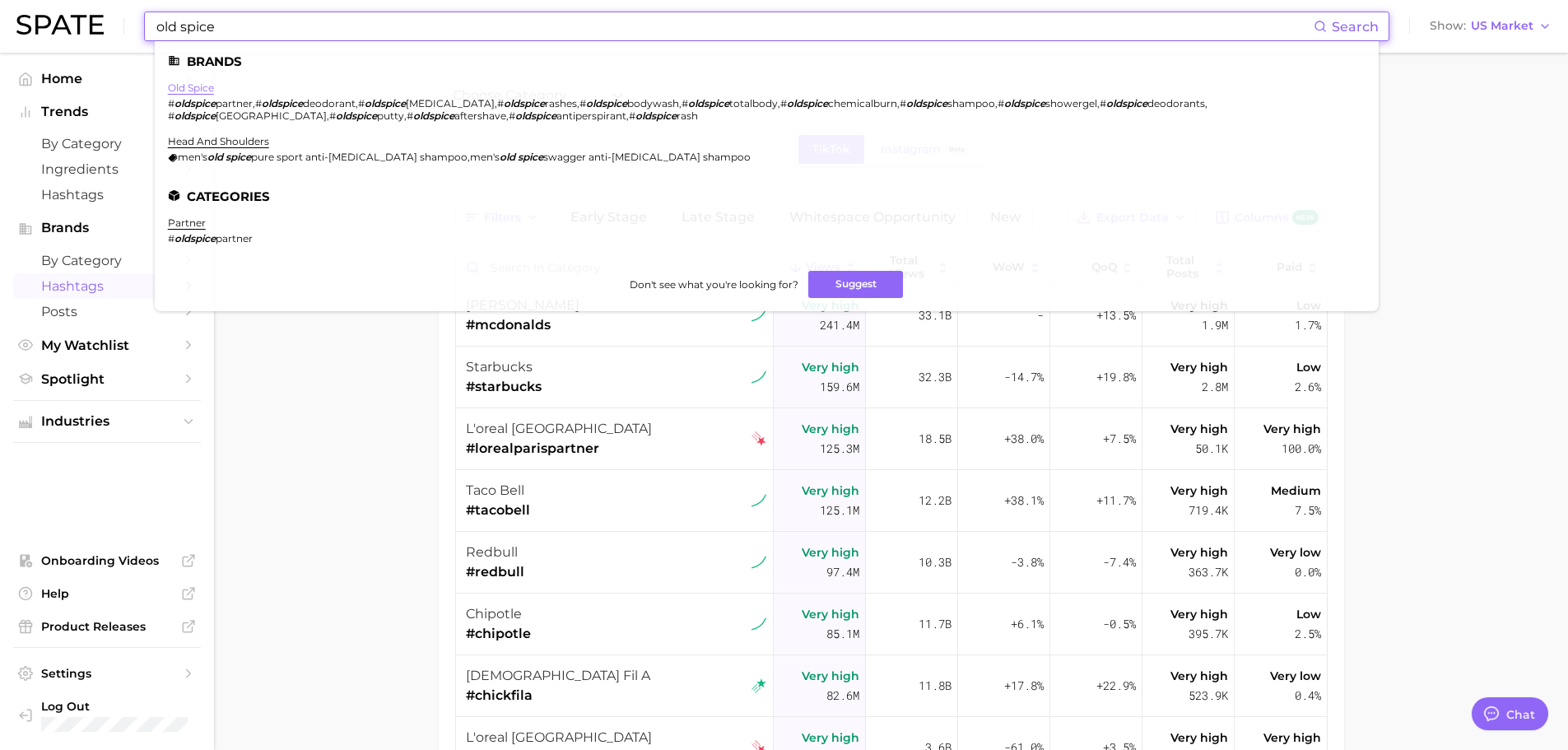
type input "old spice"
click at [191, 86] on link "old spice" at bounding box center [191, 87] width 46 height 13
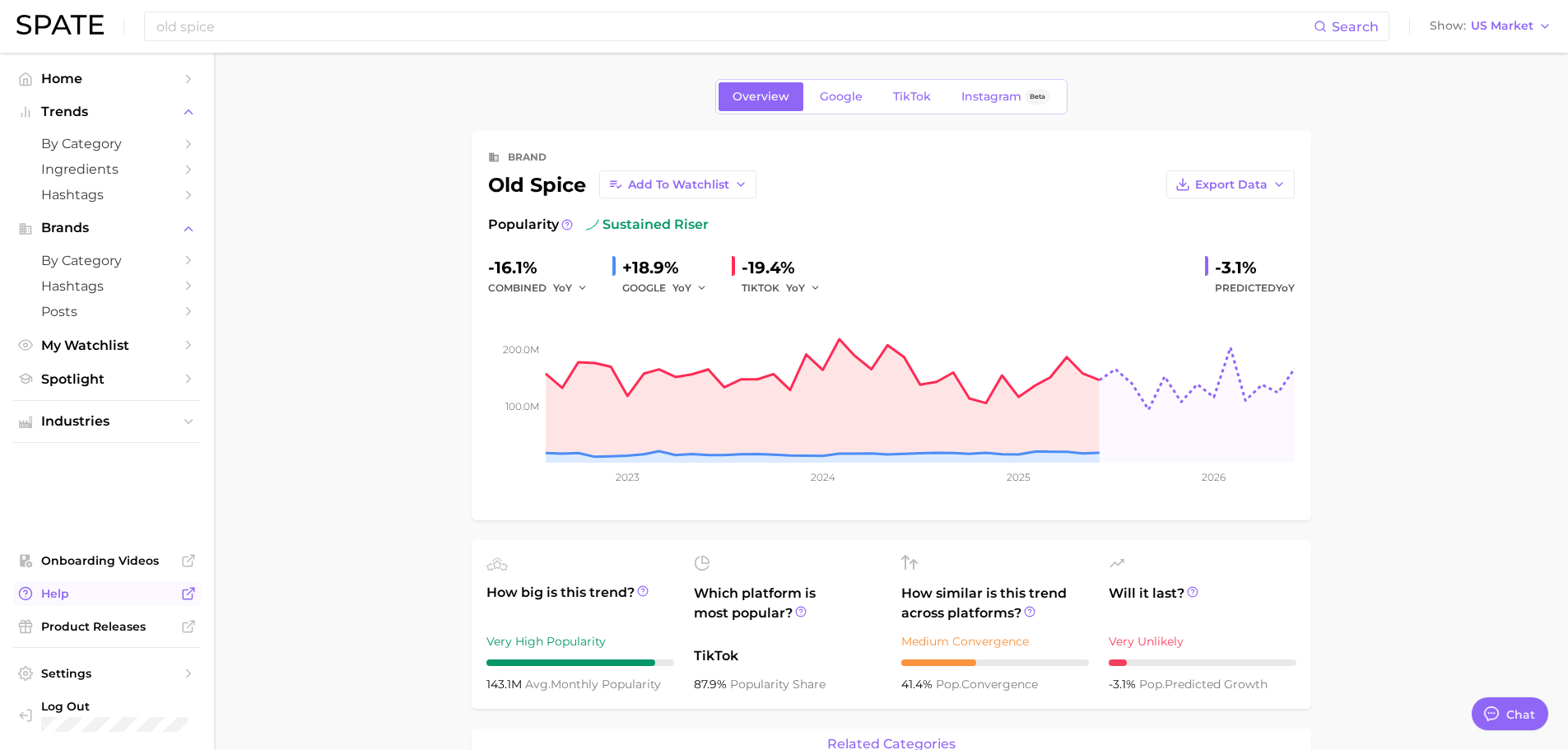
click at [67, 601] on link "Help" at bounding box center [107, 593] width 187 height 24
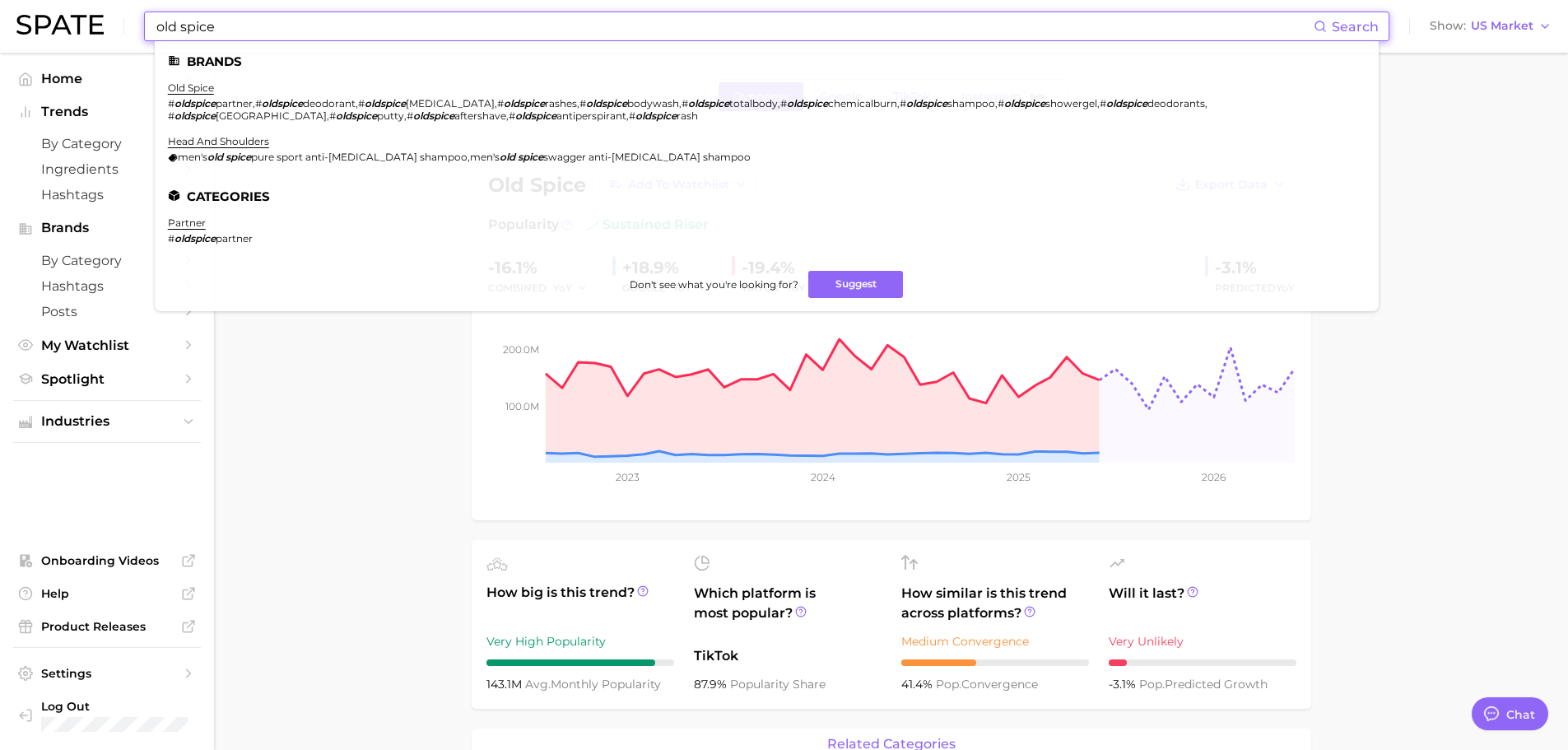
click at [468, 27] on input "old spice" at bounding box center [734, 26] width 1159 height 28
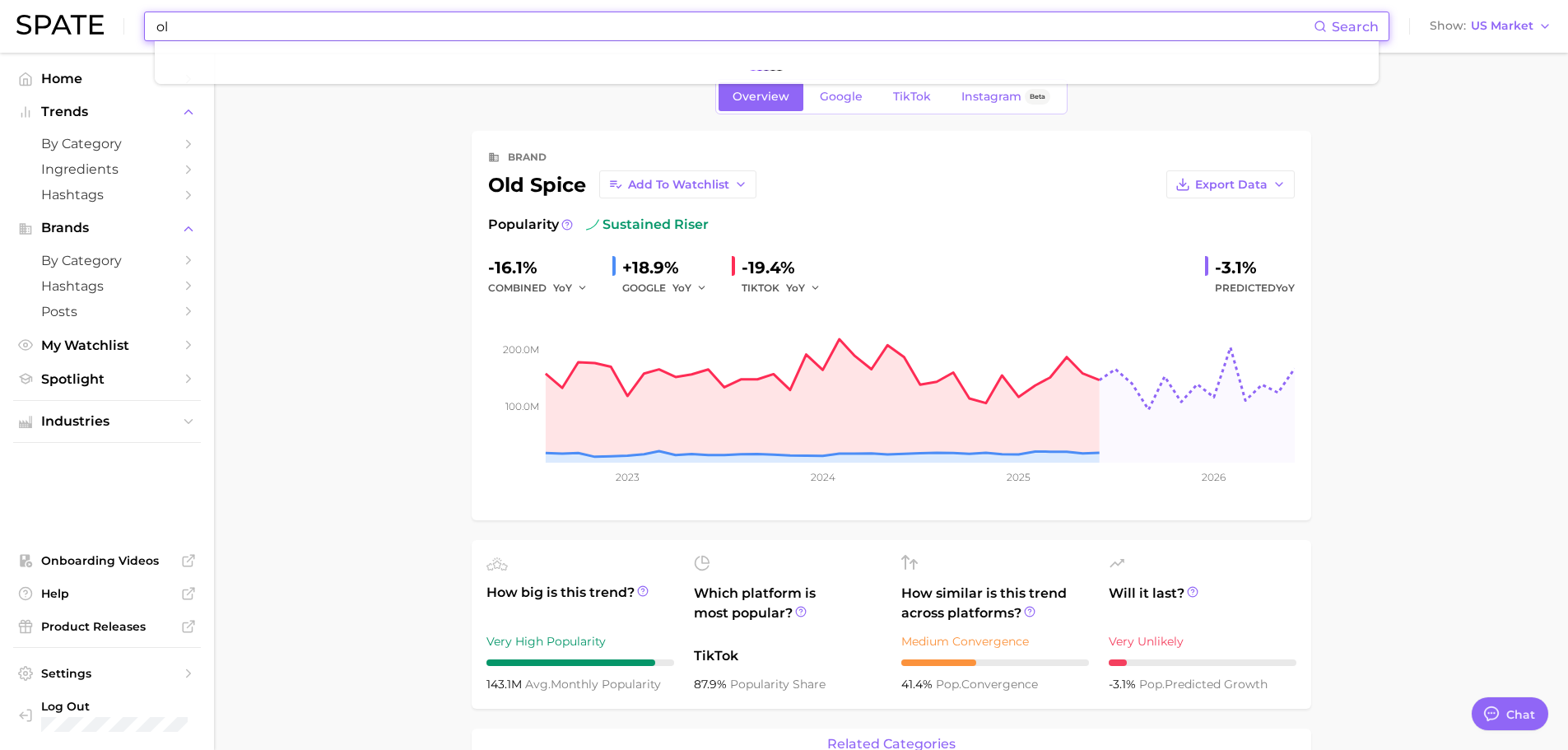
type input "o"
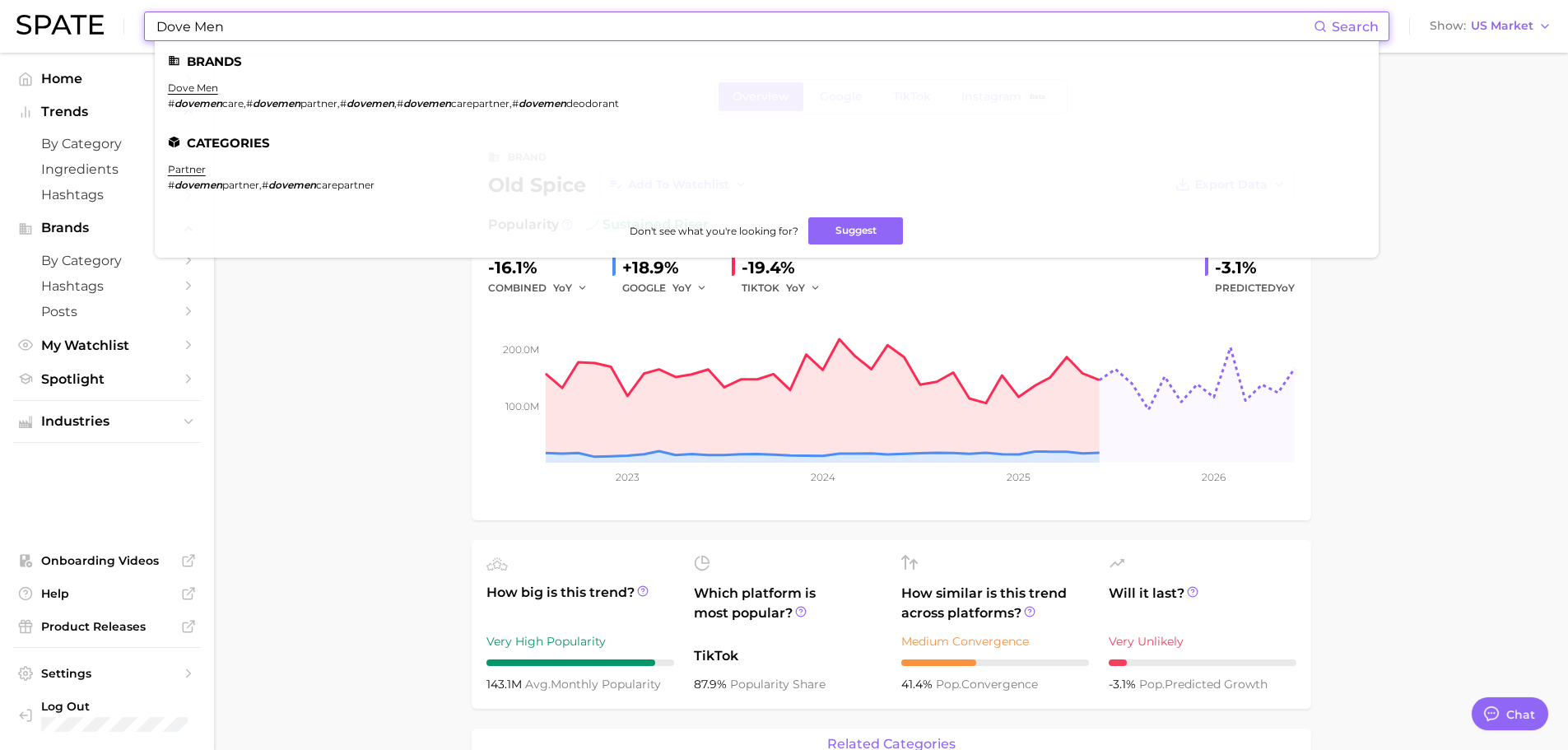
drag, startPoint x: 258, startPoint y: 35, endPoint x: 130, endPoint y: 41, distance: 128.1
click at [129, 41] on div "Dove Men Search Brands dove men # dovemen care , # dovemen partner , # dovemen …" at bounding box center [784, 26] width 1535 height 53
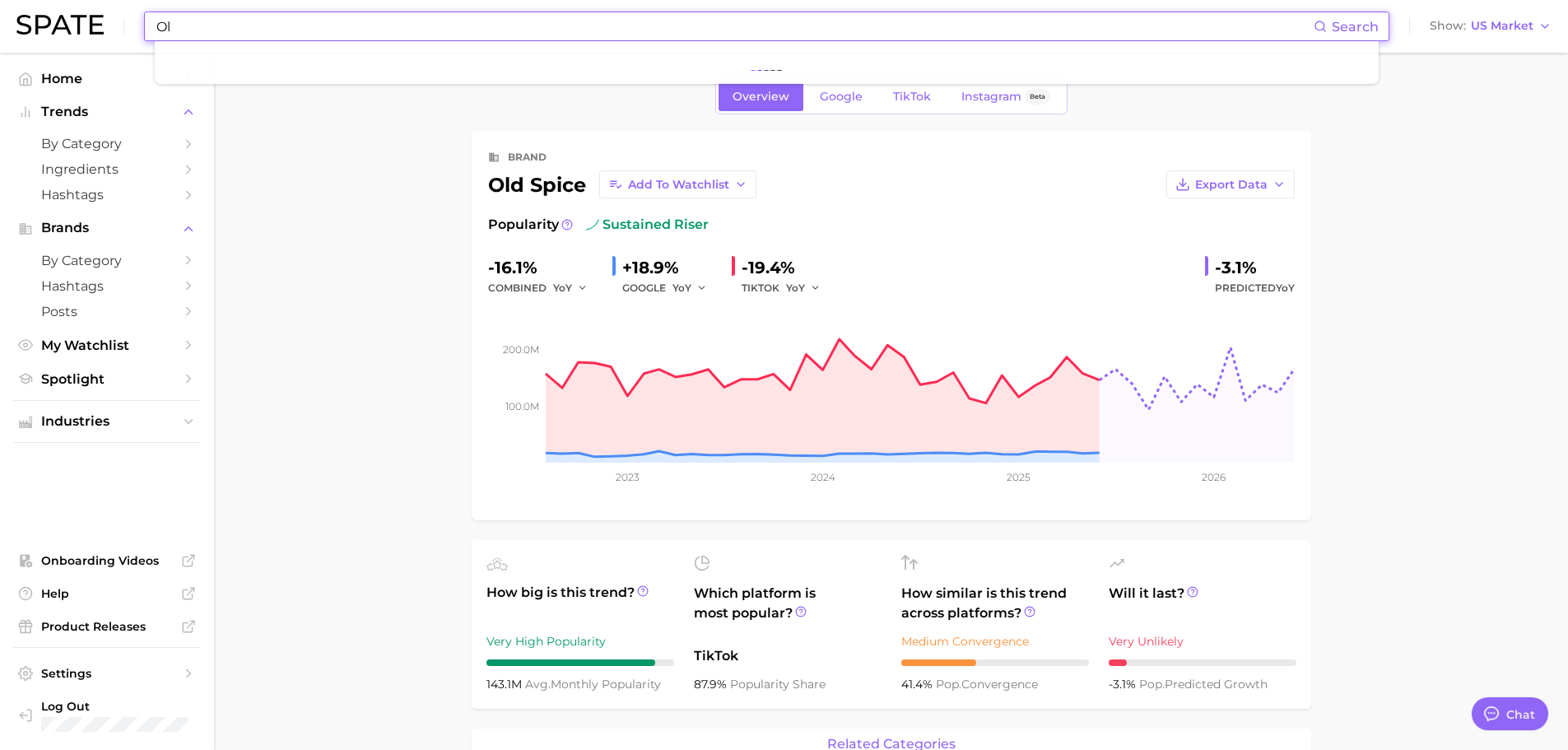
type input "O"
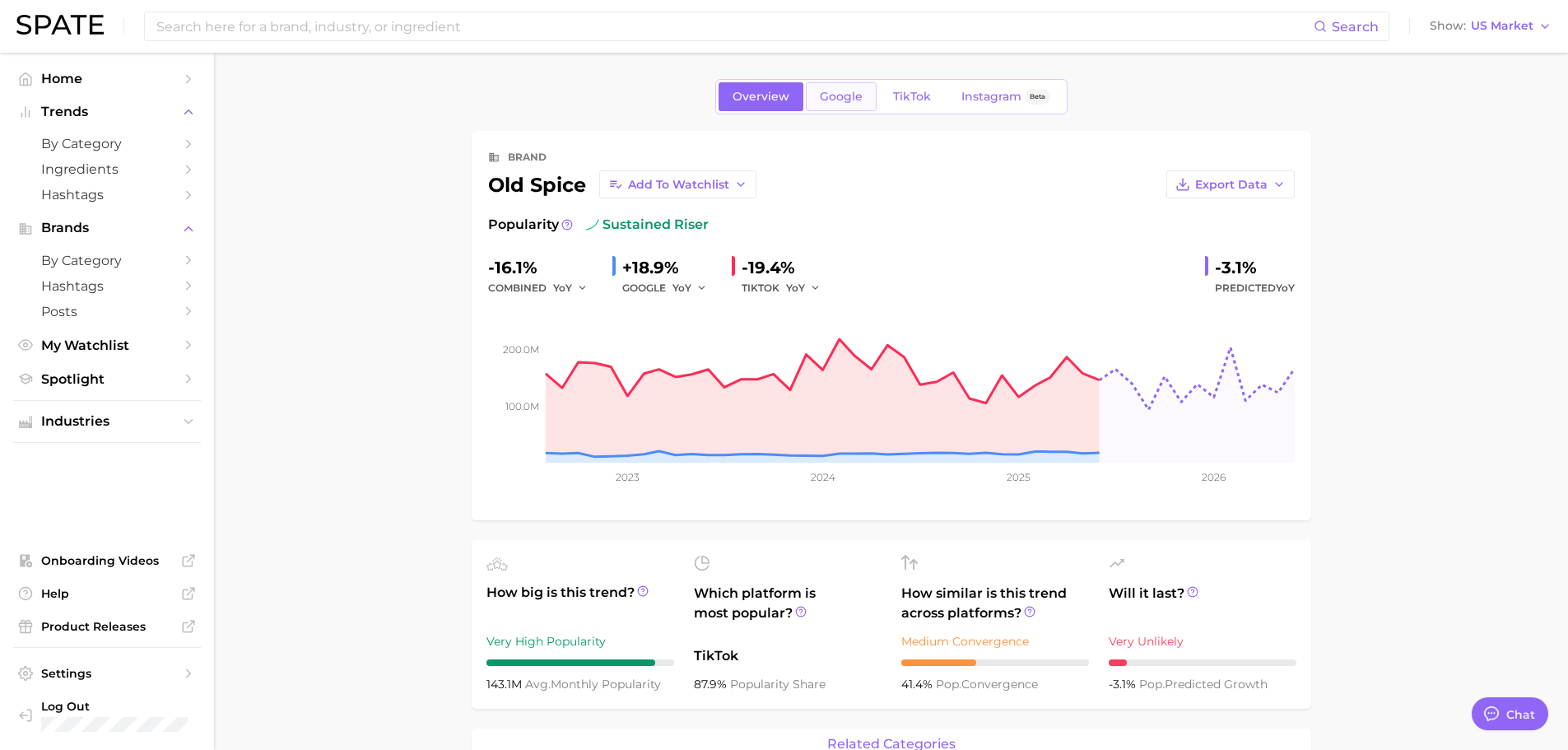
click at [851, 94] on span "Google" at bounding box center [841, 97] width 43 height 14
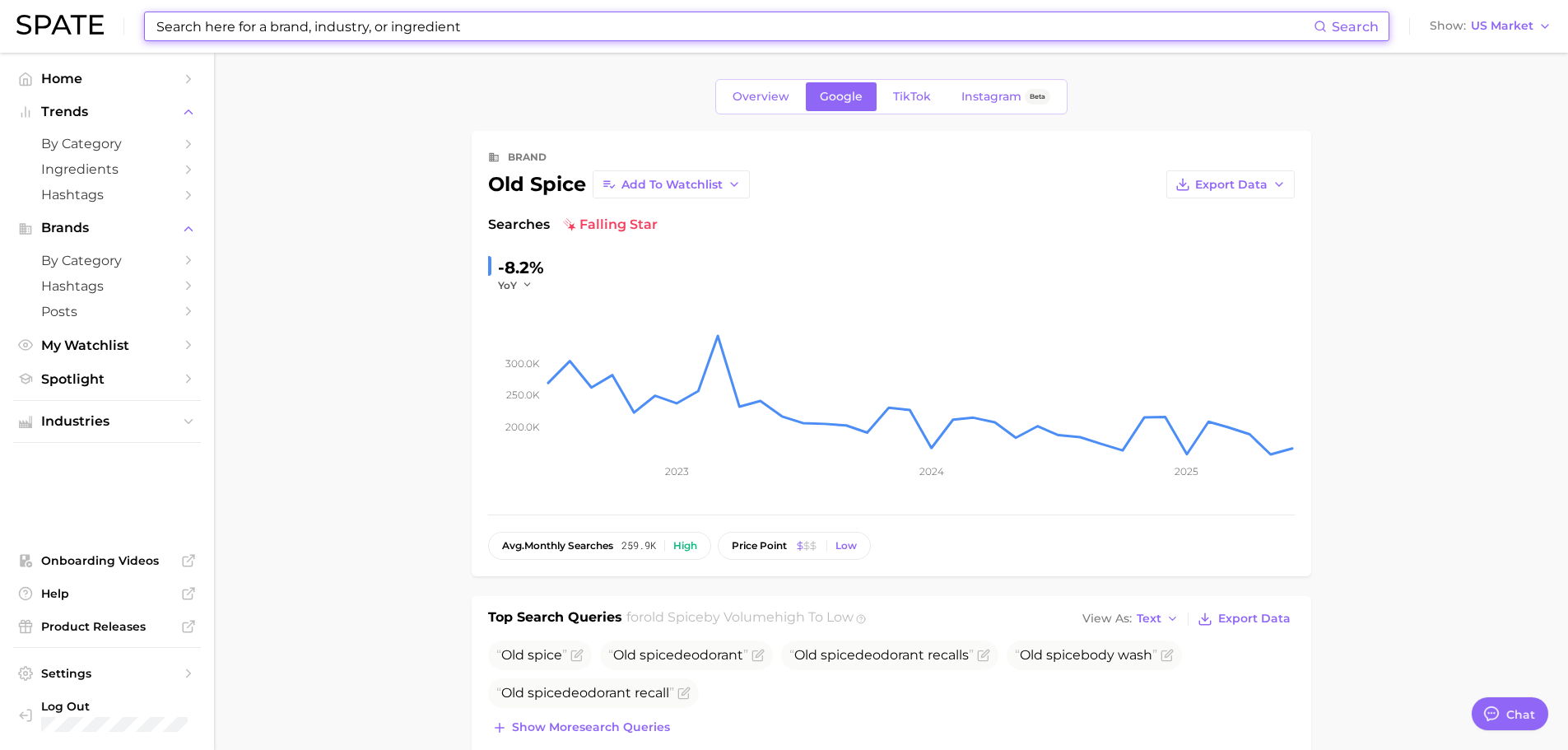
click at [638, 24] on input at bounding box center [734, 26] width 1159 height 28
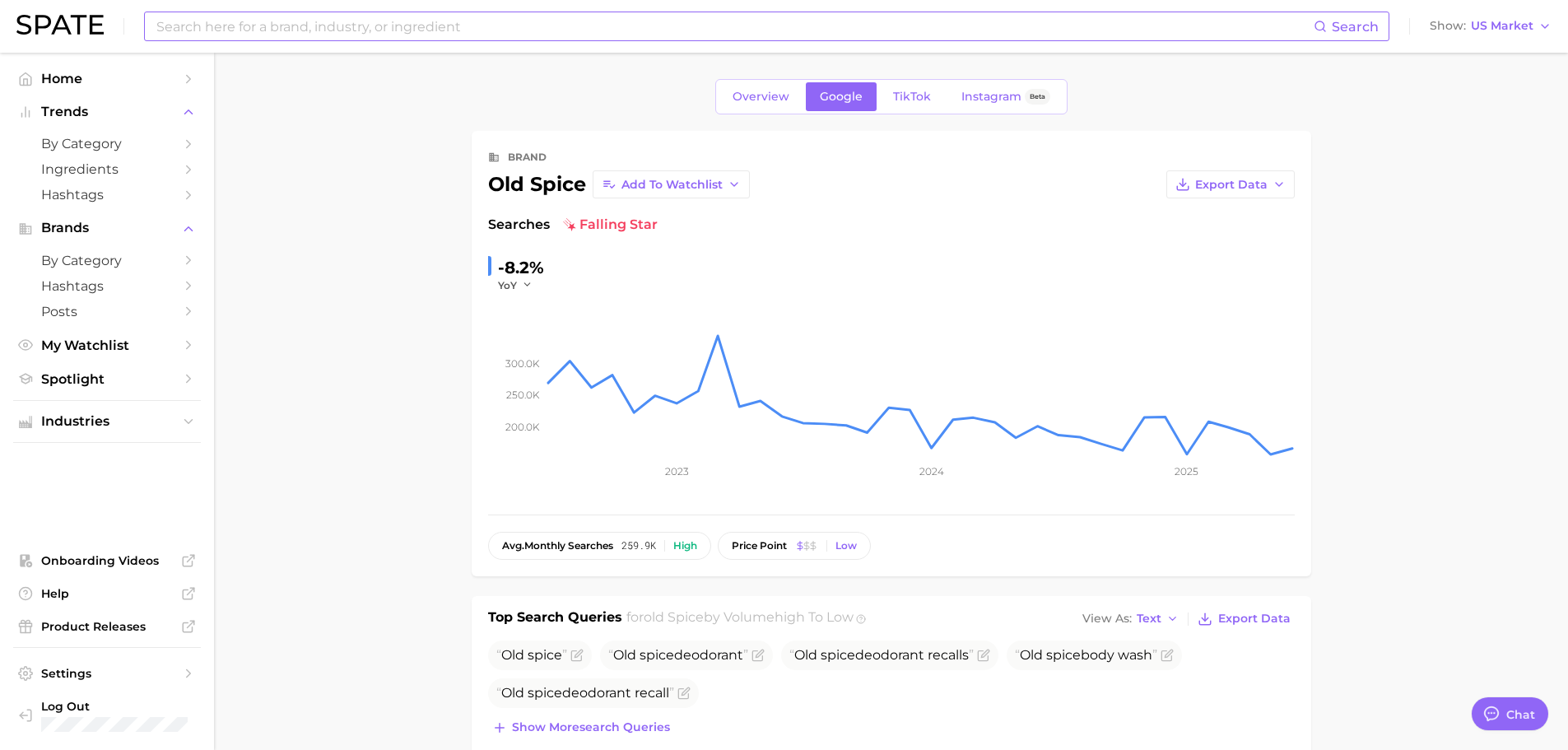
click at [627, 29] on input at bounding box center [734, 26] width 1159 height 28
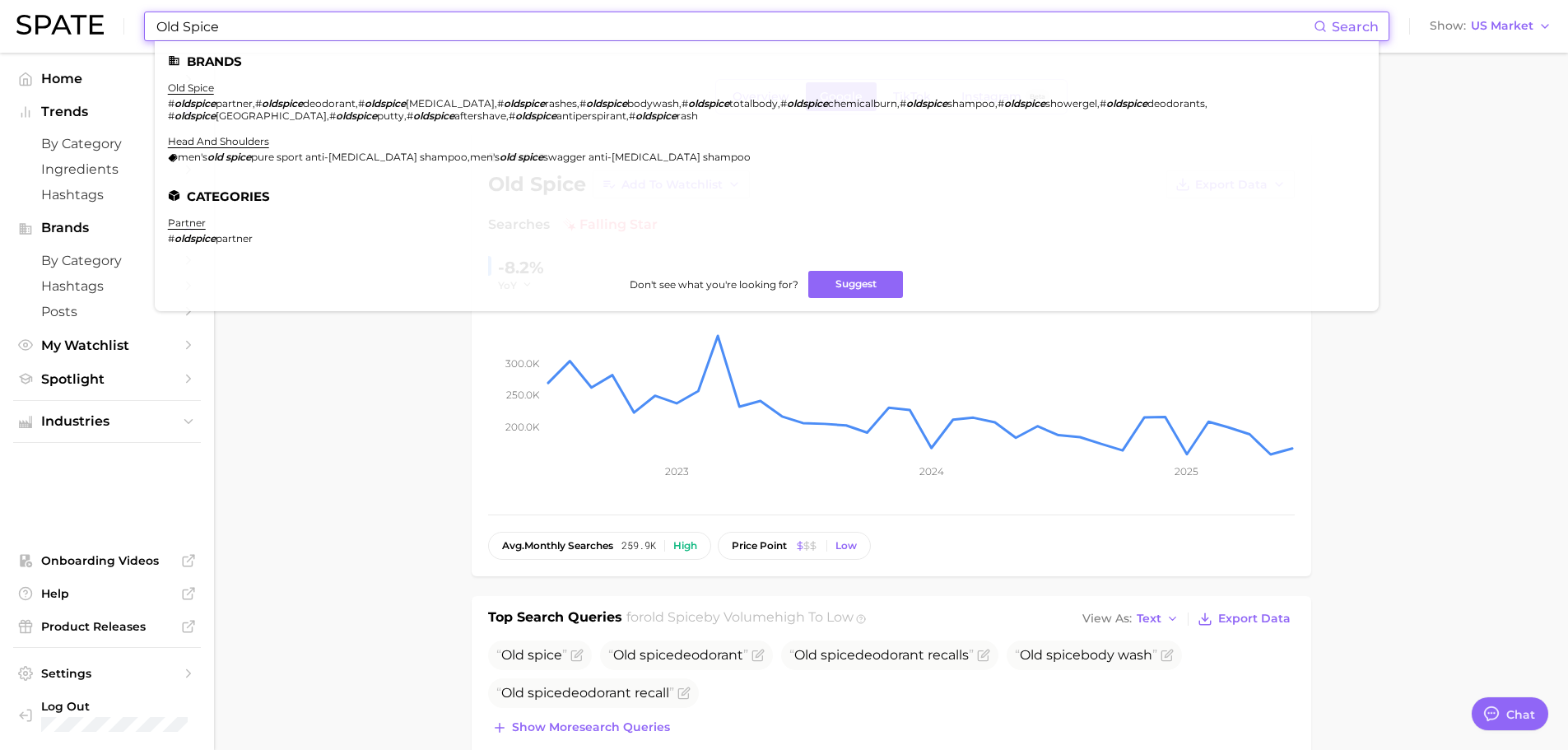
drag, startPoint x: 266, startPoint y: 22, endPoint x: 18, endPoint y: 16, distance: 248.1
click at [18, 19] on div "Old Spice Search Brands old spice # oldspice partner , # oldspice deodorant , #…" at bounding box center [784, 26] width 1535 height 53
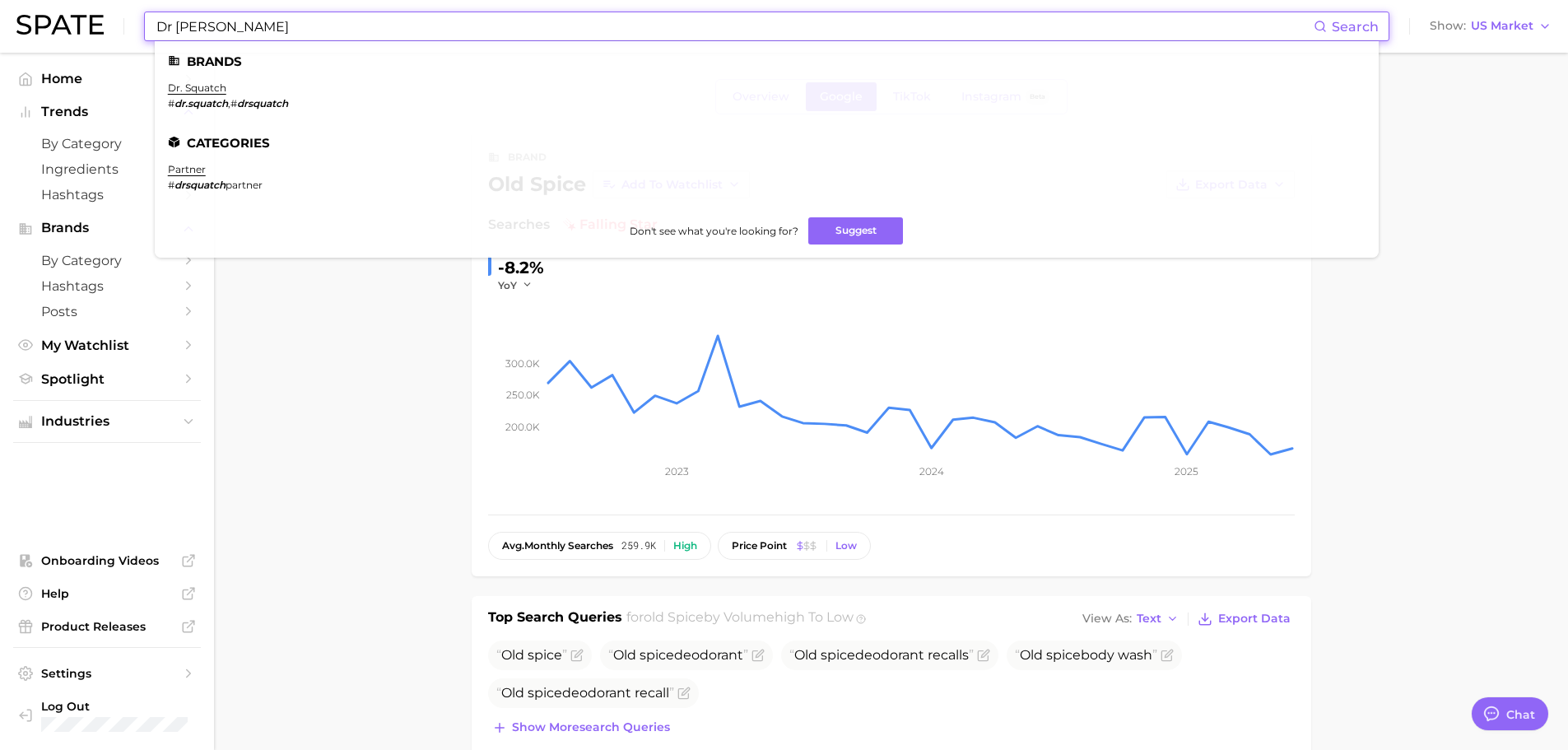
drag, startPoint x: 239, startPoint y: 34, endPoint x: 0, endPoint y: 42, distance: 239.1
click at [0, 42] on header "Dr Squatch Search Brands dr. squatch # dr.squatch , # drsquatch Categories part…" at bounding box center [784, 26] width 1568 height 53
type input "Dove Men"
